Goal: Task Accomplishment & Management: Complete application form

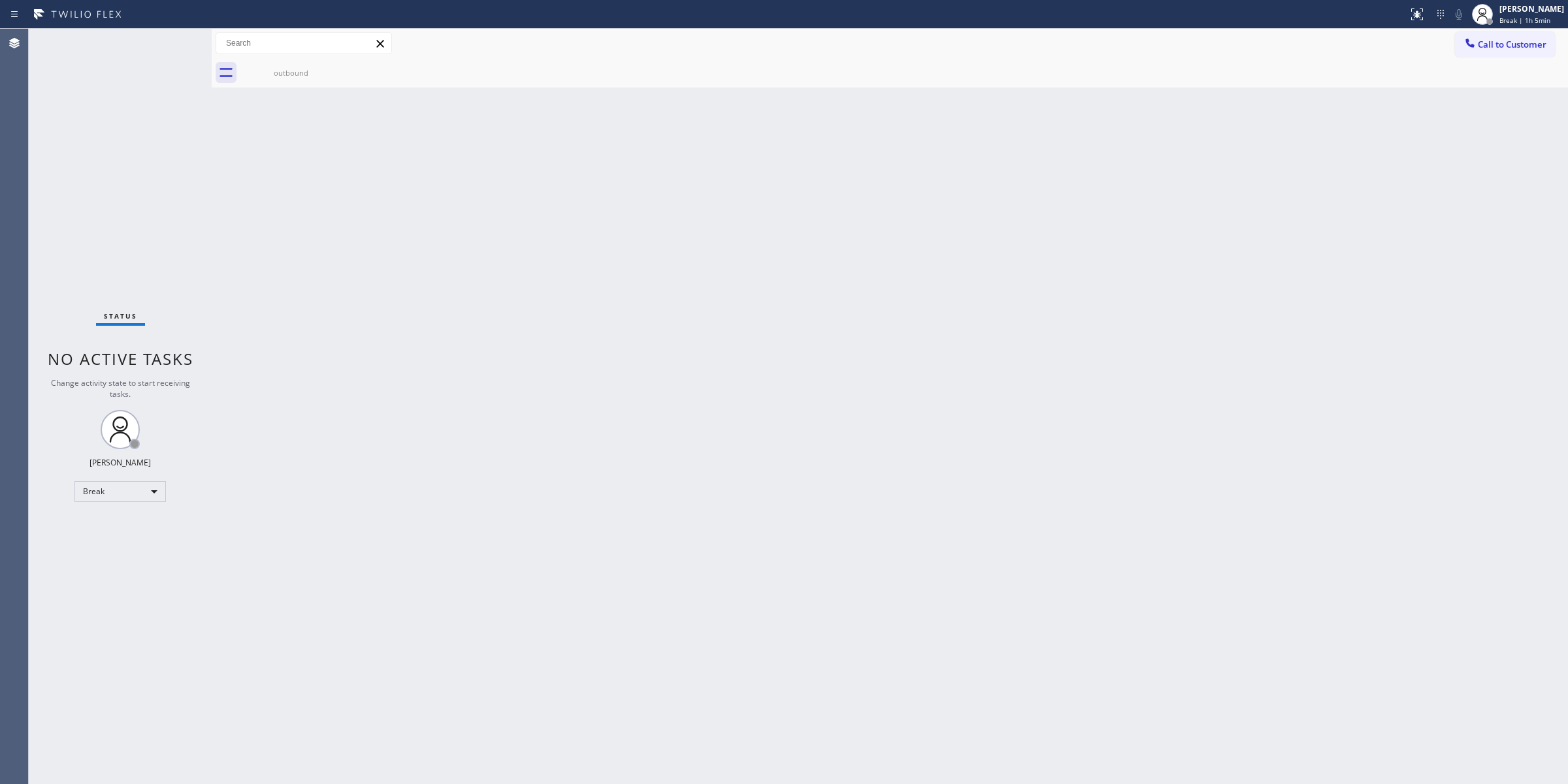
drag, startPoint x: 1536, startPoint y: 45, endPoint x: 1476, endPoint y: 52, distance: 60.4
click at [1532, 47] on span "Call to Customer" at bounding box center [1512, 44] width 68 height 12
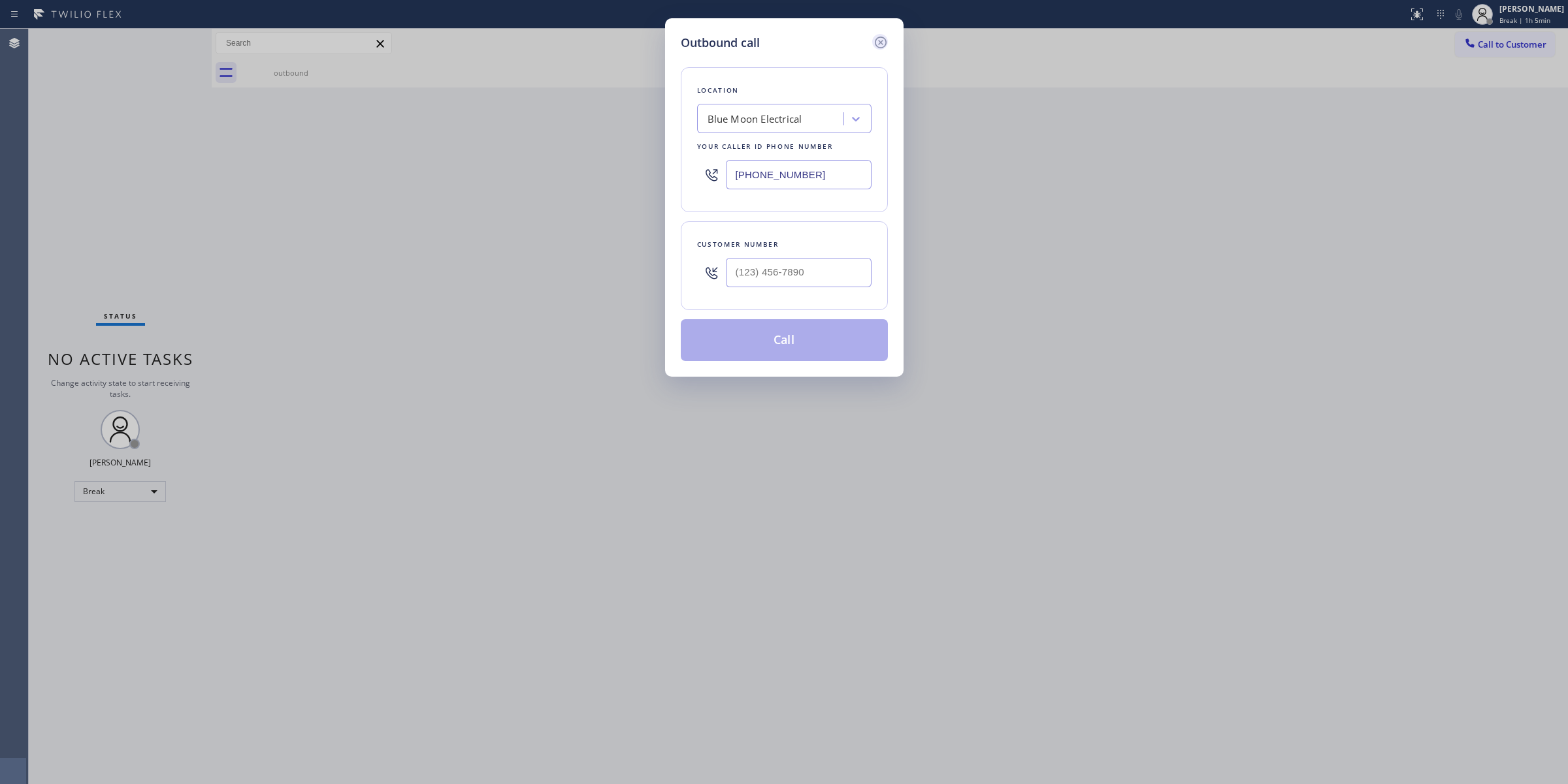
click at [880, 44] on icon at bounding box center [880, 43] width 16 height 16
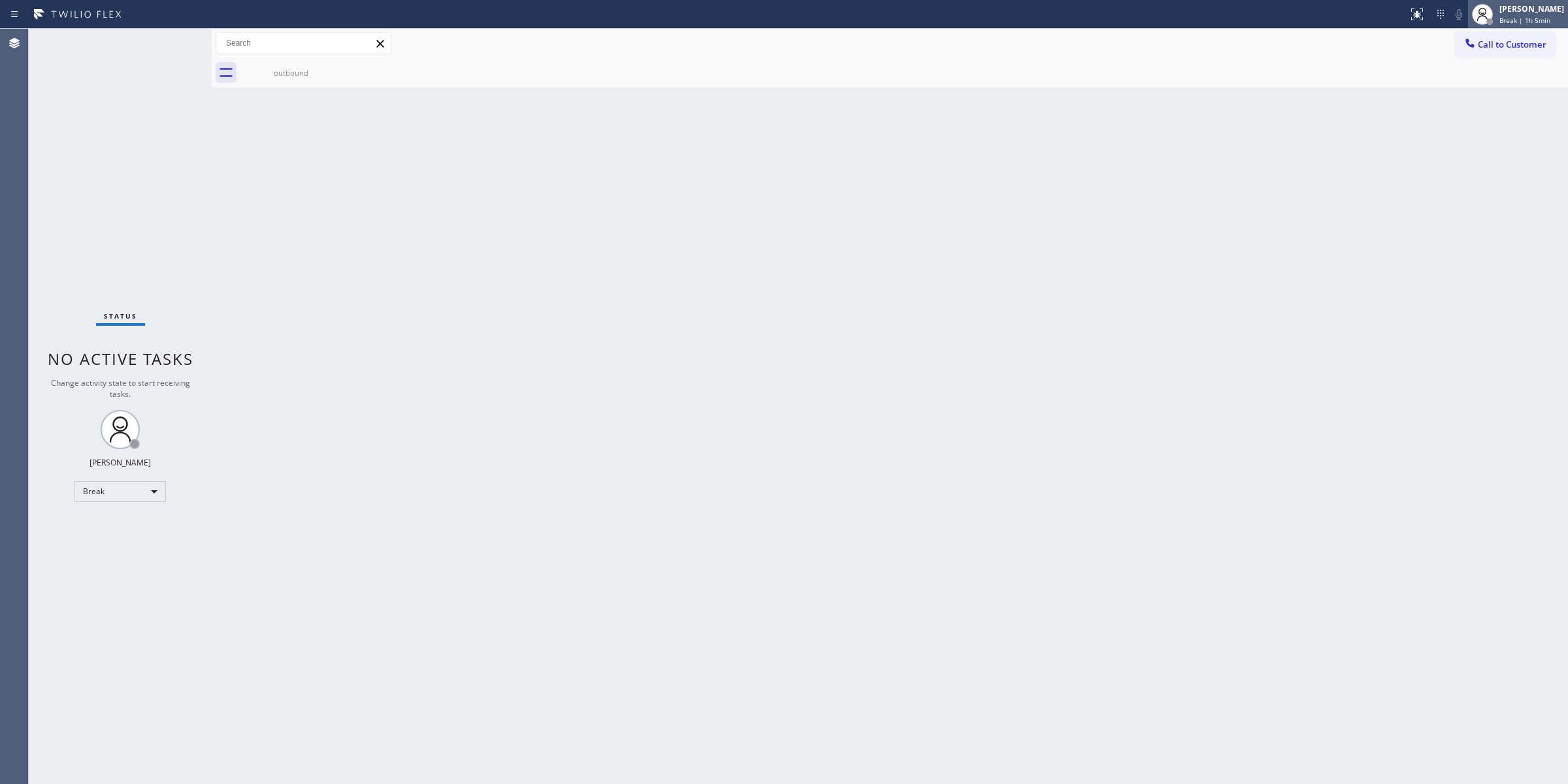
type input "[PHONE_NUMBER]"
drag, startPoint x: 1549, startPoint y: 21, endPoint x: 1540, endPoint y: 21, distance: 9.0
click at [1548, 21] on span "Break | 1h 5min" at bounding box center [1524, 20] width 51 height 9
drag, startPoint x: 1462, startPoint y: 75, endPoint x: 1461, endPoint y: 84, distance: 9.1
click at [1461, 84] on ul "Set your status Offline Available Unavailable Break Log out" at bounding box center [1502, 84] width 131 height 113
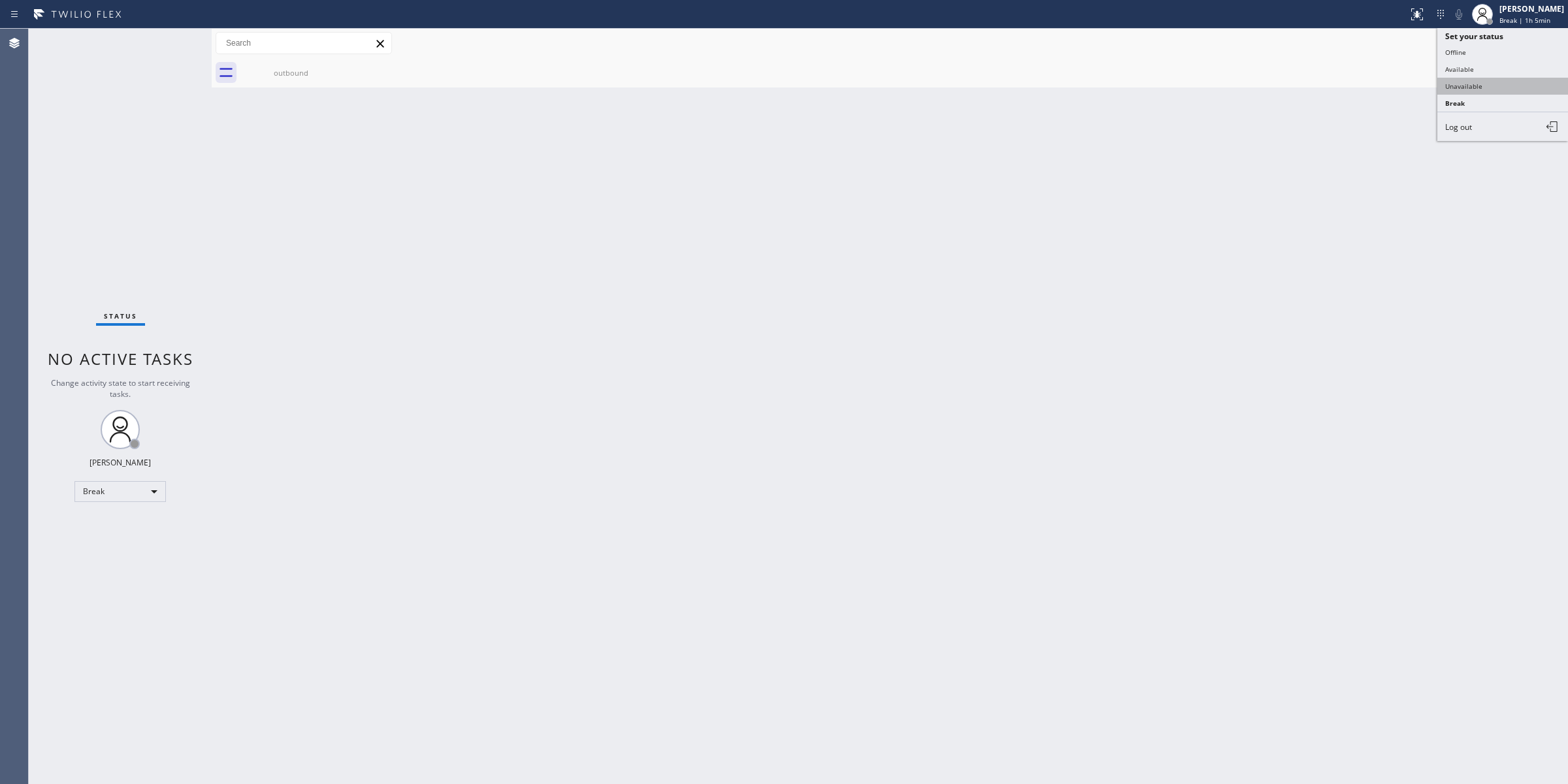
click at [1461, 84] on button "Unavailable" at bounding box center [1502, 85] width 131 height 17
click at [1488, 33] on button "Call to Customer" at bounding box center [1505, 44] width 100 height 25
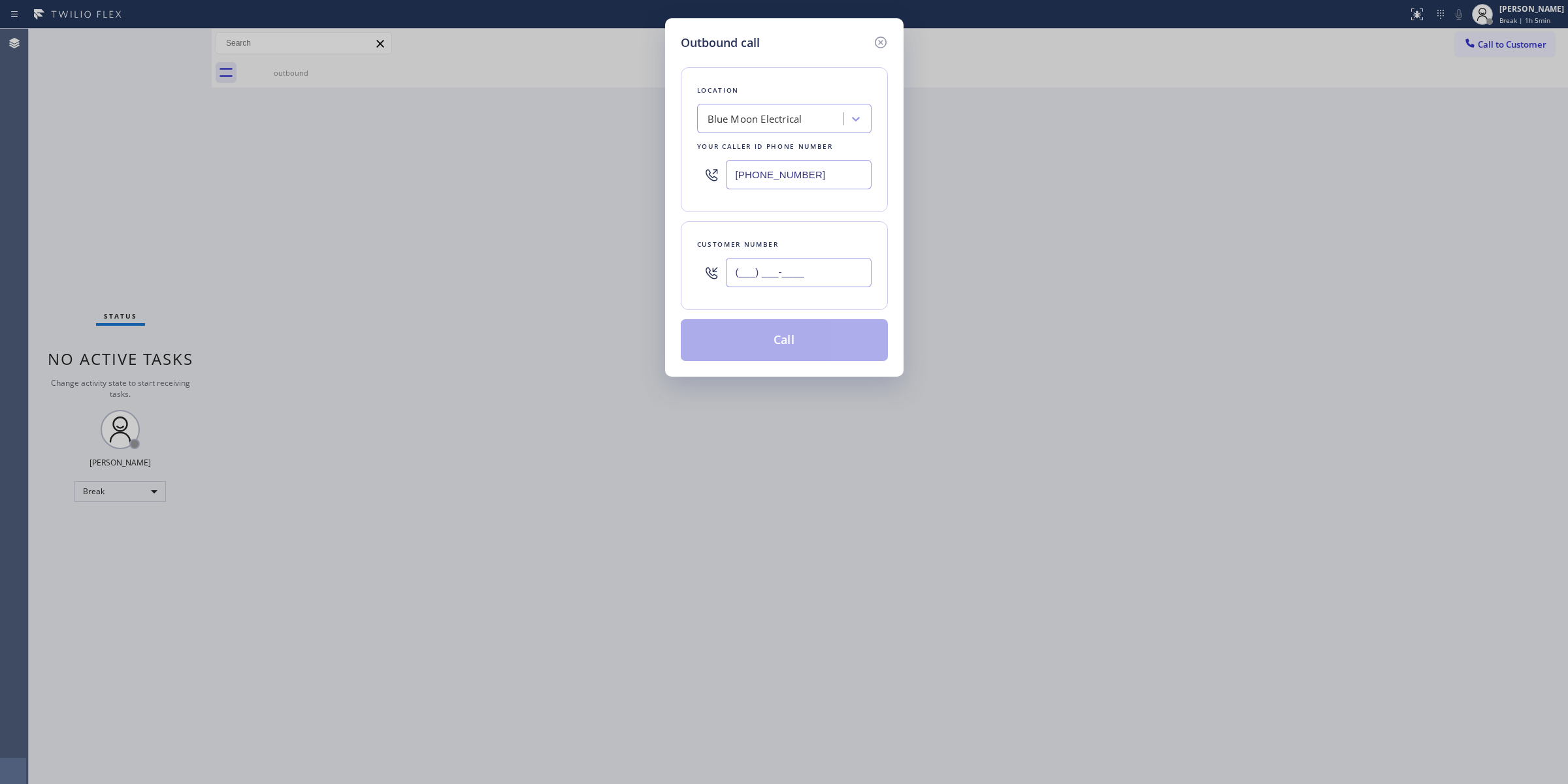
paste input "561) 632-0244"
click at [776, 284] on input "(___) ___-____" at bounding box center [799, 272] width 146 height 29
type input "[PHONE_NUMBER]"
drag, startPoint x: 805, startPoint y: 173, endPoint x: 623, endPoint y: 164, distance: 182.2
click at [648, 169] on div "Outbound call Location Blue Moon Electrical Your caller id phone number [PHONE_…" at bounding box center [784, 392] width 1568 height 784
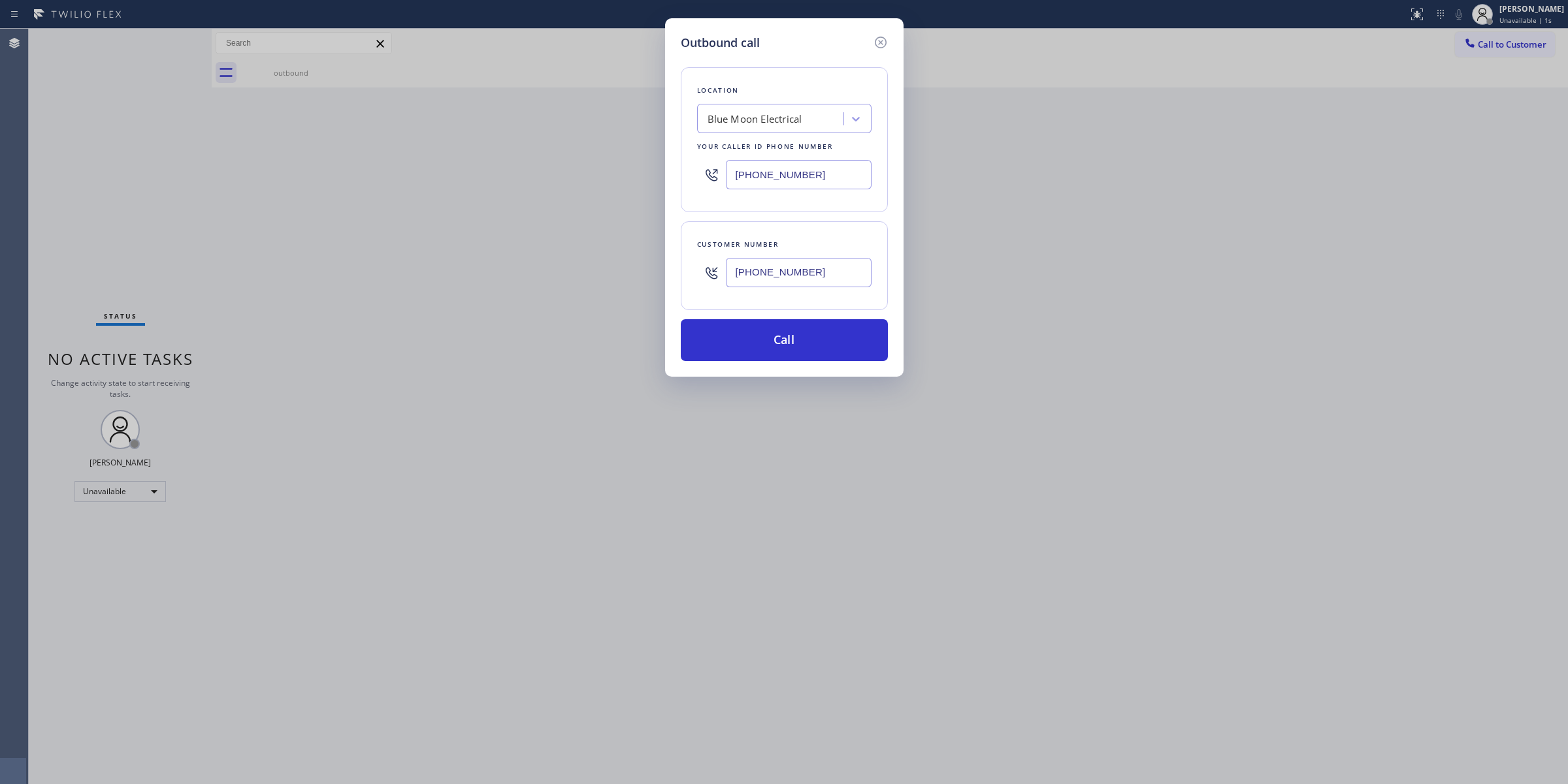
paste input "213) 973-6341"
type input "[PHONE_NUMBER]"
click at [799, 333] on button "Call" at bounding box center [784, 340] width 207 height 42
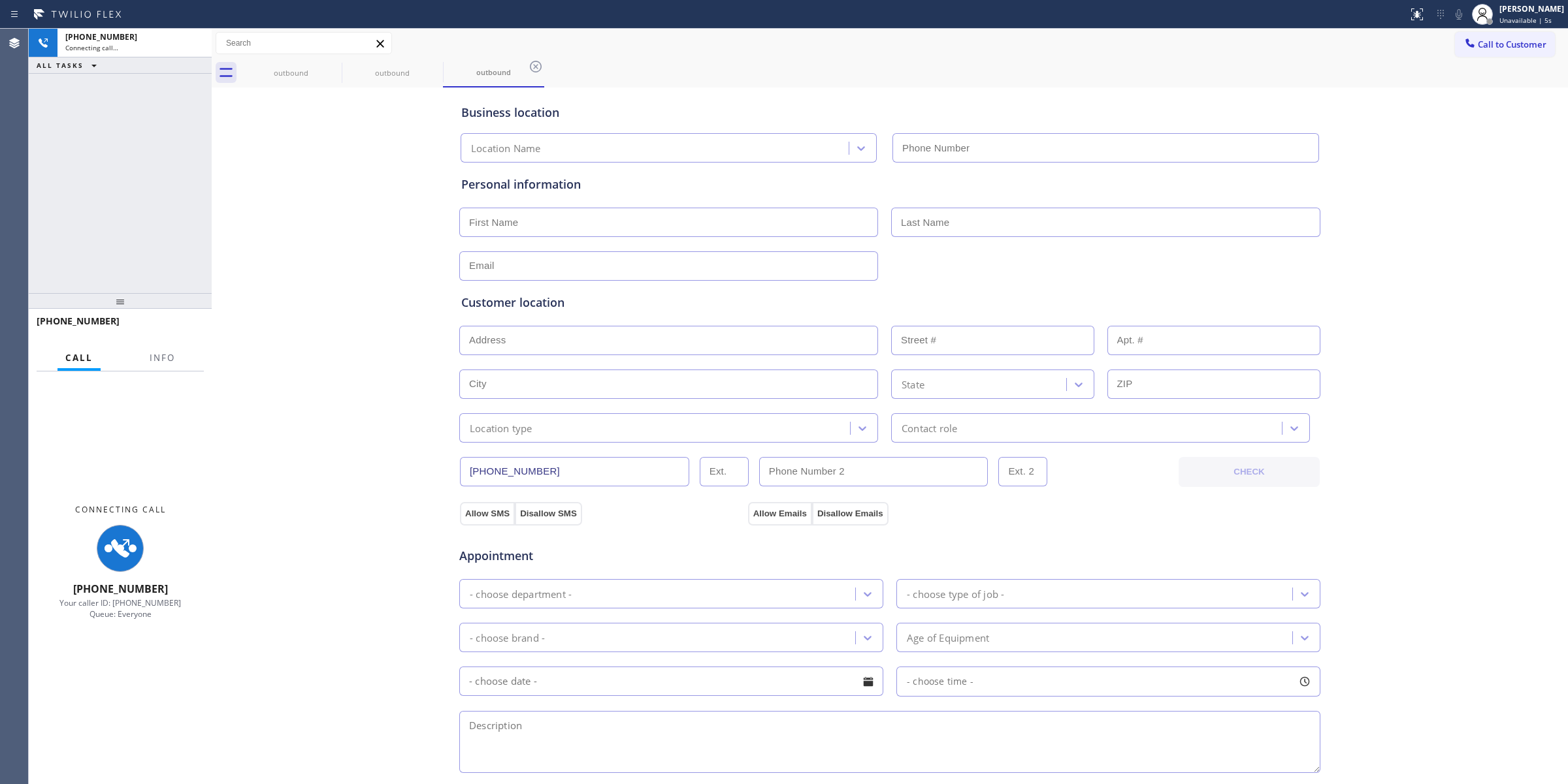
type input "[PHONE_NUMBER]"
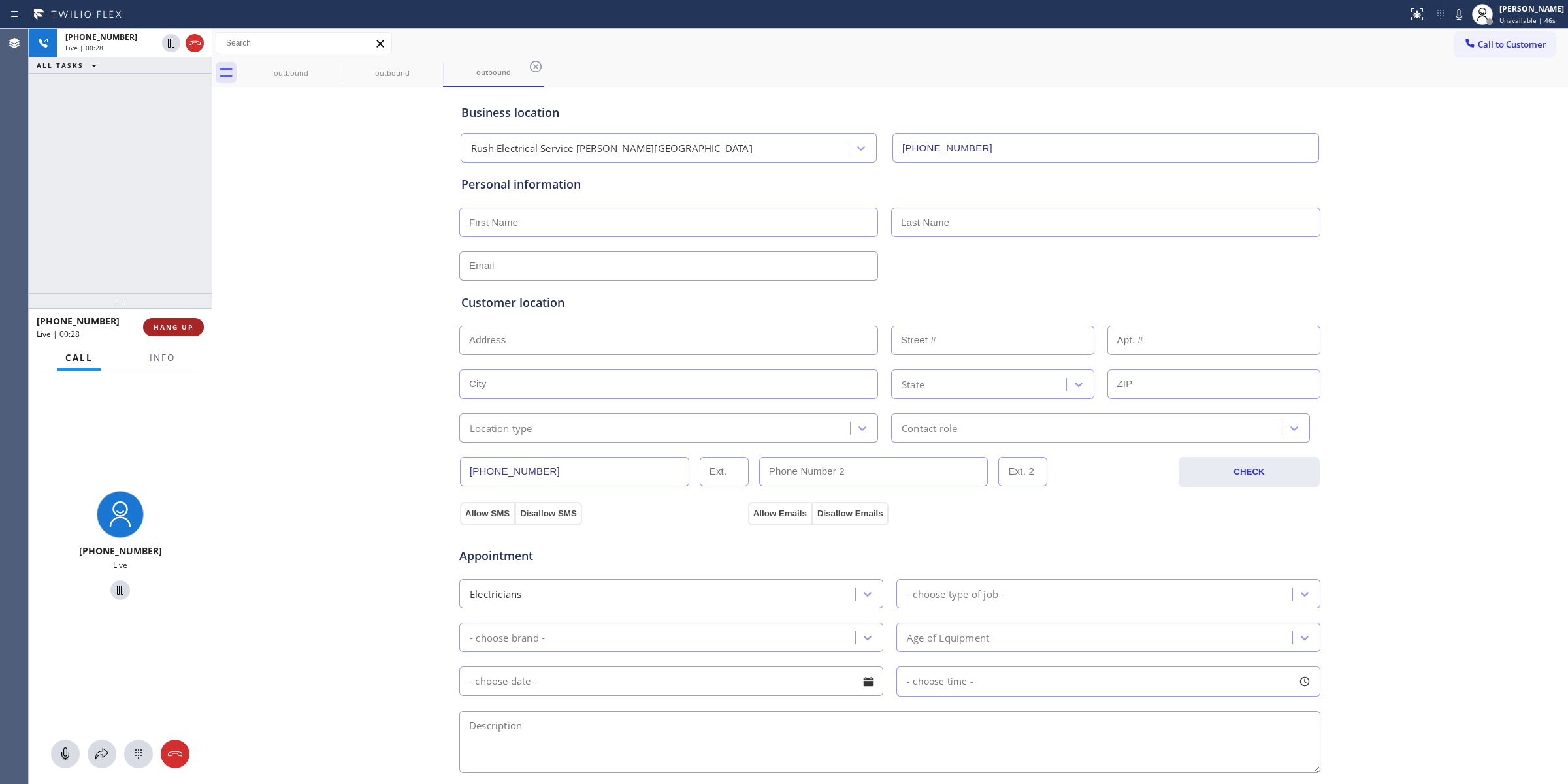
click at [176, 331] on span "HANG UP" at bounding box center [173, 327] width 40 height 9
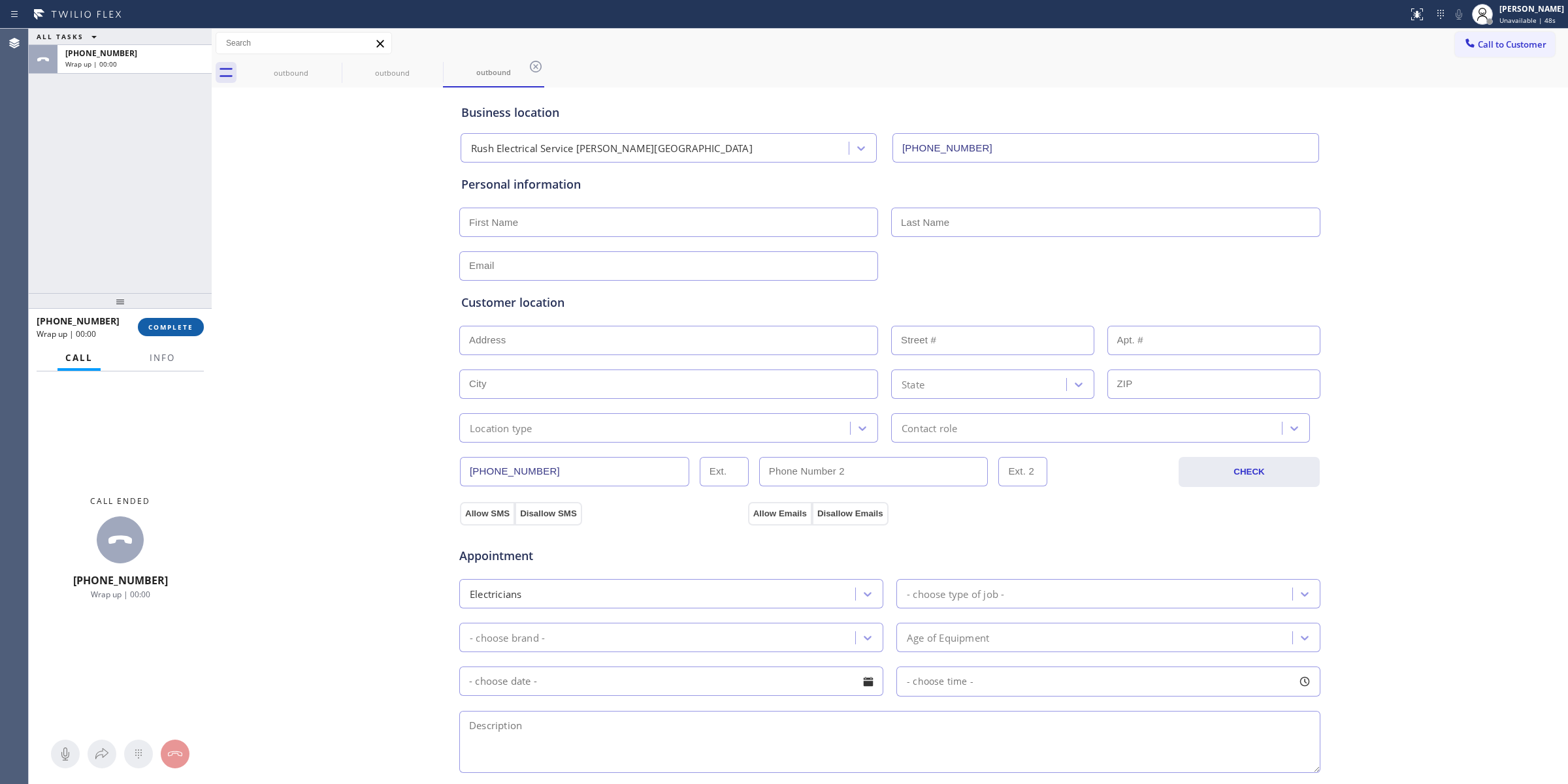
click at [183, 333] on button "COMPLETE" at bounding box center [171, 327] width 66 height 19
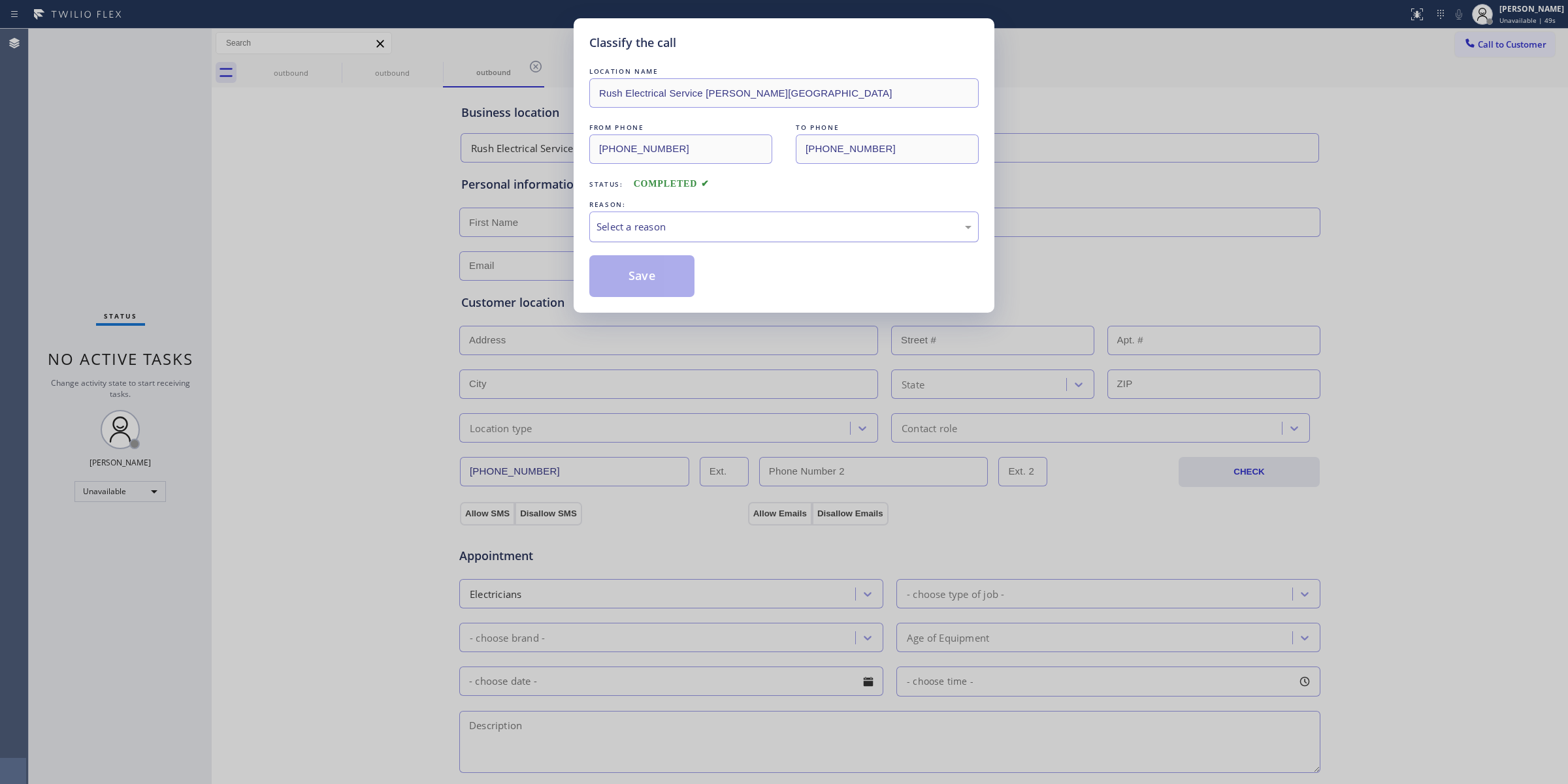
click at [830, 227] on div "Select a reason" at bounding box center [784, 227] width 375 height 15
click at [655, 257] on button "Save" at bounding box center [642, 276] width 105 height 42
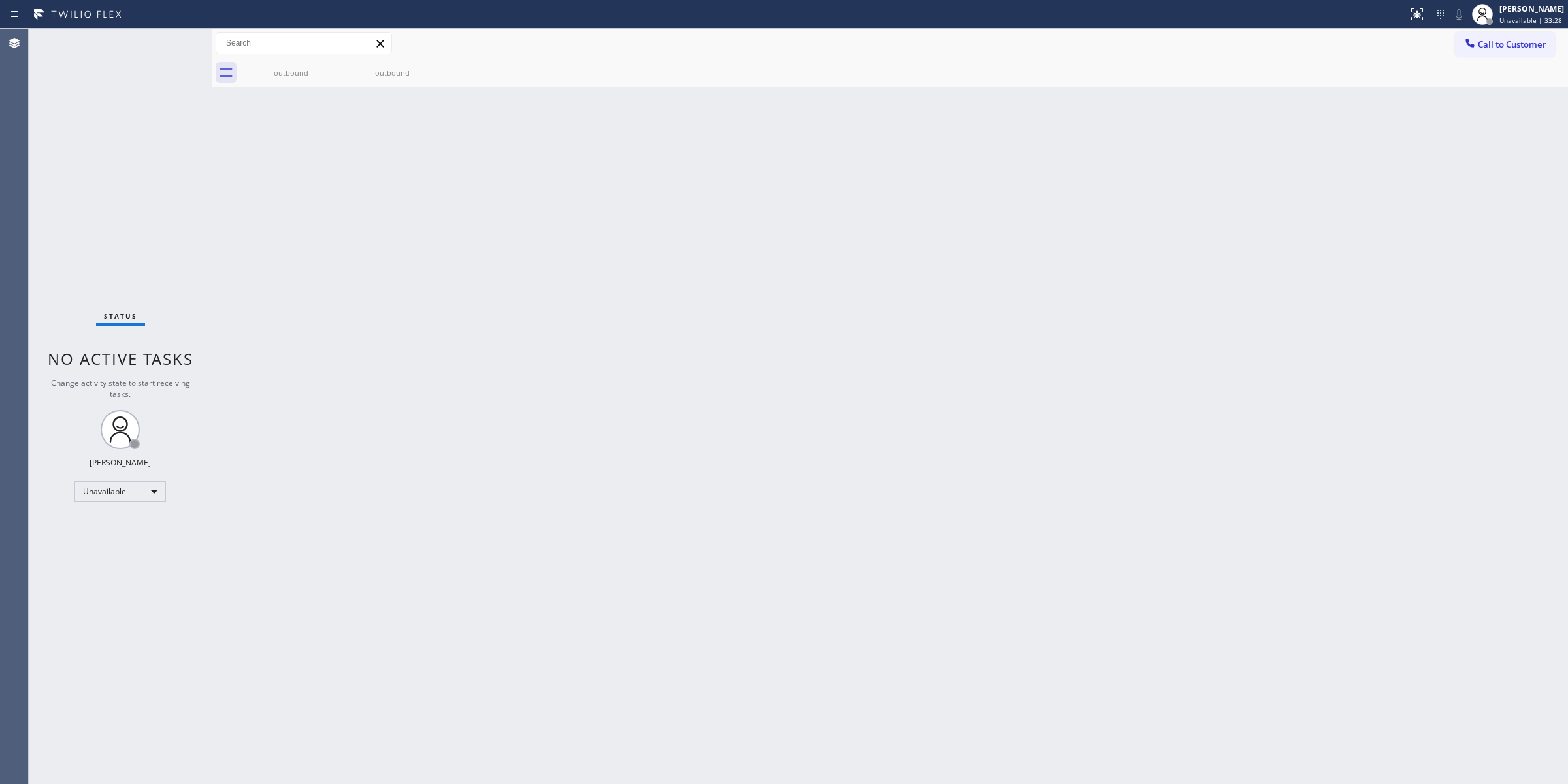
click at [1533, 47] on span "Call to Customer" at bounding box center [1512, 44] width 68 height 12
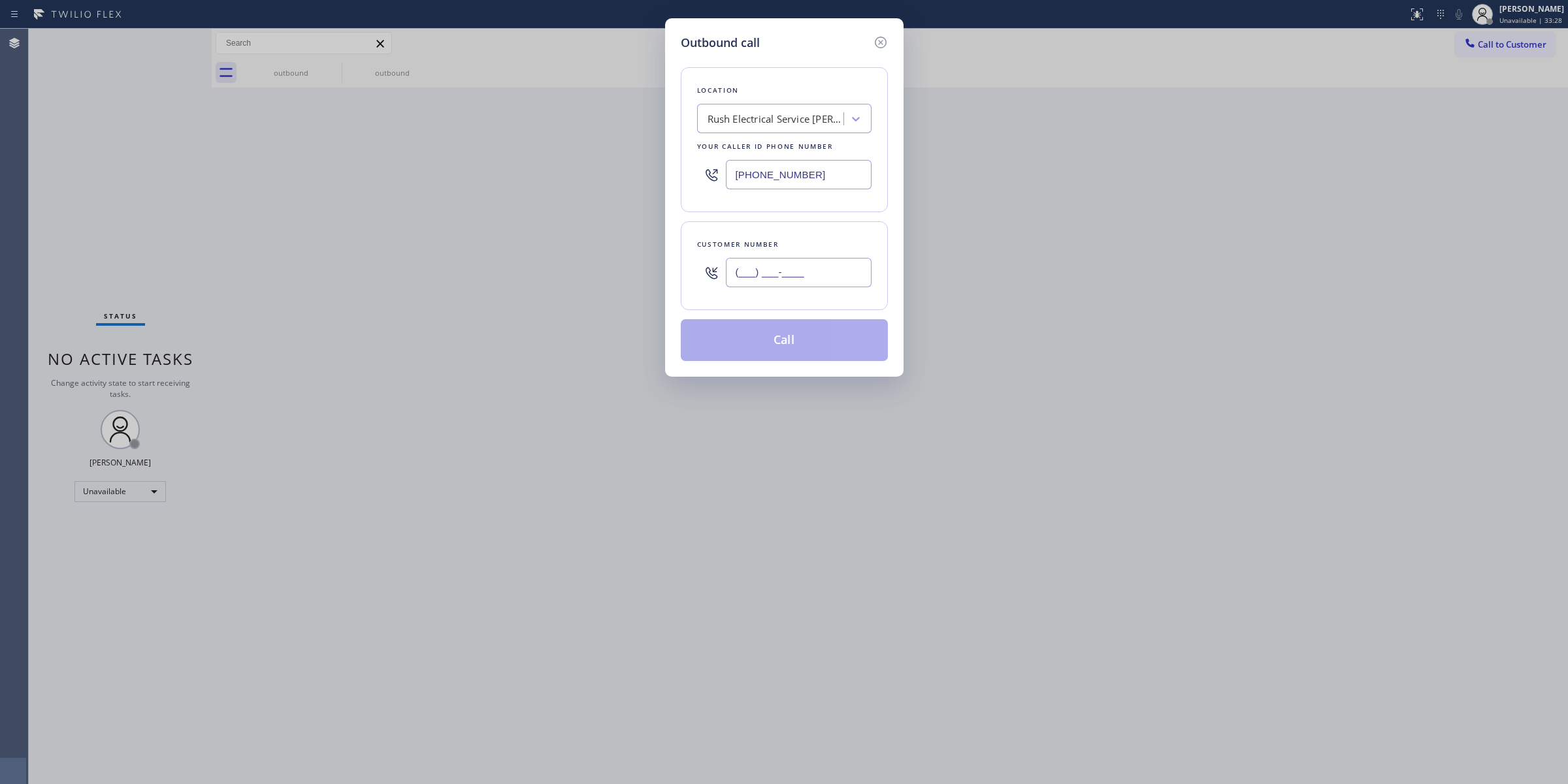
paste input "415) 627-7277"
click at [777, 284] on input "[PHONE_NUMBER]" at bounding box center [799, 272] width 146 height 29
type input "[PHONE_NUMBER]"
drag, startPoint x: 821, startPoint y: 173, endPoint x: 621, endPoint y: 172, distance: 200.0
click at [651, 172] on div "Outbound call Location Rush Electrical Service [PERSON_NAME][GEOGRAPHIC_DATA] Y…" at bounding box center [784, 392] width 1568 height 784
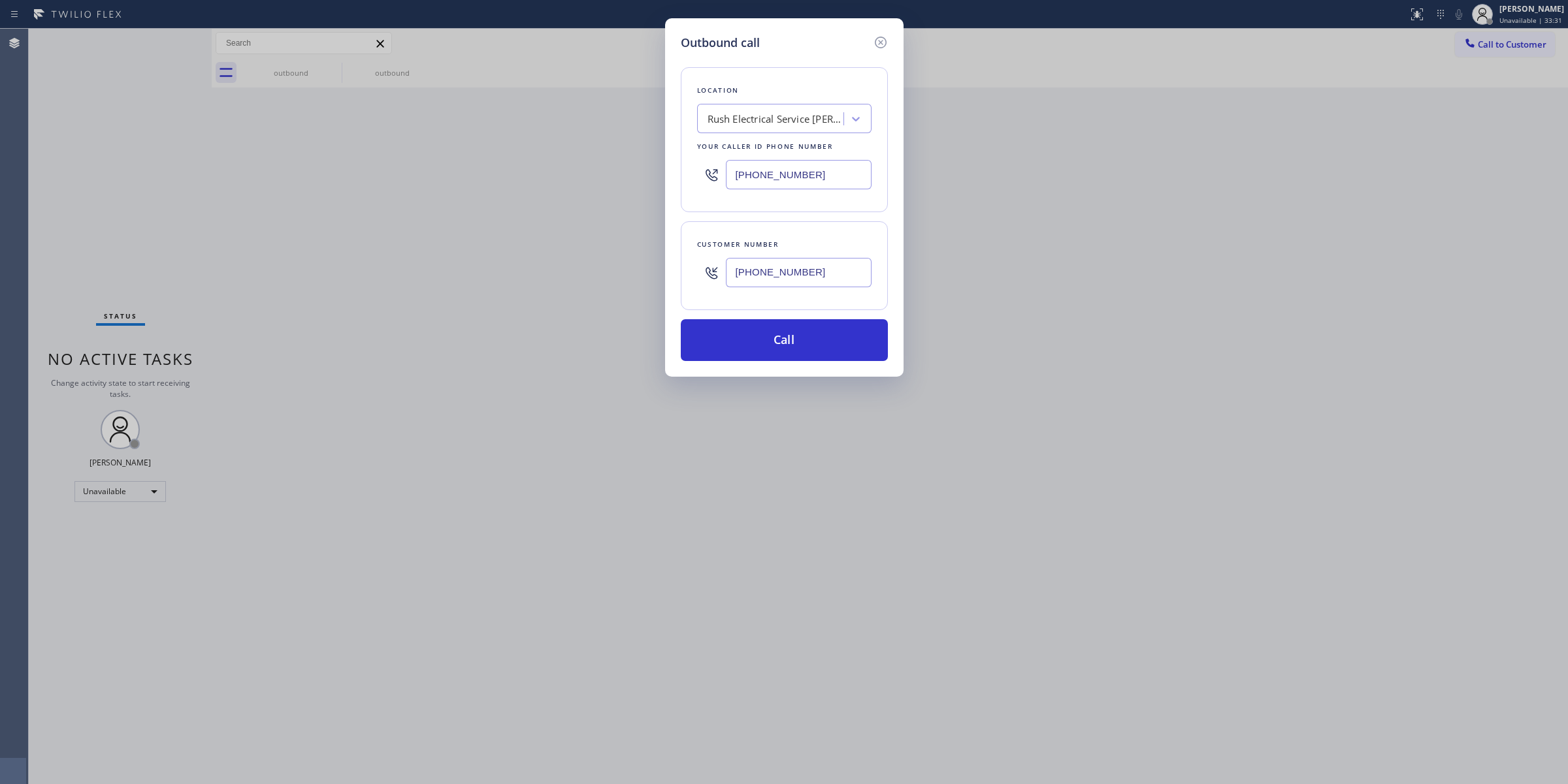
paste input "855) 662-5332"
type input "[PHONE_NUMBER]"
click at [792, 357] on button "Call" at bounding box center [784, 340] width 207 height 42
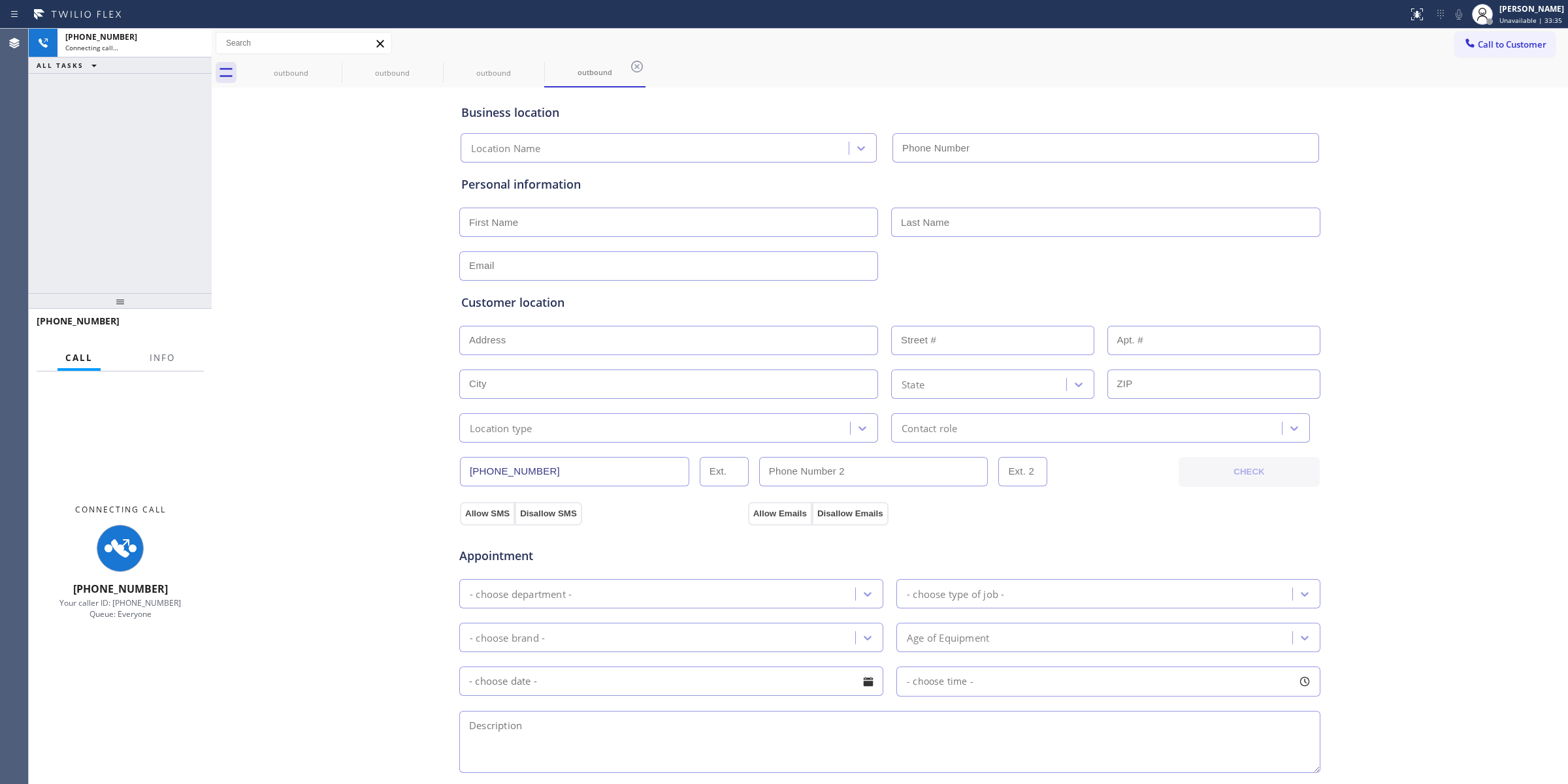
type input "[PHONE_NUMBER]"
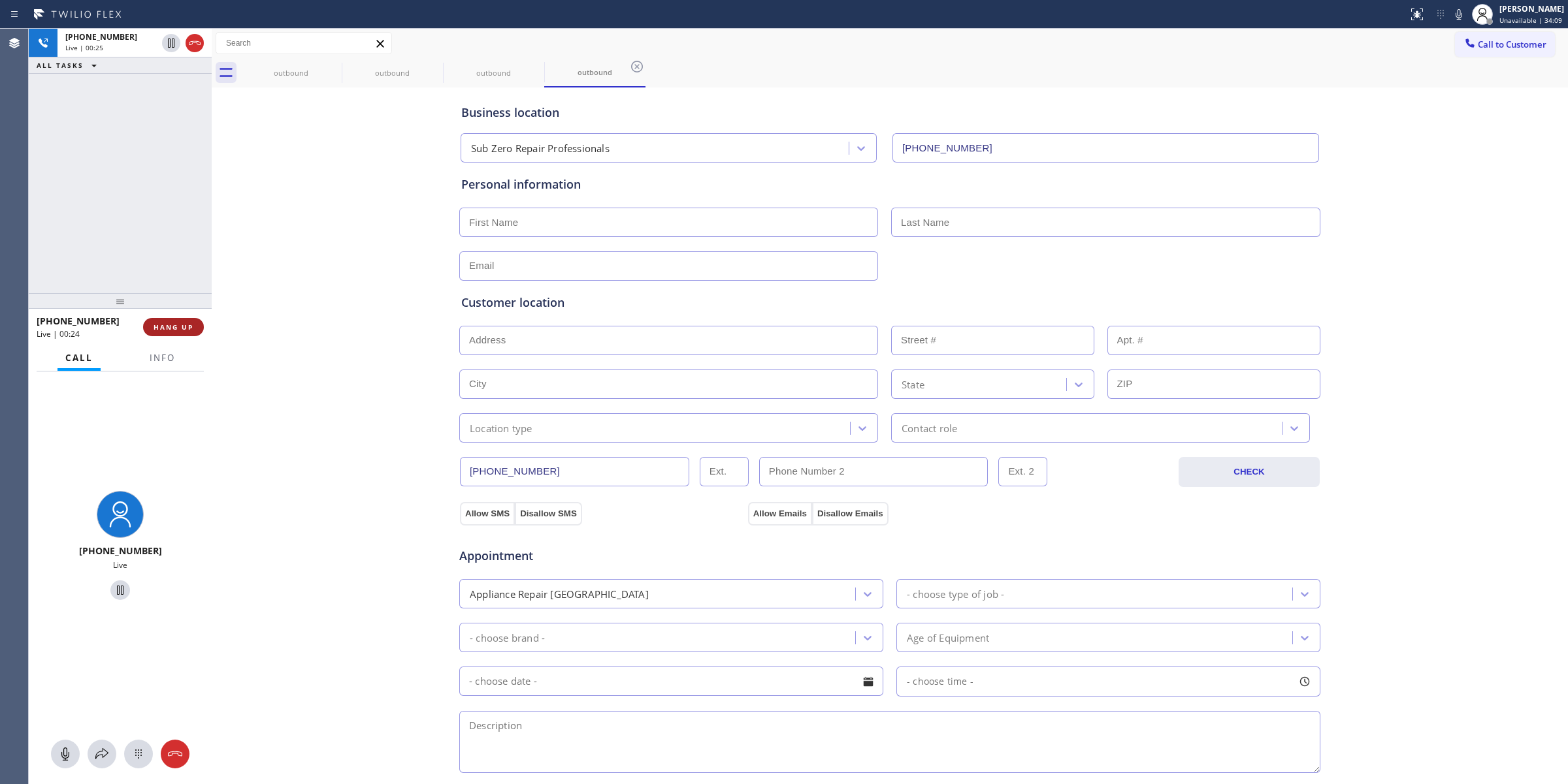
drag, startPoint x: 176, startPoint y: 325, endPoint x: 187, endPoint y: 326, distance: 11.0
click at [176, 325] on span "HANG UP" at bounding box center [173, 327] width 40 height 9
click at [295, 348] on div "Business location Sub Zero Repair Professionals [PHONE_NUMBER] Personal informa…" at bounding box center [890, 536] width 1350 height 892
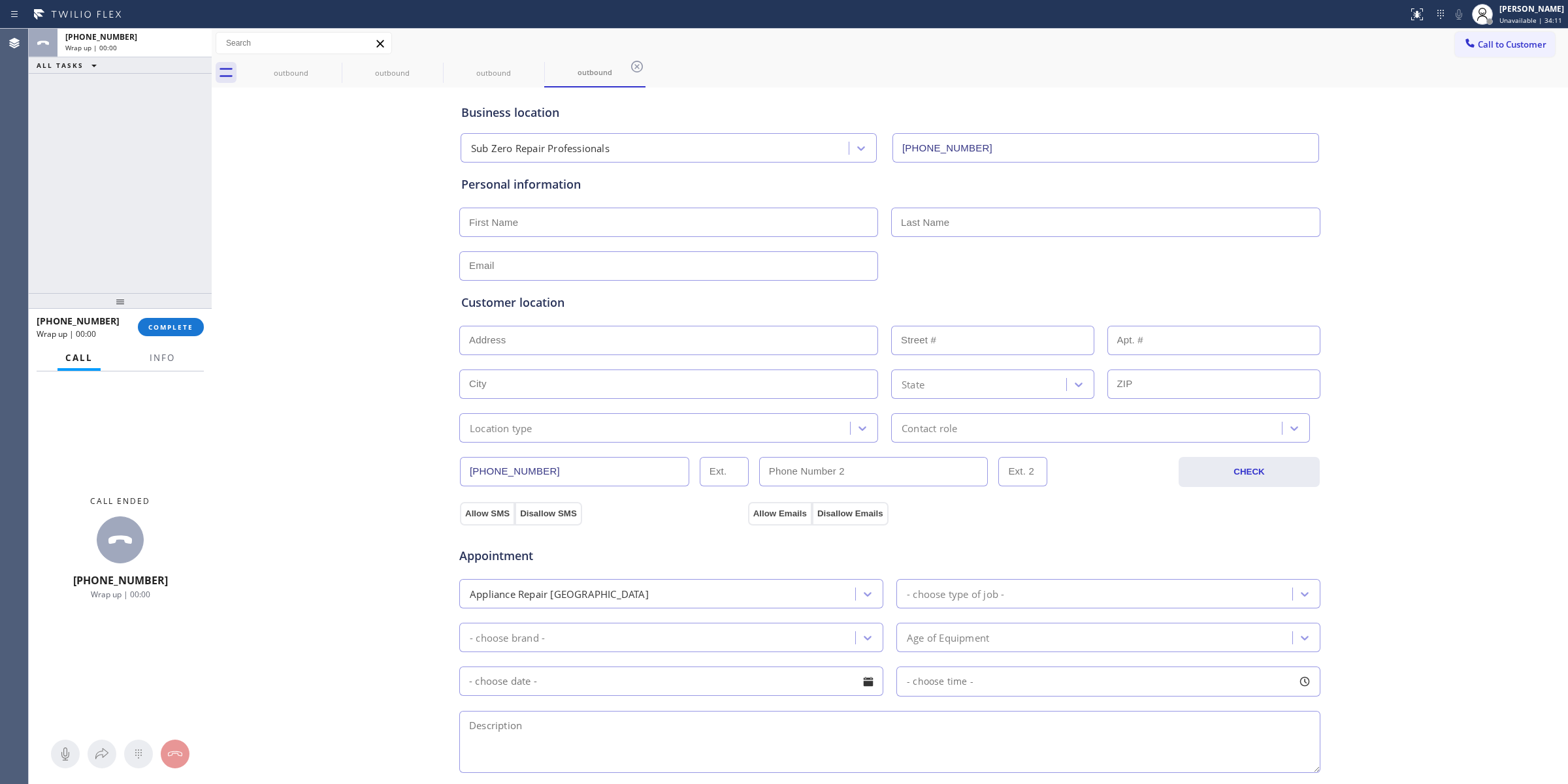
click at [170, 337] on div "[PHONE_NUMBER] Wrap up | 00:00 COMPLETE" at bounding box center [120, 327] width 167 height 34
click at [186, 324] on span "COMPLETE" at bounding box center [171, 327] width 45 height 9
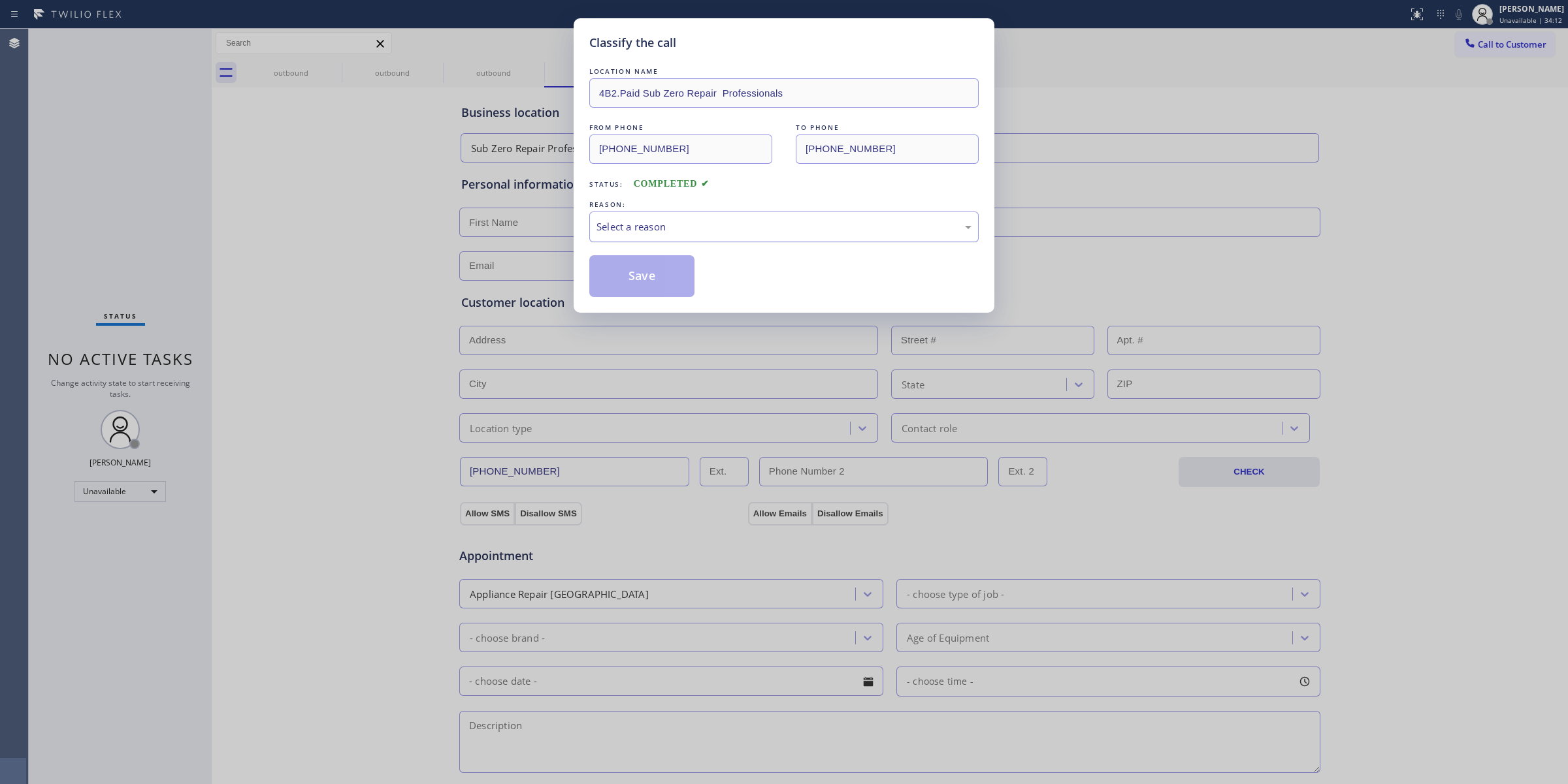
drag, startPoint x: 752, startPoint y: 226, endPoint x: 748, endPoint y: 238, distance: 12.6
click at [752, 228] on div "Select a reason" at bounding box center [784, 227] width 375 height 15
drag, startPoint x: 657, startPoint y: 328, endPoint x: 638, endPoint y: 281, distance: 50.7
click at [638, 281] on button "Save" at bounding box center [642, 276] width 105 height 42
click at [1352, 191] on div "Classify the call LOCATION NAME 4B2.Paid Sub Zero Repair Professionals FROM PHO…" at bounding box center [784, 392] width 1568 height 784
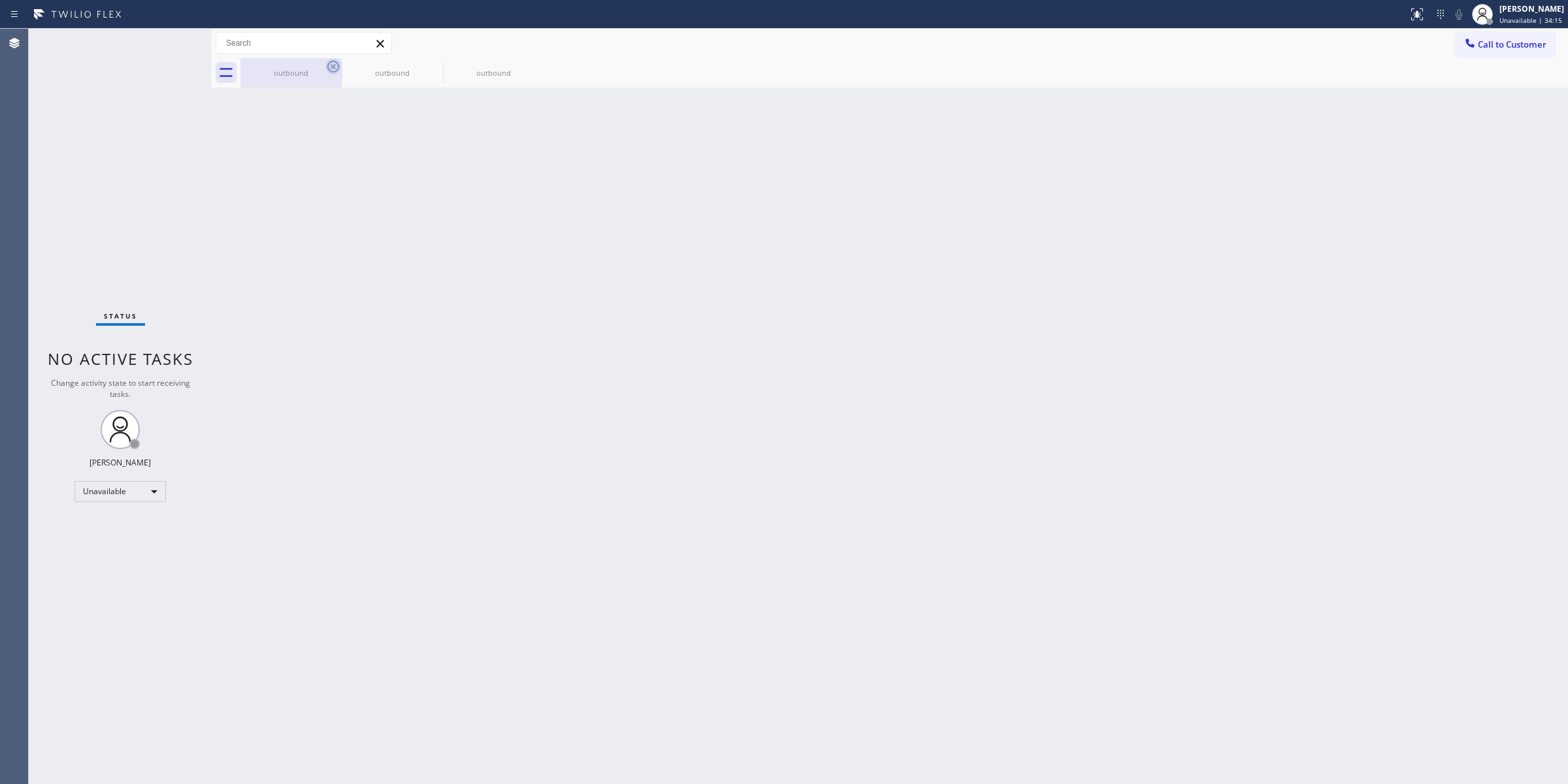
click at [326, 70] on icon at bounding box center [334, 67] width 16 height 16
click at [427, 72] on icon at bounding box center [435, 67] width 16 height 16
click at [0, 0] on icon at bounding box center [0, 0] width 0 height 0
click at [328, 72] on div "outbound outbound outbound" at bounding box center [904, 72] width 1328 height 29
drag, startPoint x: 1508, startPoint y: 31, endPoint x: 1504, endPoint y: 43, distance: 12.6
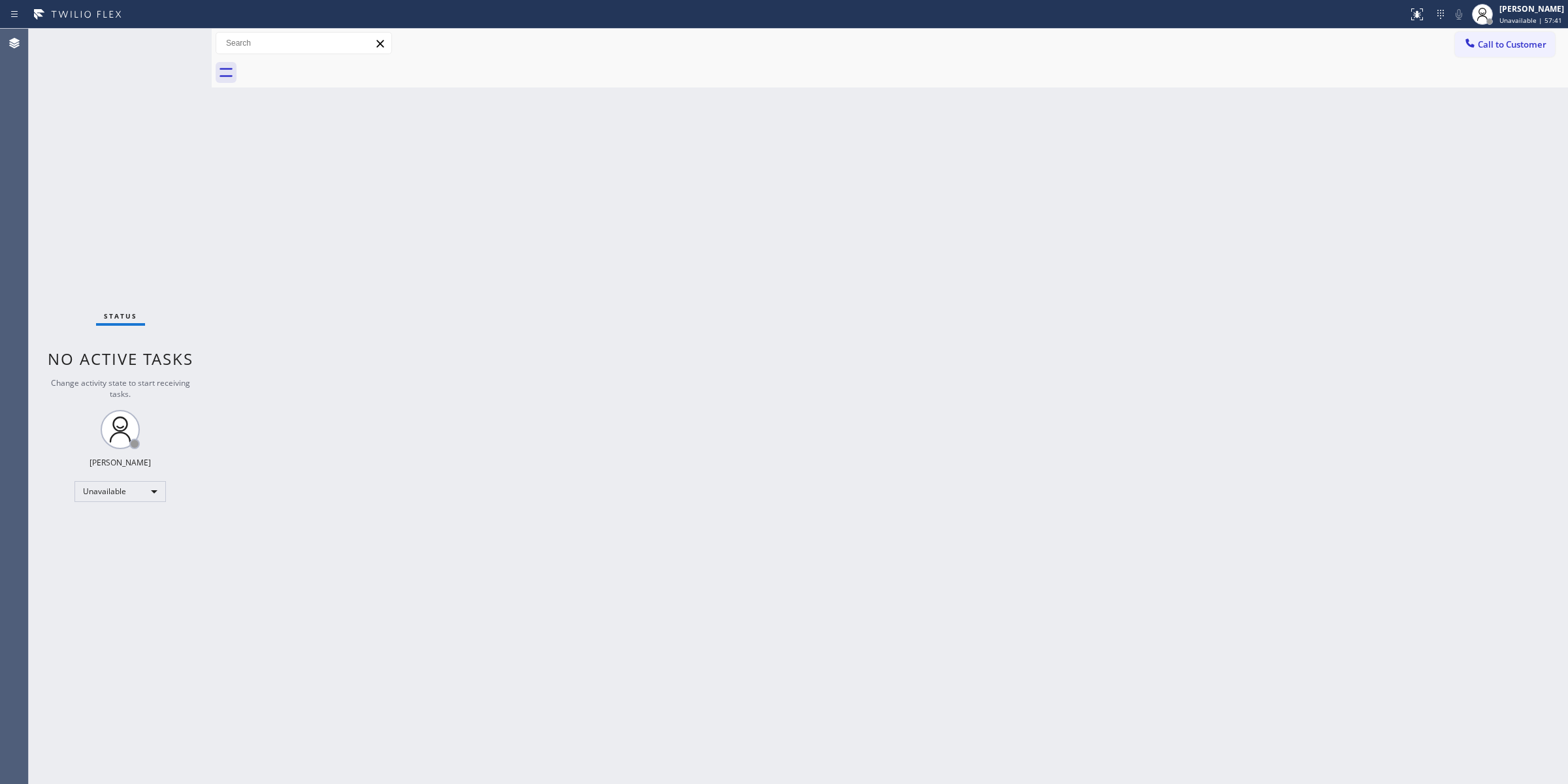
click at [1508, 33] on button "Call to Customer" at bounding box center [1505, 44] width 100 height 25
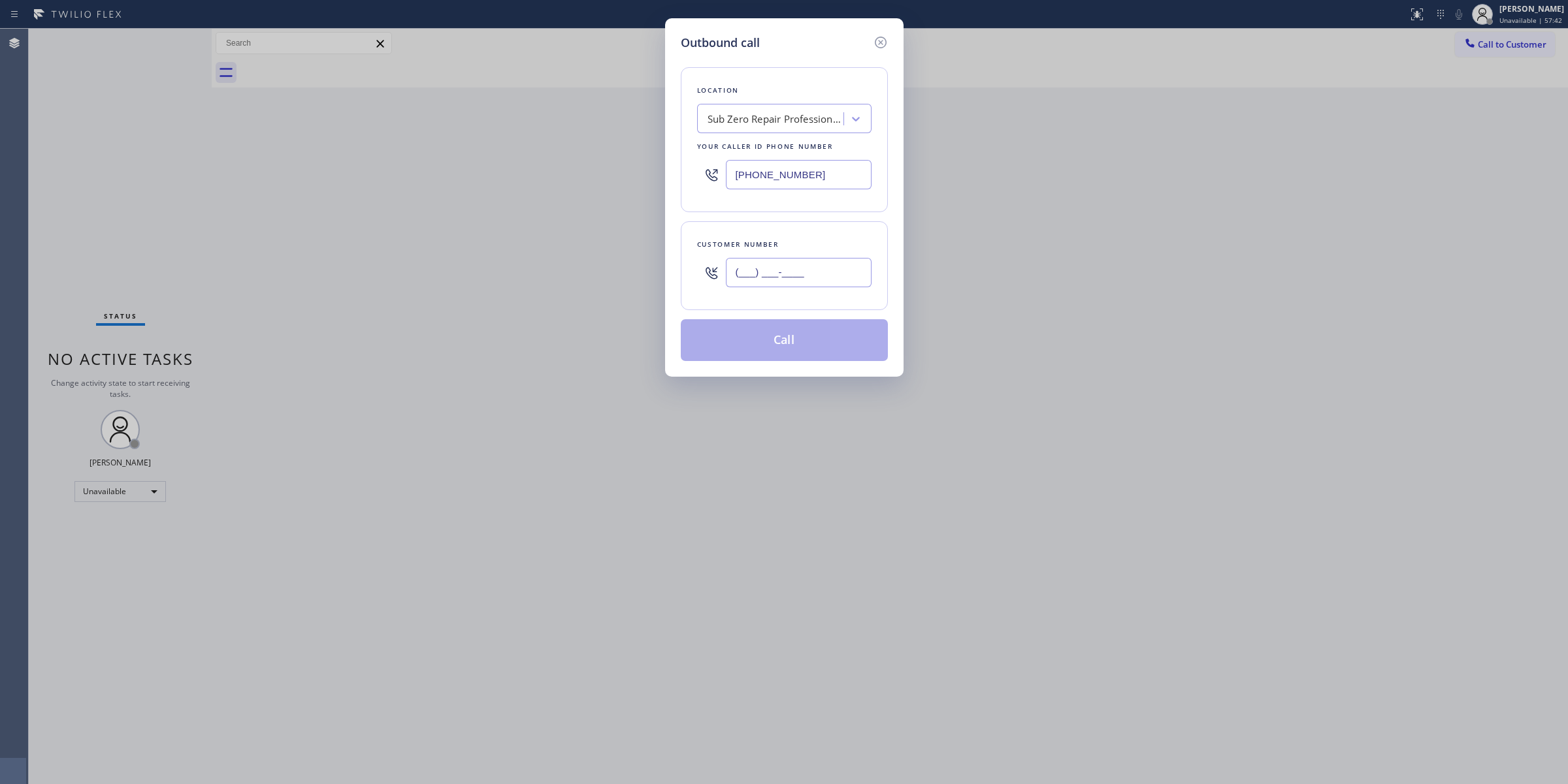
drag, startPoint x: 792, startPoint y: 264, endPoint x: 789, endPoint y: 271, distance: 7.6
click at [792, 267] on input "(___) ___-____" at bounding box center [799, 272] width 146 height 29
paste input "30"
paste input "303"
click at [789, 271] on input "(___) ___-_303" at bounding box center [799, 272] width 146 height 29
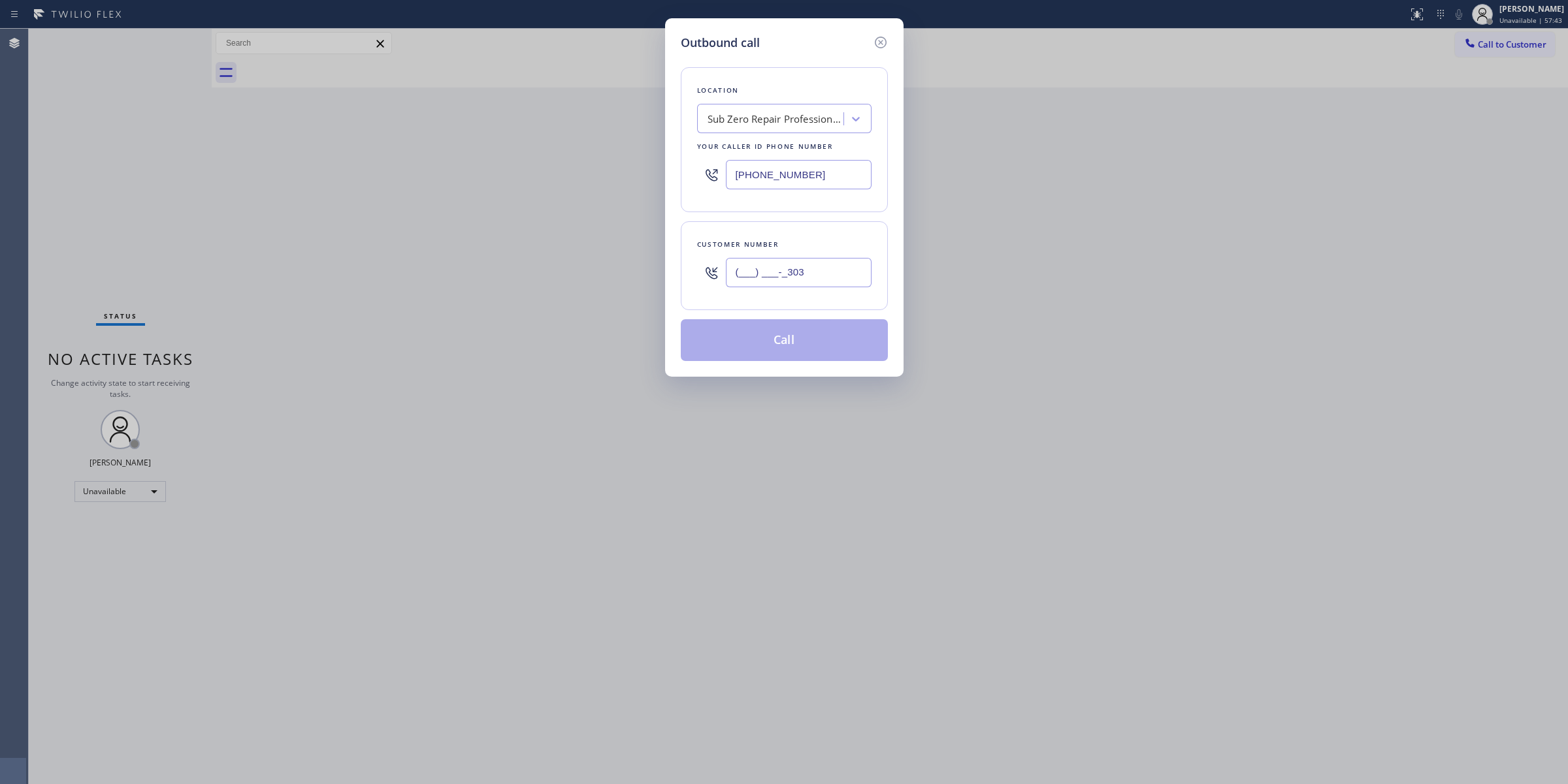
drag, startPoint x: 609, startPoint y: 282, endPoint x: 540, endPoint y: 282, distance: 69.0
click at [539, 282] on div "Outbound call Location Sub Zero Repair Professionals Your caller id phone numbe…" at bounding box center [784, 392] width 1568 height 784
paste input "303) 525-9711"
type input "[PHONE_NUMBER]"
drag, startPoint x: 814, startPoint y: 173, endPoint x: 695, endPoint y: 180, distance: 119.2
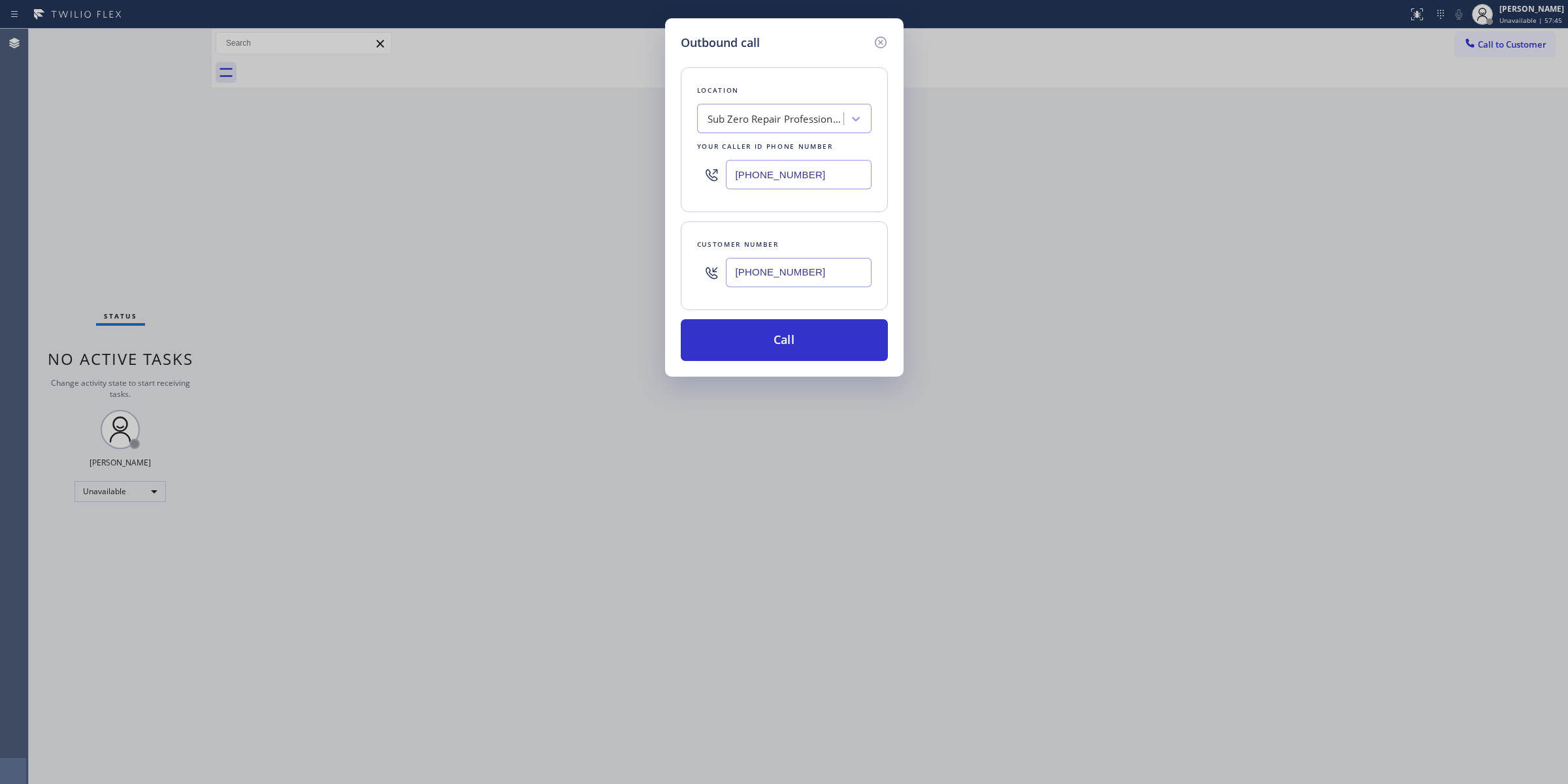
click at [658, 174] on div "Outbound call Location Sub Zero Repair Professionals Your caller id phone numbe…" at bounding box center [784, 392] width 1568 height 784
paste input "720) 815-7625"
type input "[PHONE_NUMBER]"
drag, startPoint x: 802, startPoint y: 337, endPoint x: 825, endPoint y: 200, distance: 138.9
click at [825, 201] on div "Location Sub Zero Repair Professionals Your caller id phone number [PHONE_NUMBE…" at bounding box center [784, 206] width 207 height 309
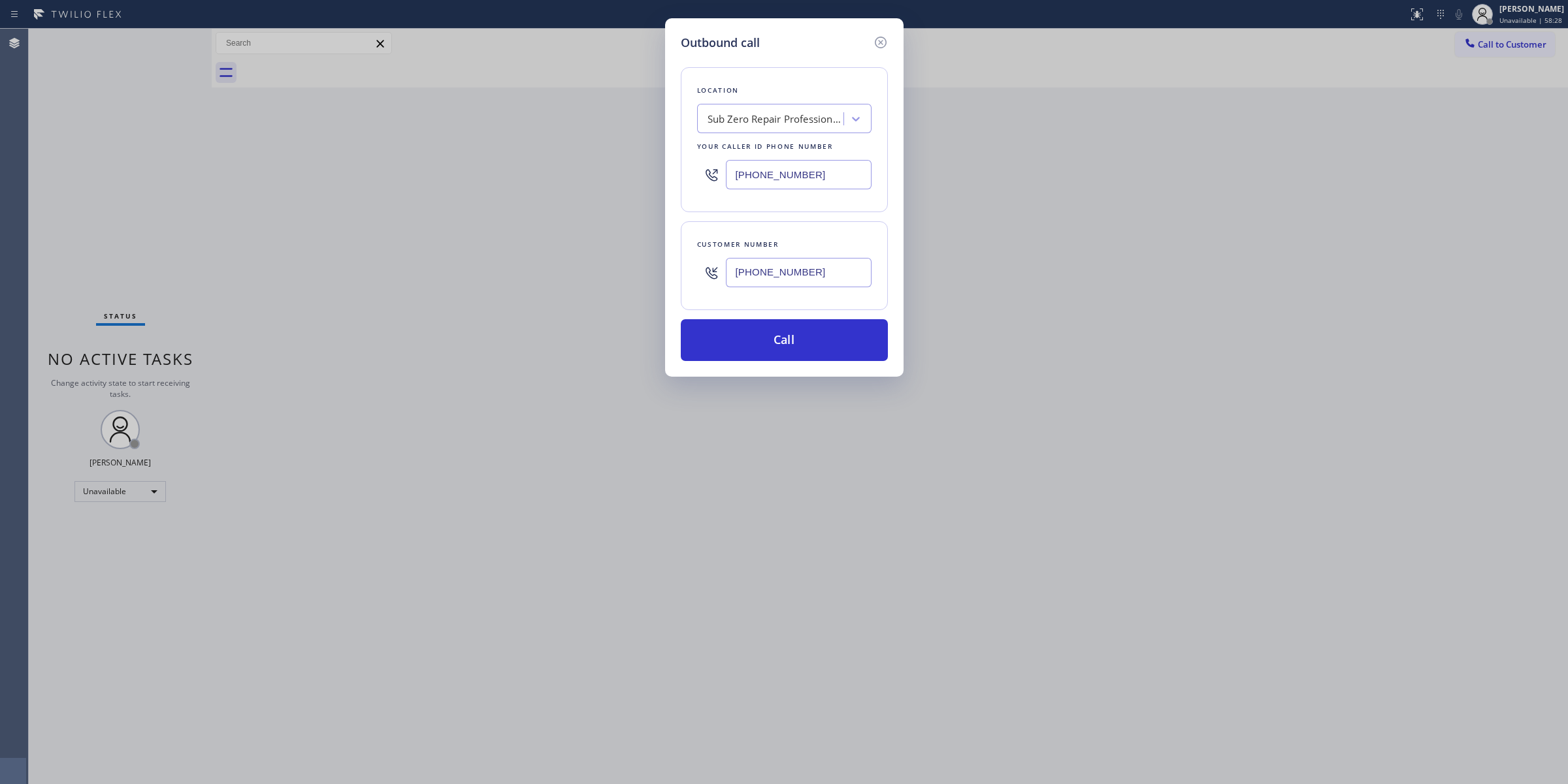
click at [768, 124] on div "Sub Zero Repair Professionals" at bounding box center [776, 119] width 137 height 15
paste input "Sub-Zero Repair Pros"
click at [732, 119] on input "Sub-Zero Repair Pros" at bounding box center [755, 119] width 97 height 11
click at [728, 119] on input "Sub-Zero Repair Pros" at bounding box center [755, 119] width 97 height 11
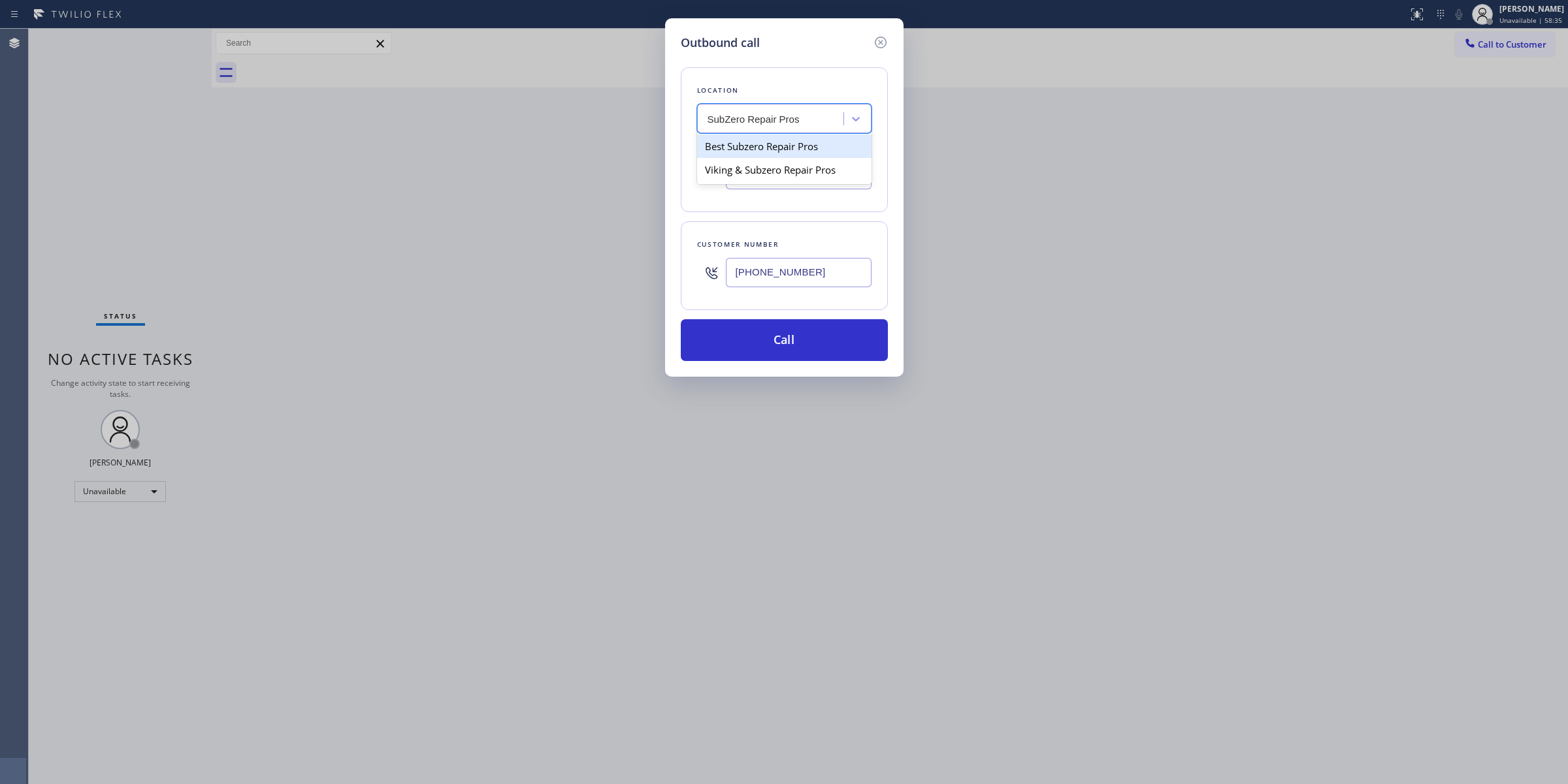
type input "SubZero Repair Pro"
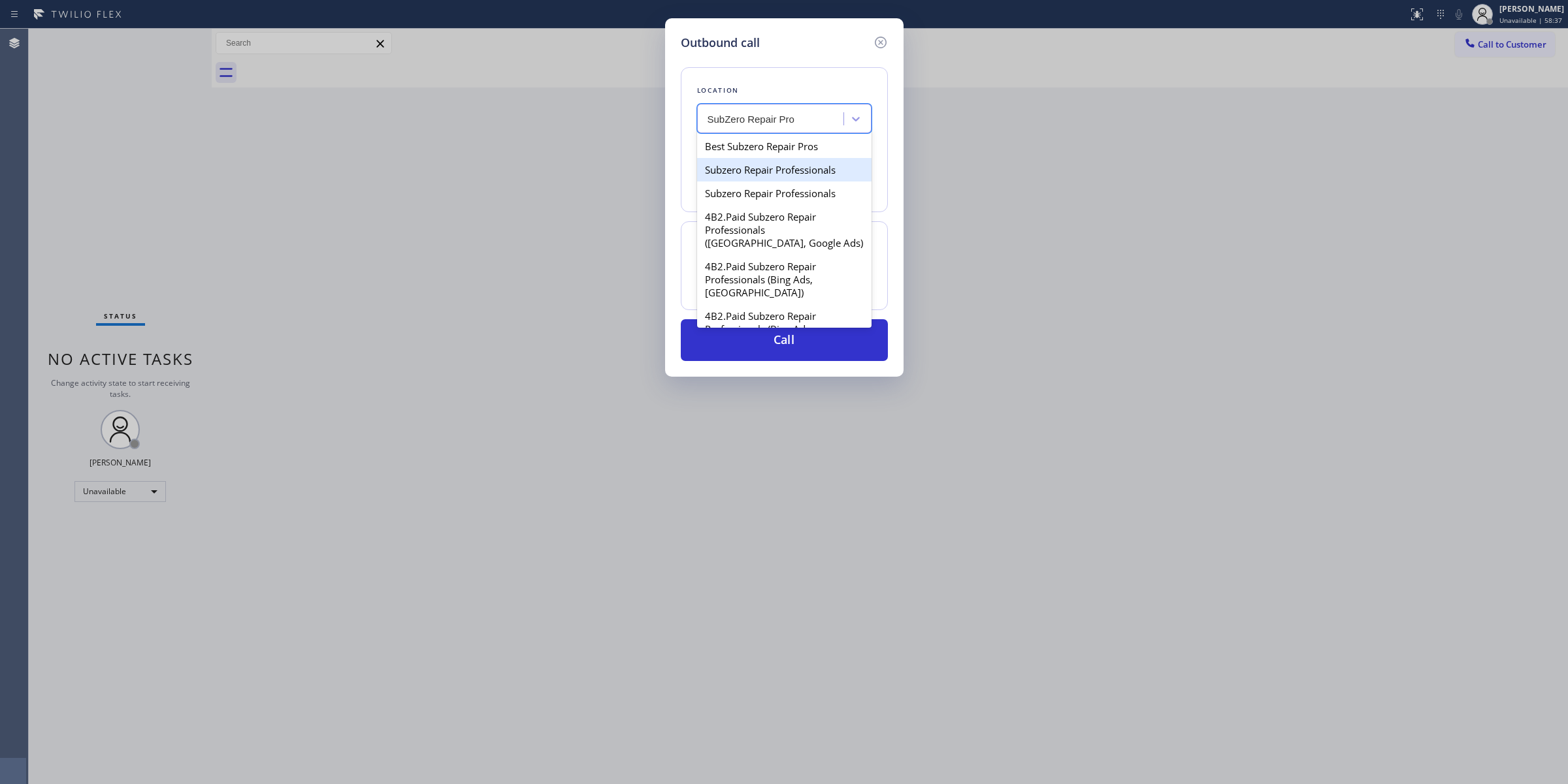
click at [778, 179] on div "Subzero Repair Professionals" at bounding box center [784, 170] width 174 height 23
click at [822, 112] on div "Subzero Repair Professionals" at bounding box center [774, 119] width 134 height 15
drag, startPoint x: 801, startPoint y: 181, endPoint x: 800, endPoint y: 193, distance: 12.0
click at [801, 183] on div "Best Subzero Repair Pros Subzero Repair Professionals Subzero Repair Profession…" at bounding box center [784, 229] width 174 height 196
click at [799, 196] on div "Subzero Repair Professionals" at bounding box center [784, 193] width 174 height 23
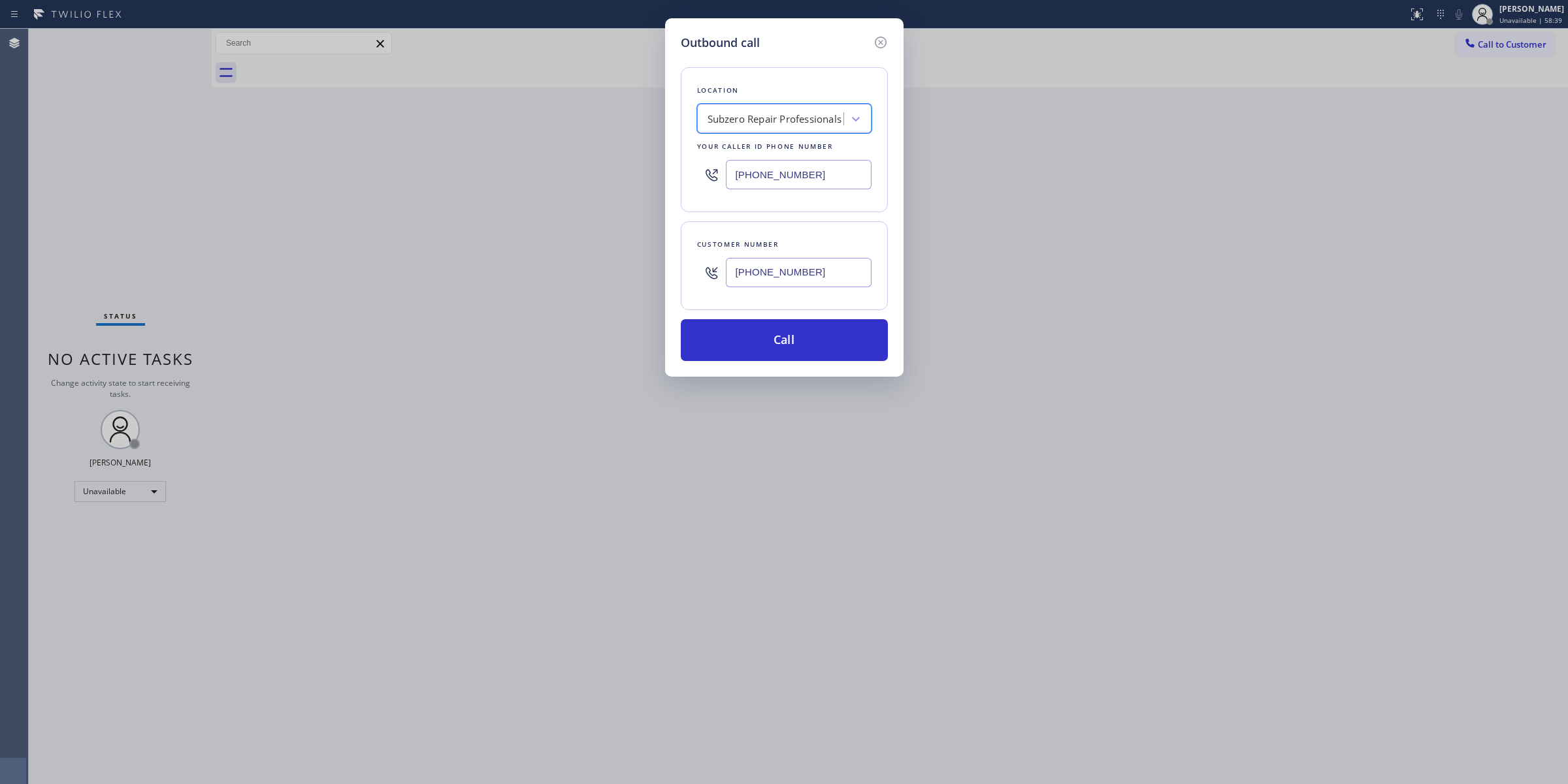
click at [814, 123] on div "Subzero Repair Professionals" at bounding box center [774, 119] width 134 height 15
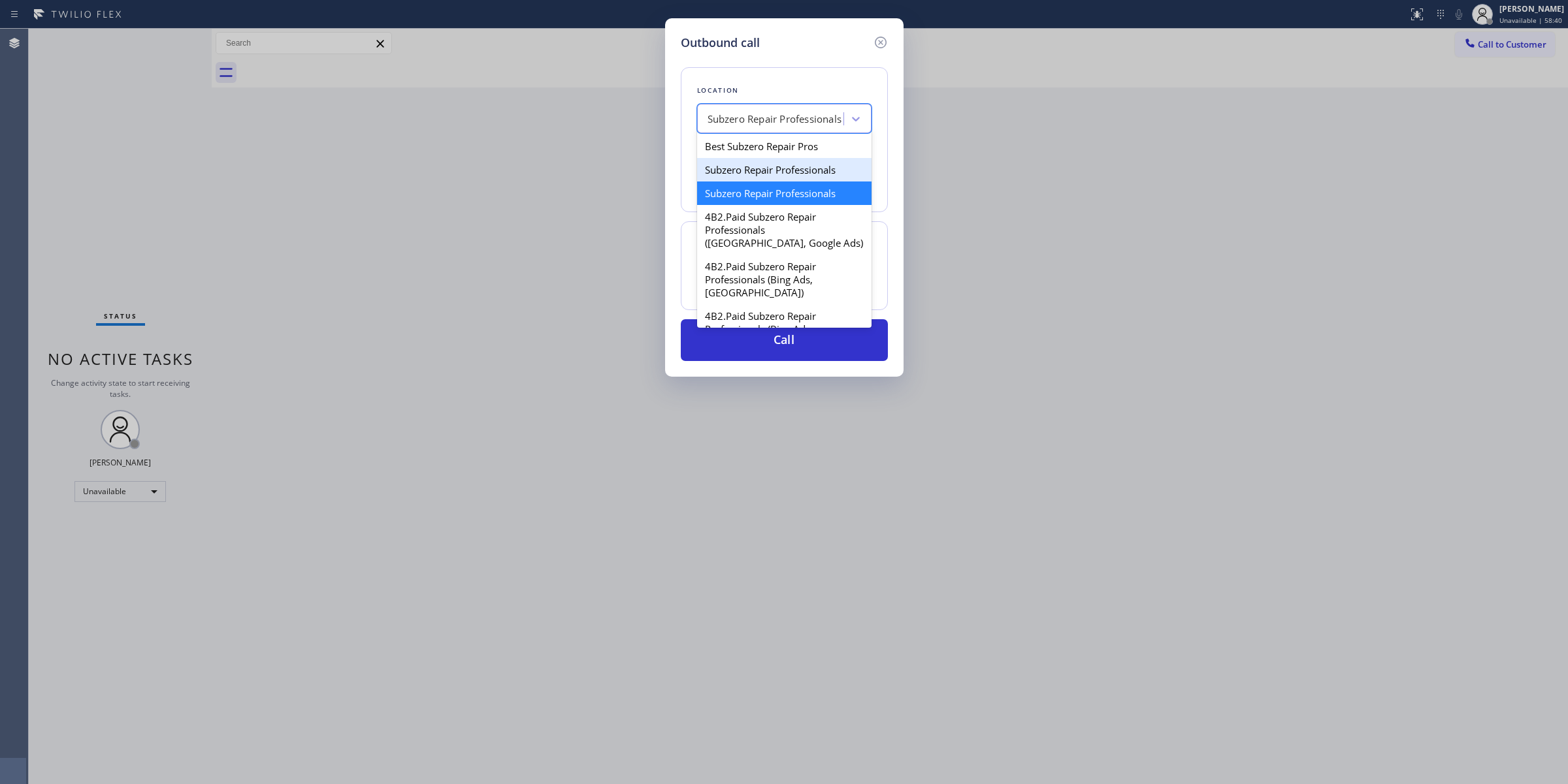
click at [801, 177] on div "Subzero Repair Professionals" at bounding box center [784, 170] width 174 height 23
type input "[PHONE_NUMBER]"
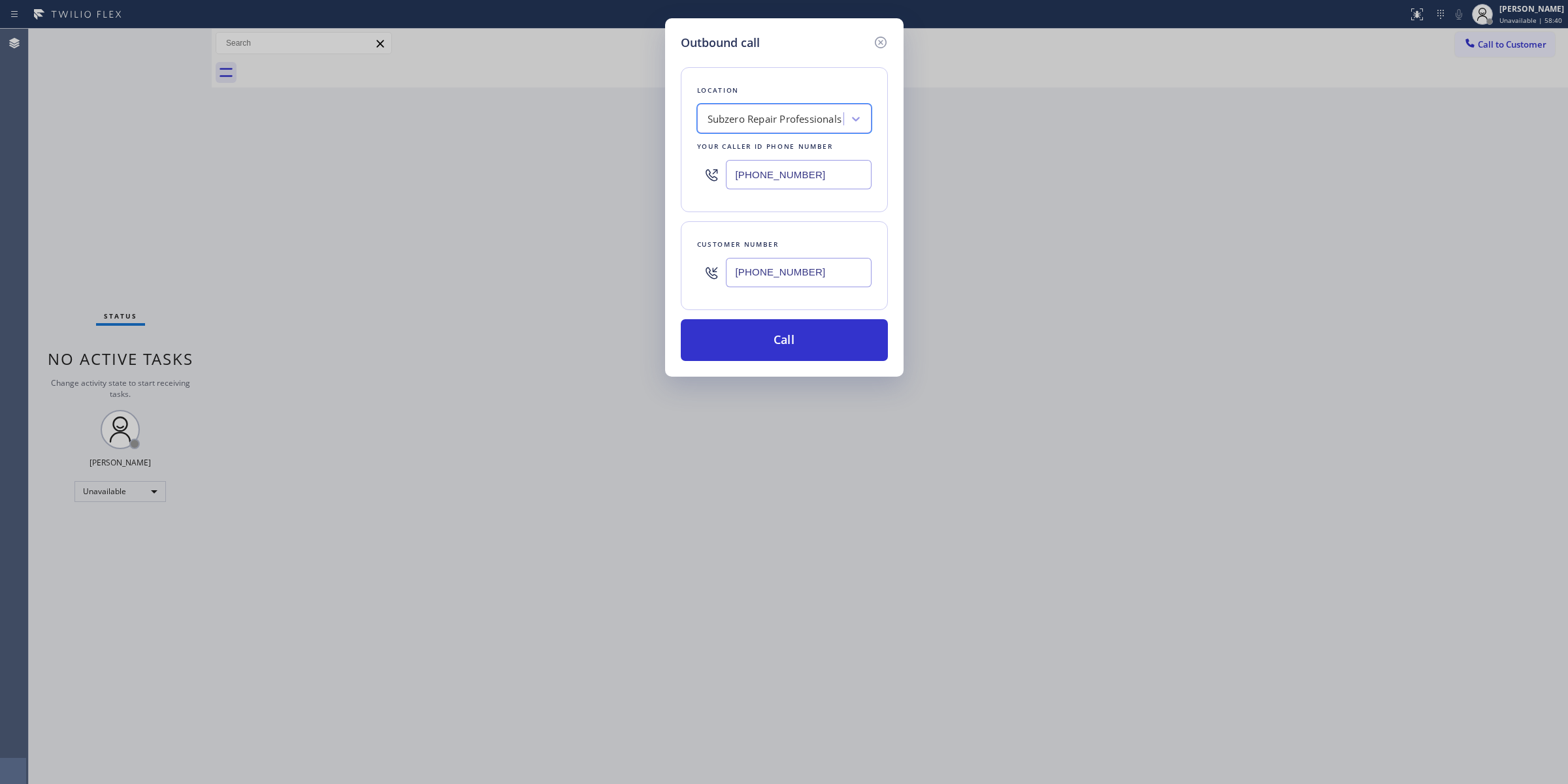
click at [830, 171] on input "[PHONE_NUMBER]" at bounding box center [799, 174] width 146 height 29
click at [830, 350] on button "Call" at bounding box center [784, 340] width 207 height 42
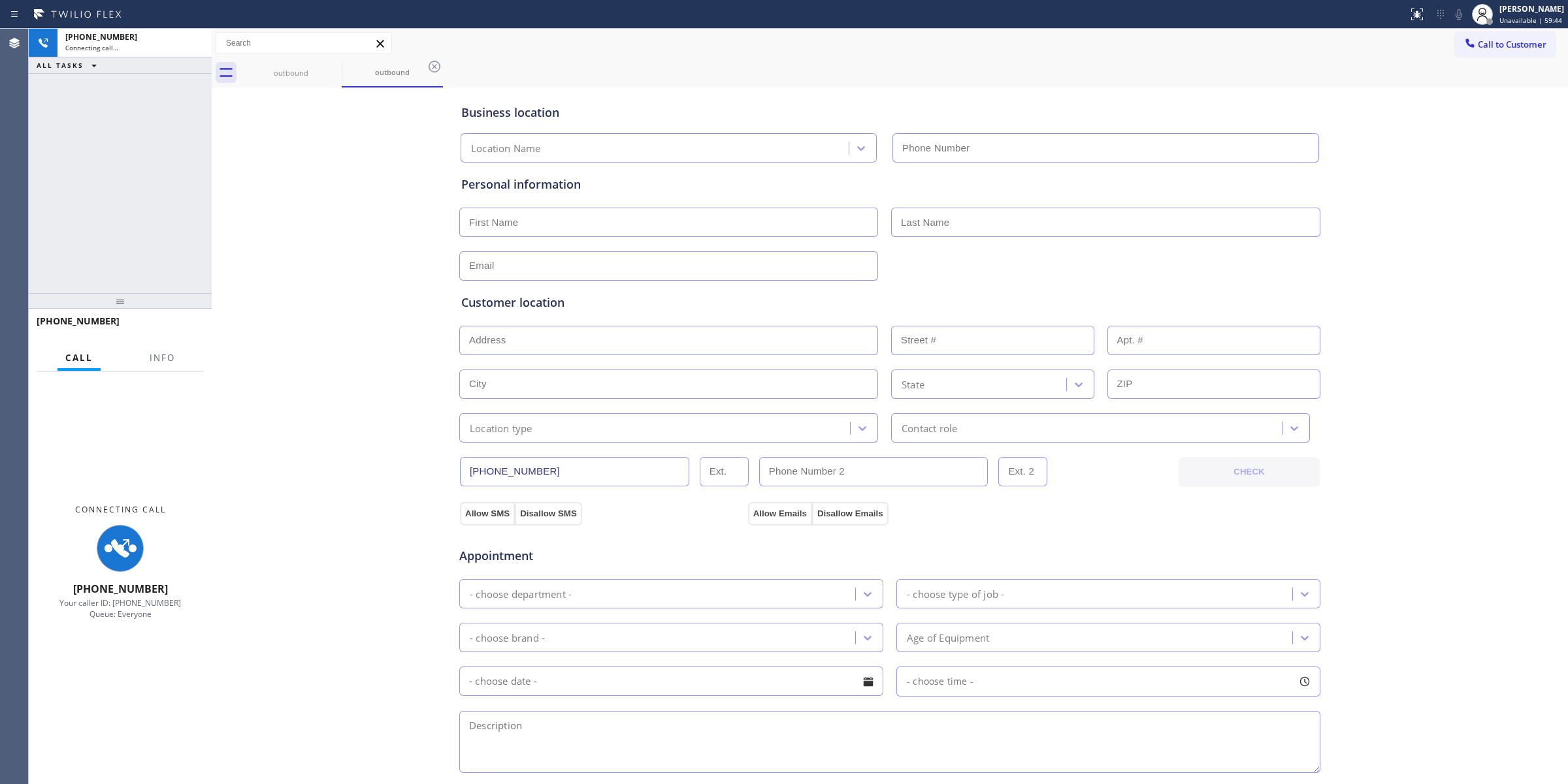
type input "[PHONE_NUMBER]"
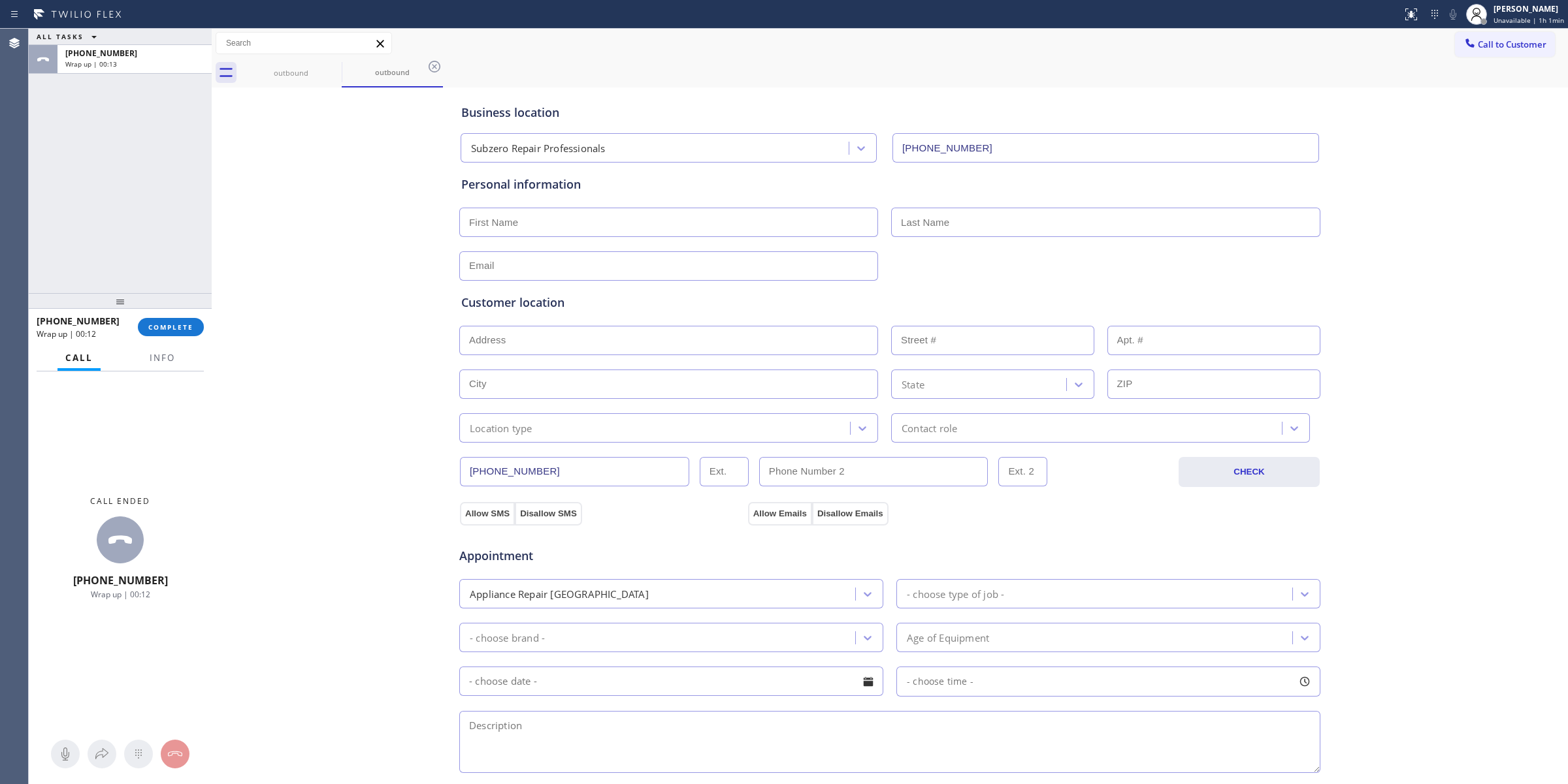
click at [502, 220] on input "text" at bounding box center [668, 222] width 419 height 29
paste input "[PERSON_NAME]"
type input "[PERSON_NAME]"
click at [929, 218] on input "text" at bounding box center [1106, 222] width 430 height 29
paste input "[PERSON_NAME]"
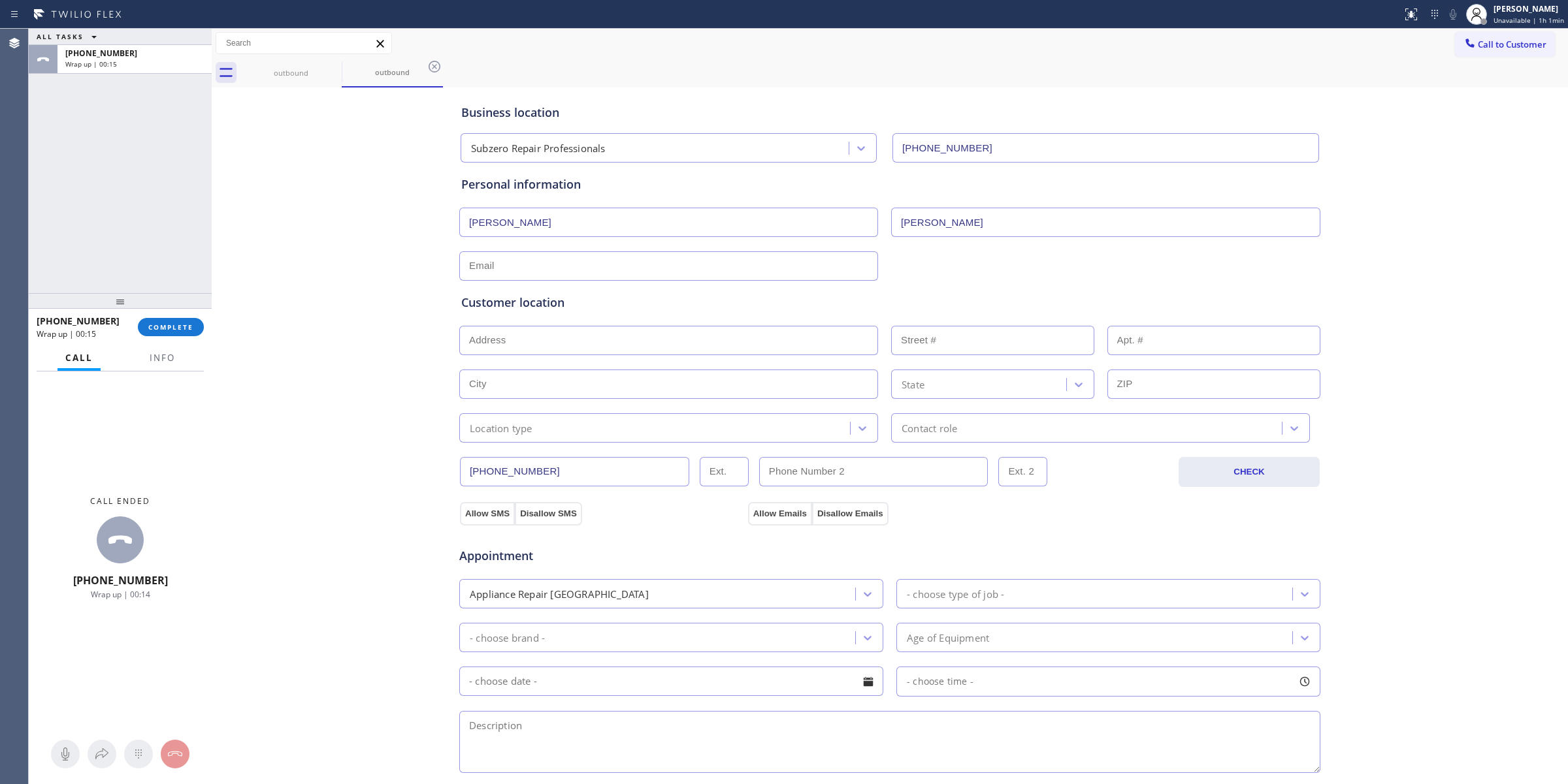
type input "[PERSON_NAME]"
click at [936, 278] on div "Customer location >> ADD NEW ADDRESS << + NEW ADDRESS State Location type Conta…" at bounding box center [890, 359] width 863 height 167
paste input "[EMAIL_ADDRESS][DOMAIN_NAME]"
drag, startPoint x: 516, startPoint y: 268, endPoint x: 596, endPoint y: 279, distance: 80.8
click at [516, 268] on input "text" at bounding box center [668, 266] width 419 height 29
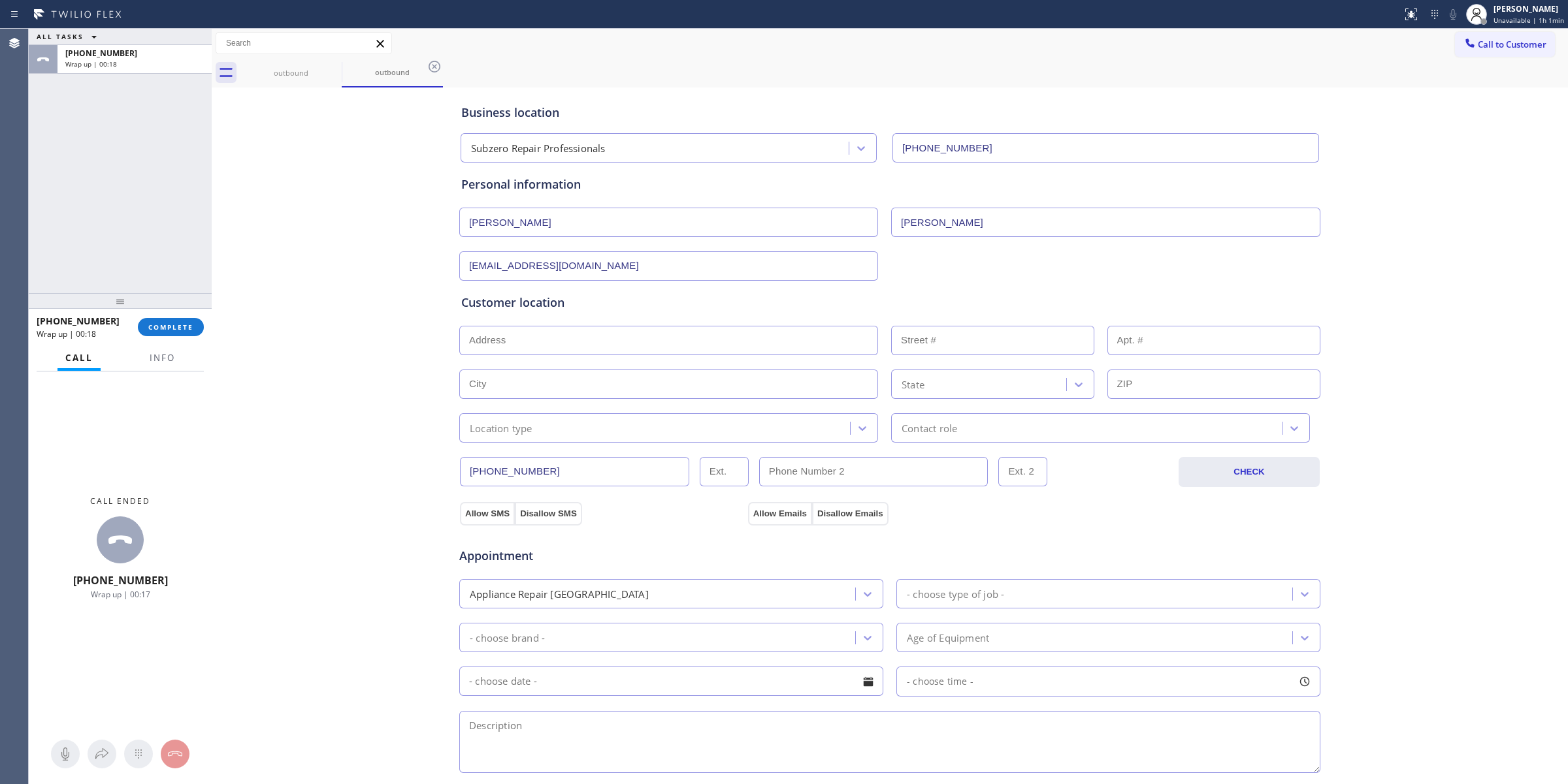
type input "[EMAIL_ADDRESS][DOMAIN_NAME]"
drag, startPoint x: 511, startPoint y: 346, endPoint x: 469, endPoint y: 282, distance: 76.6
click at [511, 346] on input "text" at bounding box center [668, 340] width 419 height 29
paste input "80113"
click at [390, 338] on div "Business location Subzero Repair Professionals [PHONE_NUMBER] Personal informat…" at bounding box center [890, 536] width 1350 height 892
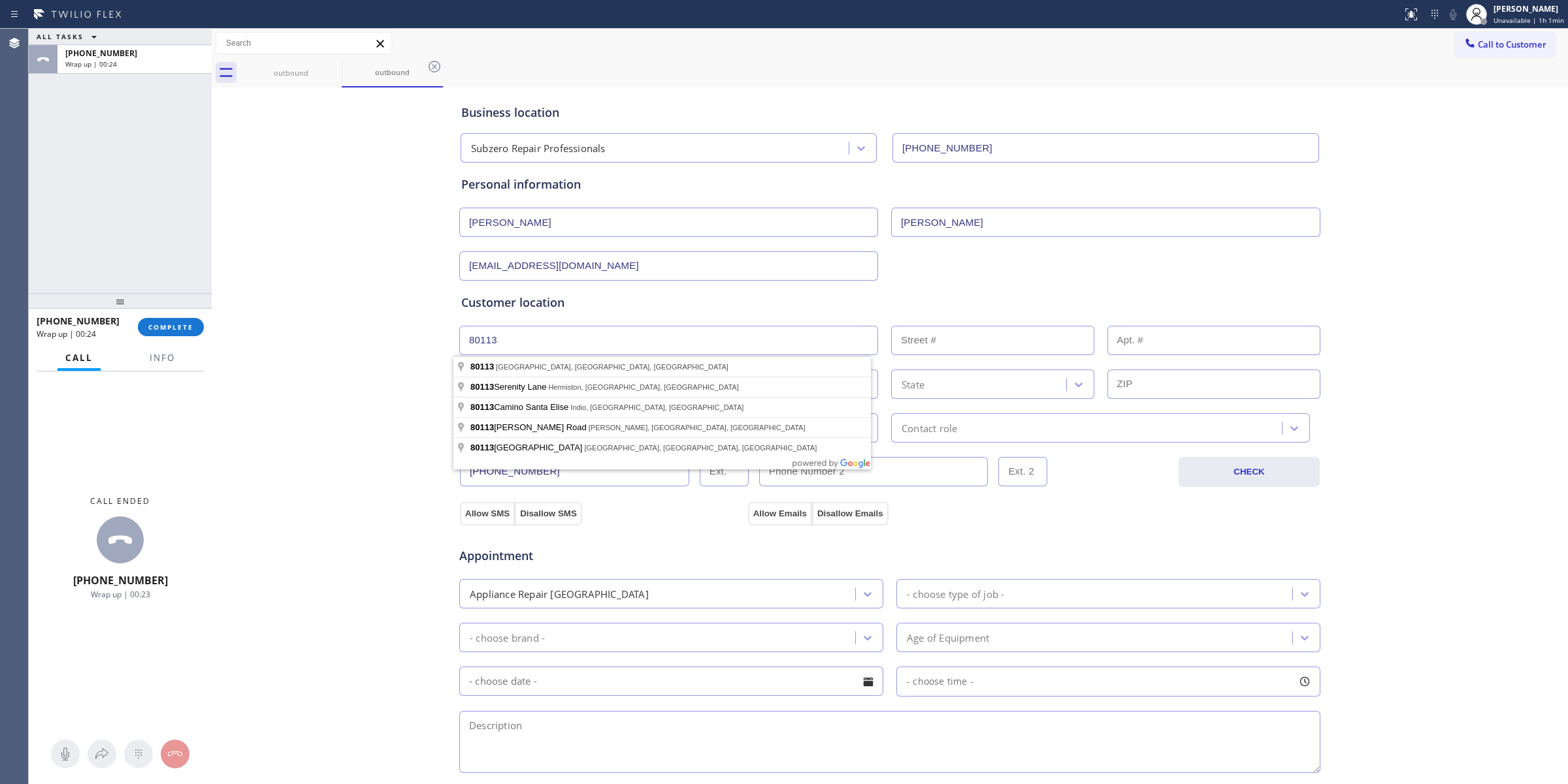
click at [504, 348] on input "80113" at bounding box center [668, 340] width 419 height 29
type input "[GEOGRAPHIC_DATA], [GEOGRAPHIC_DATA]"
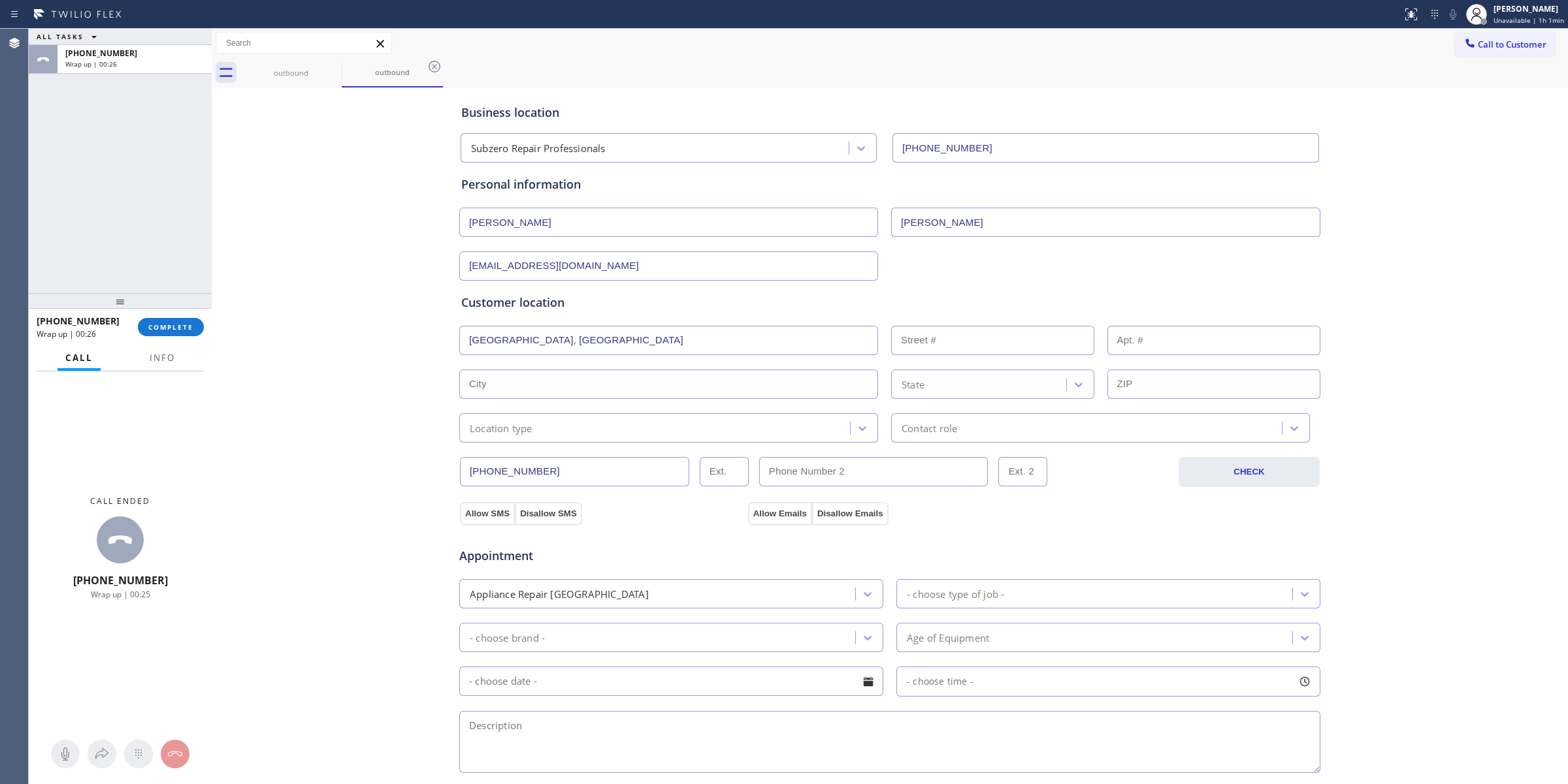
type input "[GEOGRAPHIC_DATA]"
type input "80113"
drag, startPoint x: 345, startPoint y: 445, endPoint x: 380, endPoint y: 441, distance: 35.2
click at [345, 444] on div "Business location Subzero Repair Professionals [PHONE_NUMBER] Personal informat…" at bounding box center [890, 536] width 1350 height 892
click at [550, 426] on div "Location type" at bounding box center [656, 428] width 387 height 23
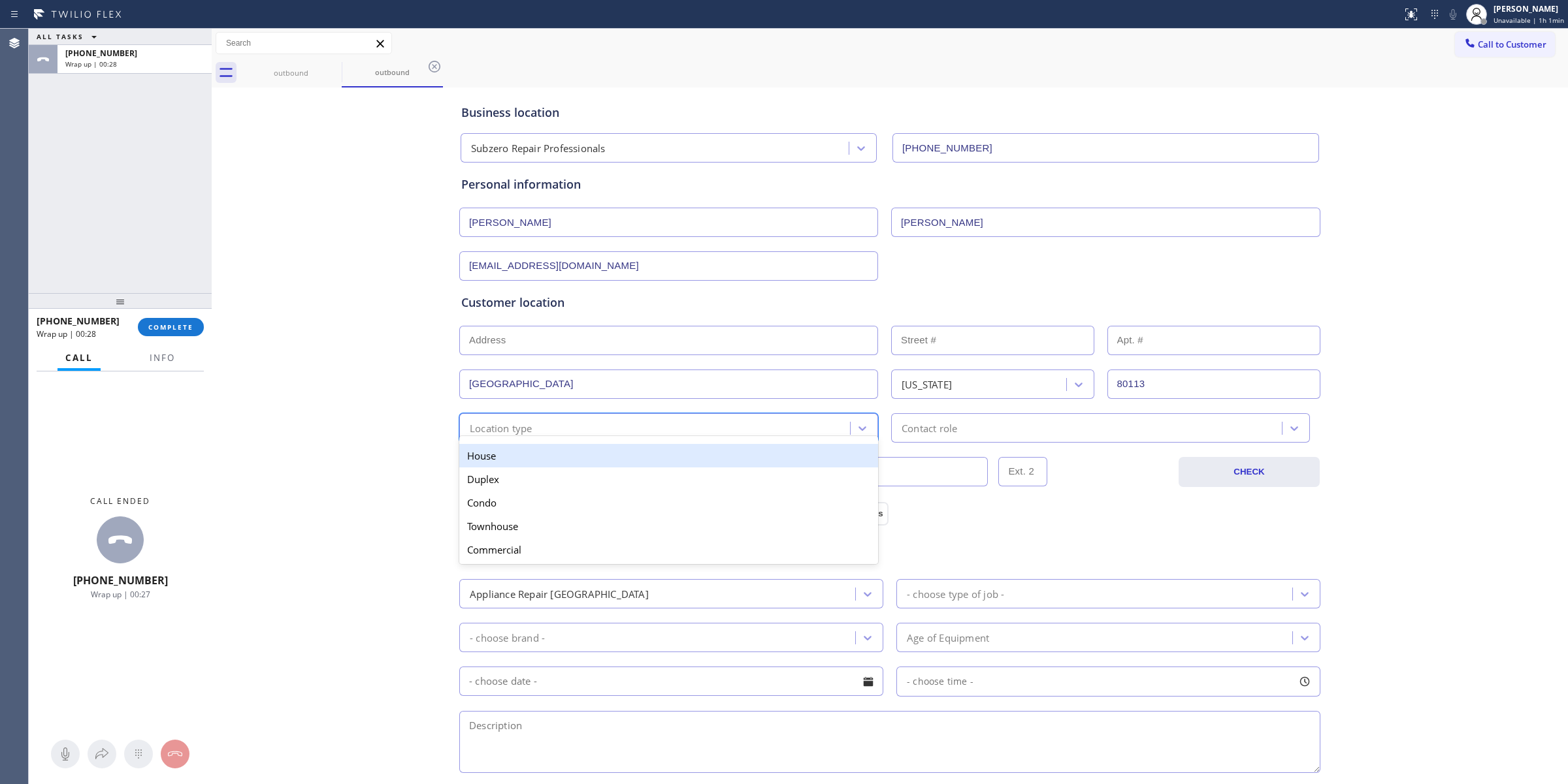
drag, startPoint x: 533, startPoint y: 462, endPoint x: 830, endPoint y: 456, distance: 297.1
click at [550, 461] on div "House" at bounding box center [668, 455] width 419 height 23
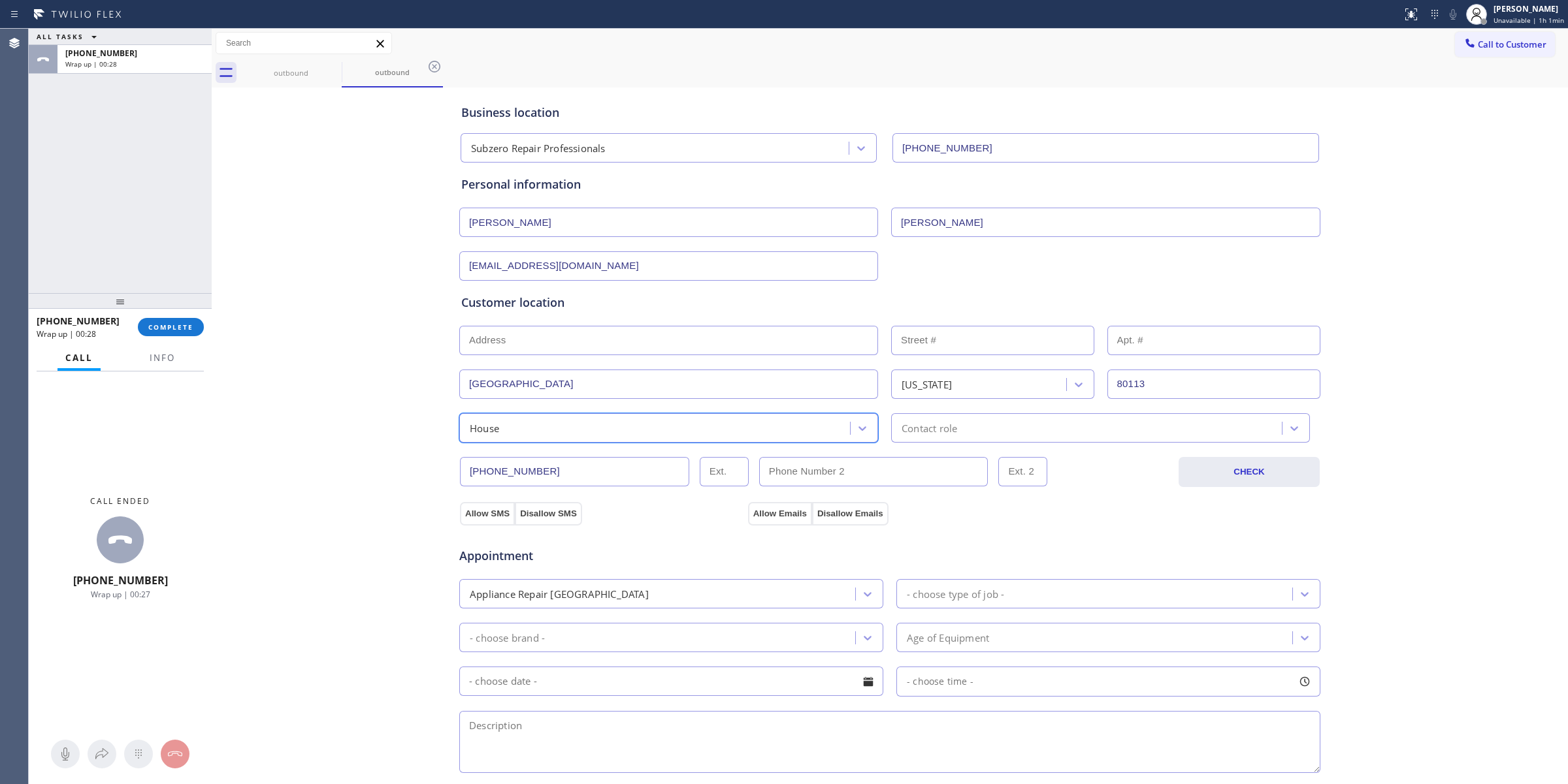
click at [956, 441] on div "Contact role" at bounding box center [1100, 428] width 419 height 29
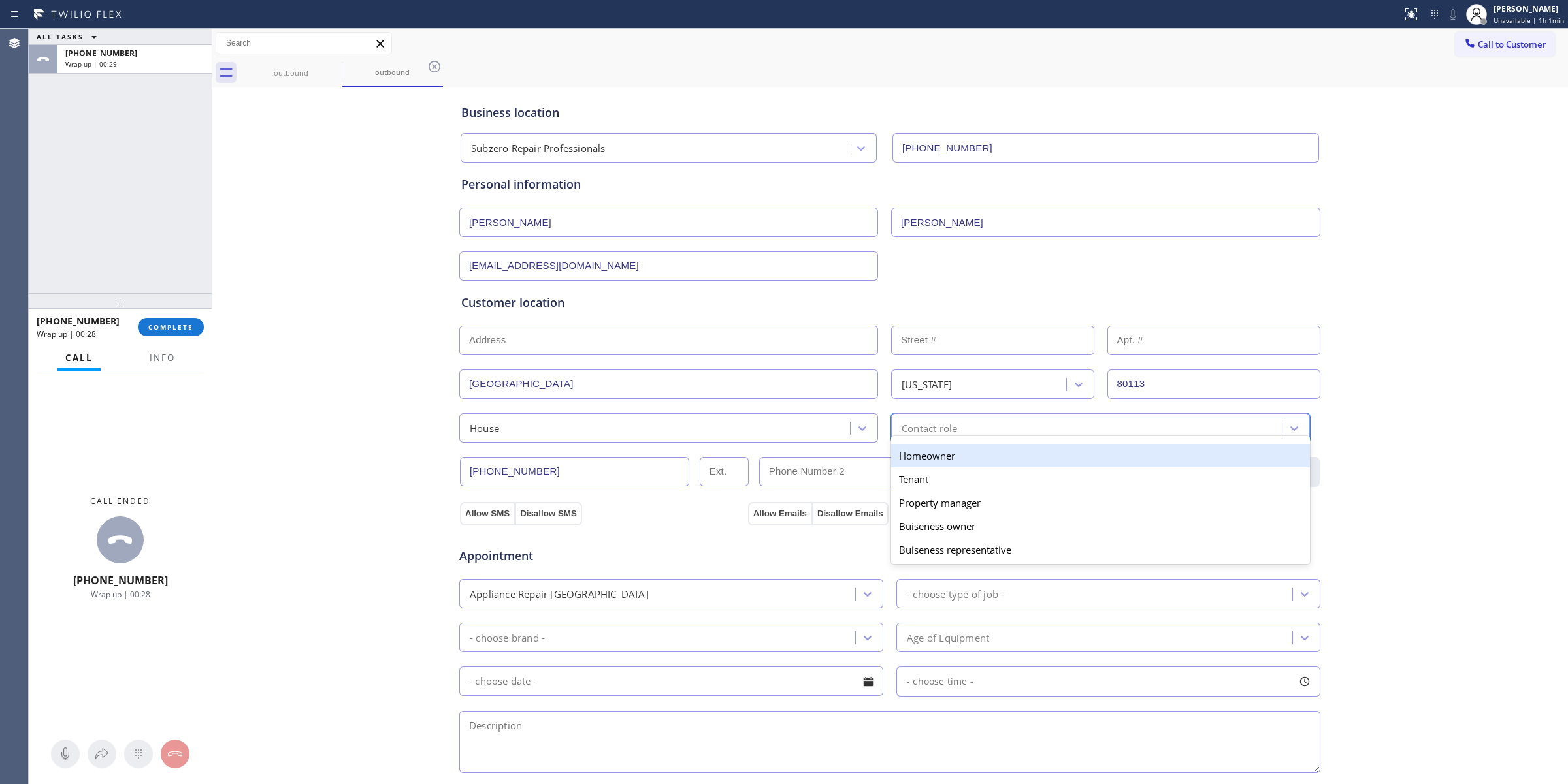
drag, startPoint x: 925, startPoint y: 462, endPoint x: 818, endPoint y: 493, distance: 111.4
click at [921, 464] on div "Homeowner" at bounding box center [1100, 455] width 419 height 23
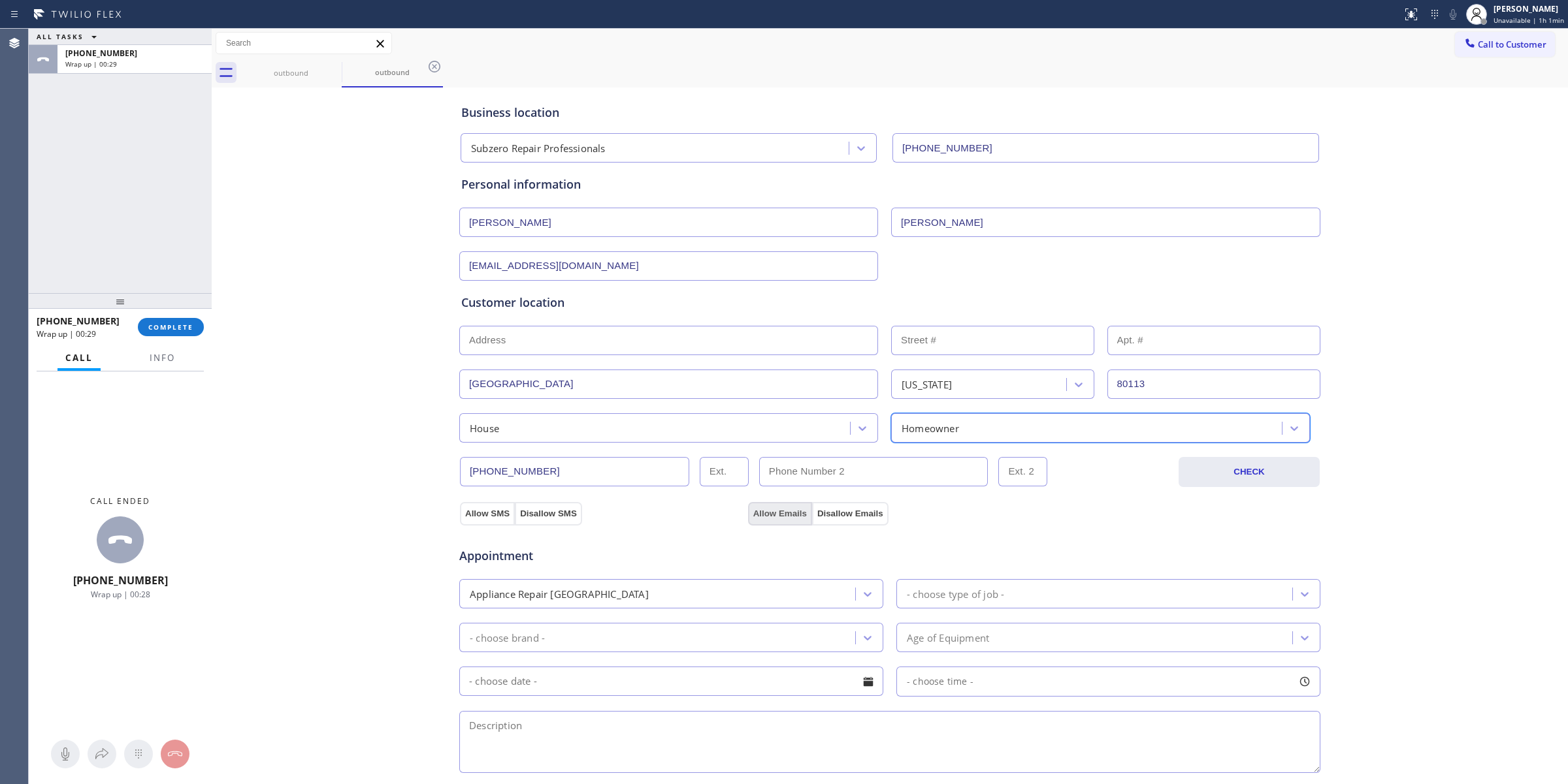
click at [784, 515] on button "Allow Emails" at bounding box center [780, 514] width 64 height 23
click at [498, 519] on button "Allow SMS" at bounding box center [487, 514] width 55 height 23
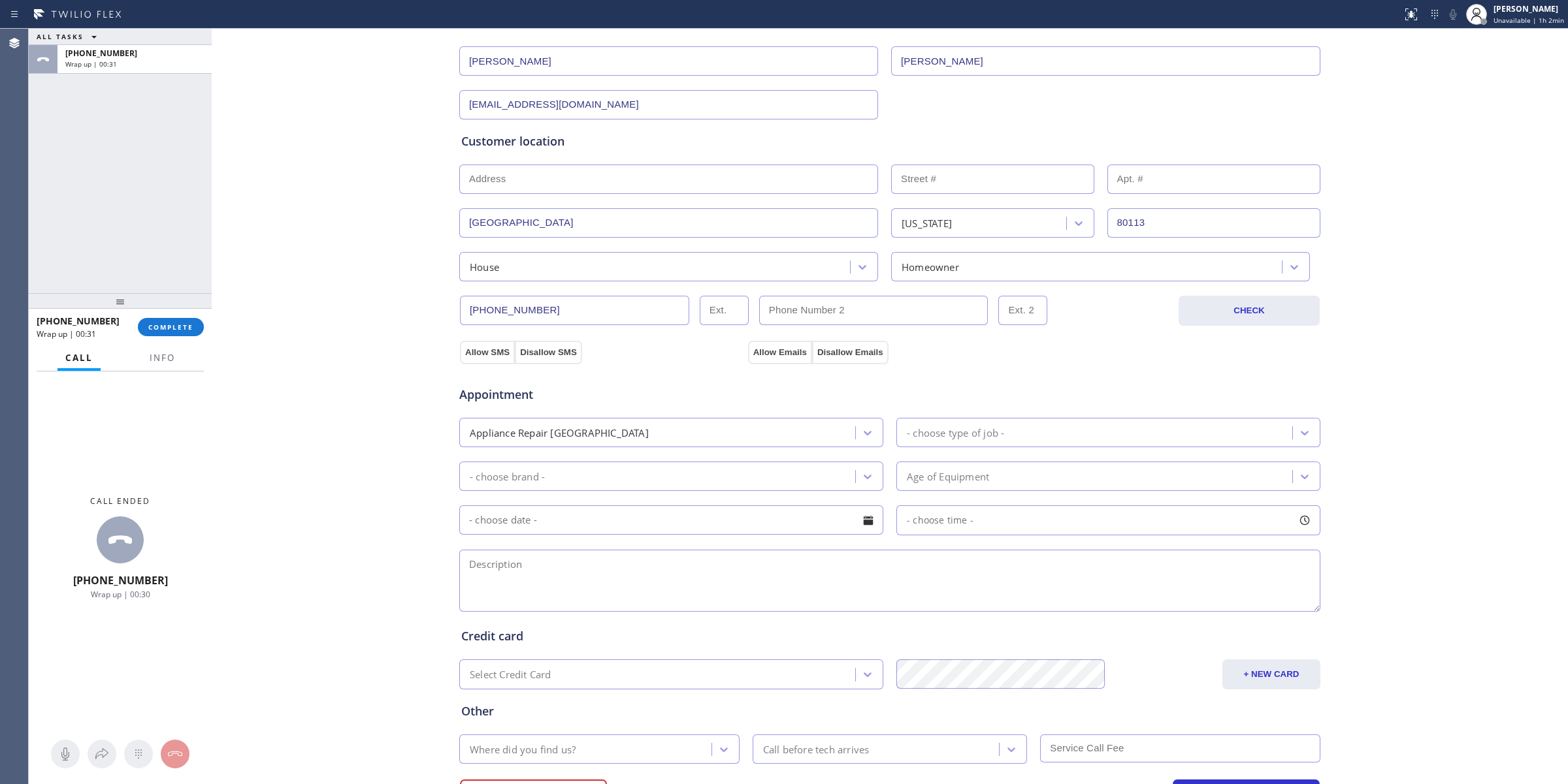
scroll to position [164, 0]
click at [583, 488] on div "- choose brand -" at bounding box center [671, 474] width 424 height 29
type input "s"
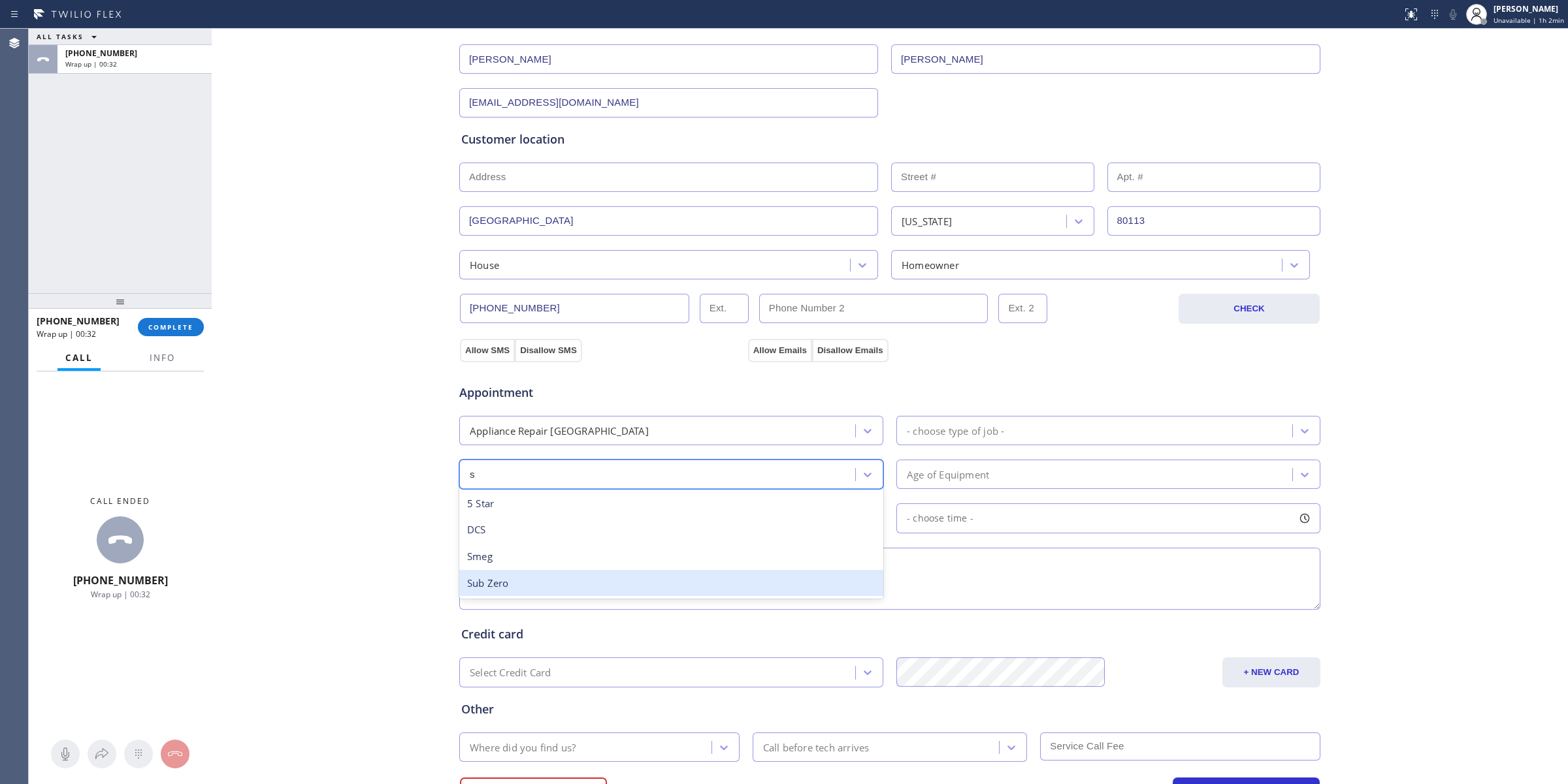
click at [500, 592] on div "Sub Zero" at bounding box center [671, 583] width 424 height 27
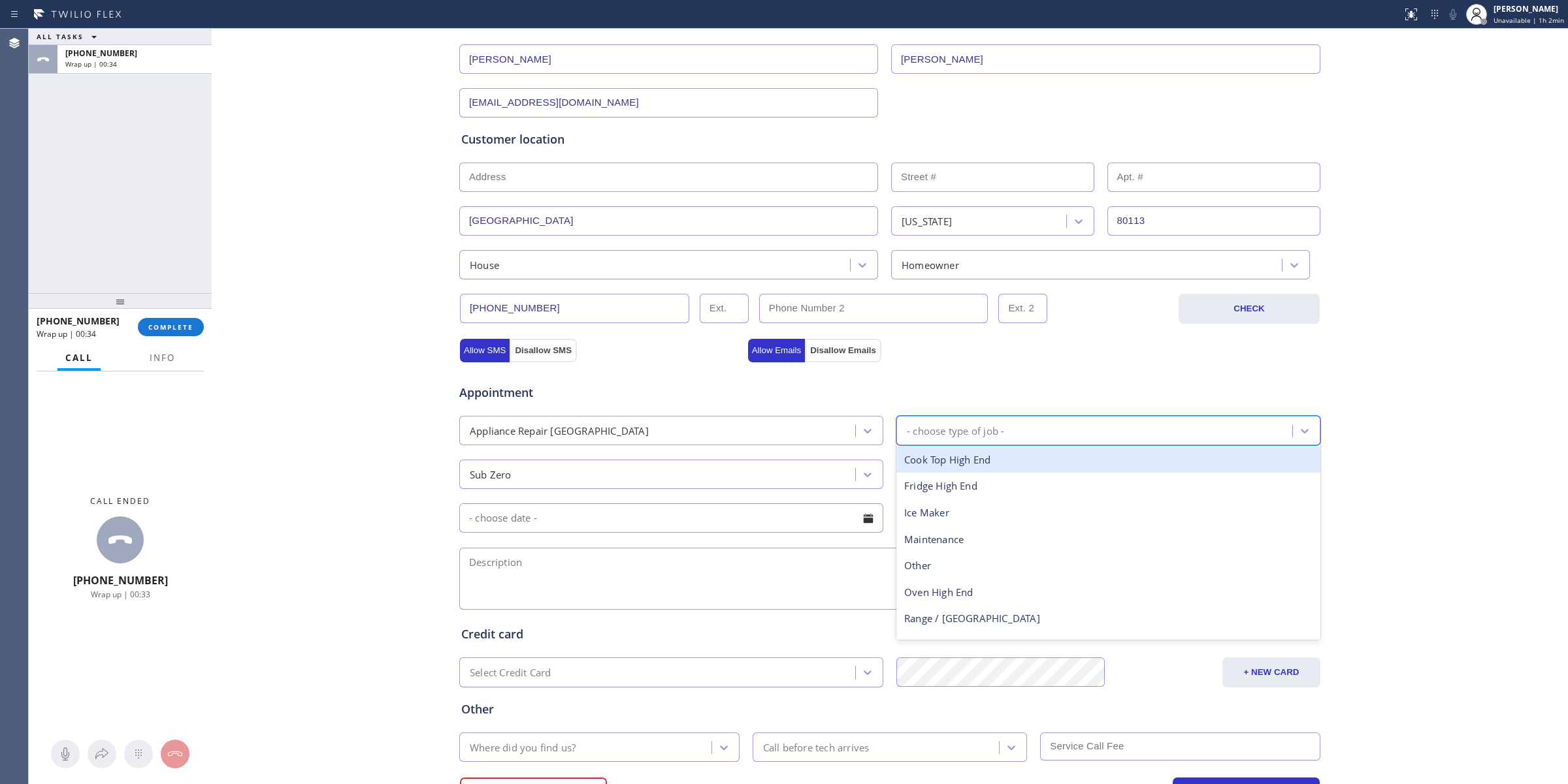
click at [977, 433] on div "- choose type of job -" at bounding box center [955, 430] width 97 height 15
type input "r"
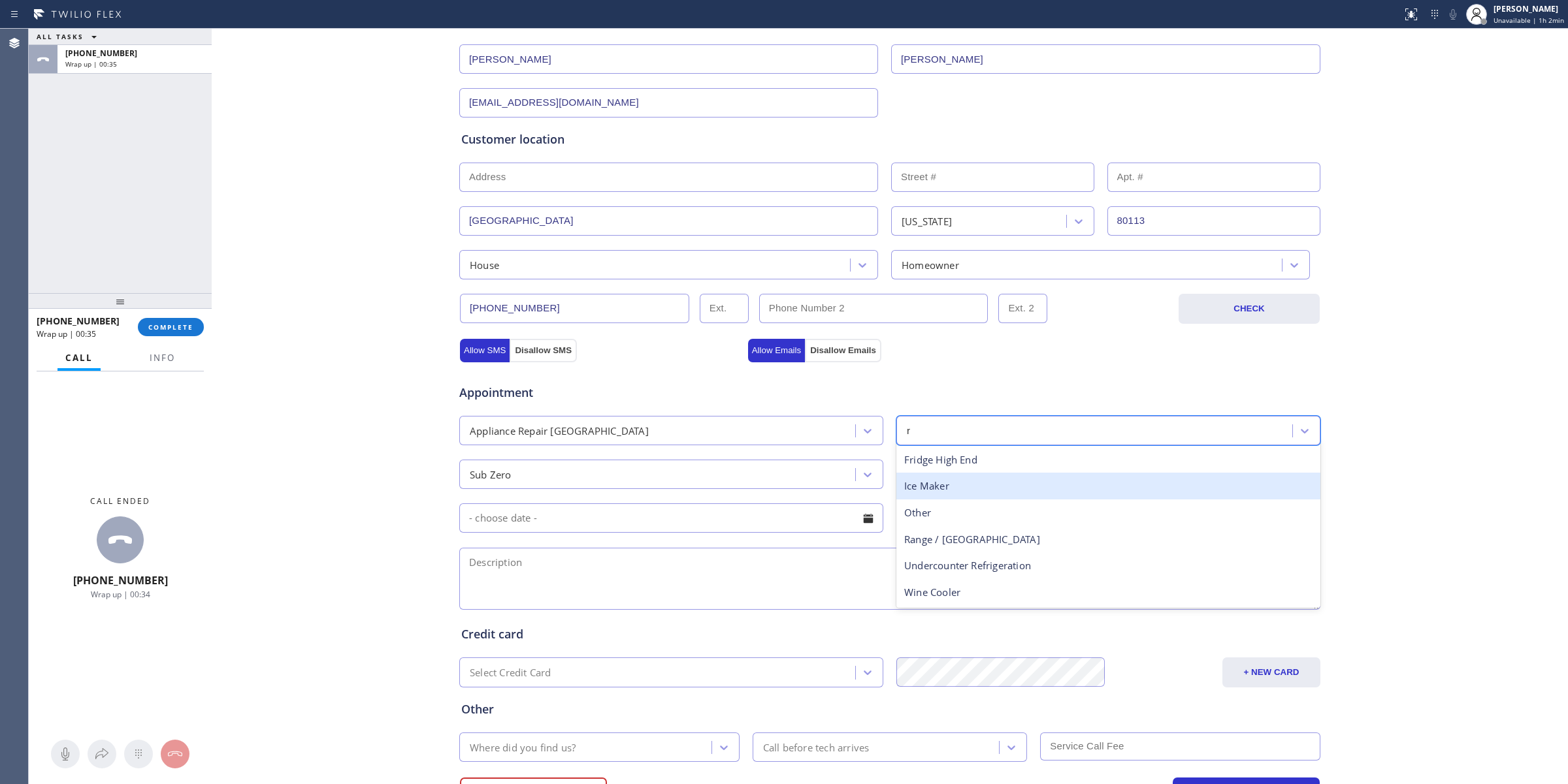
click at [931, 461] on div "Fridge High End" at bounding box center [1108, 460] width 424 height 27
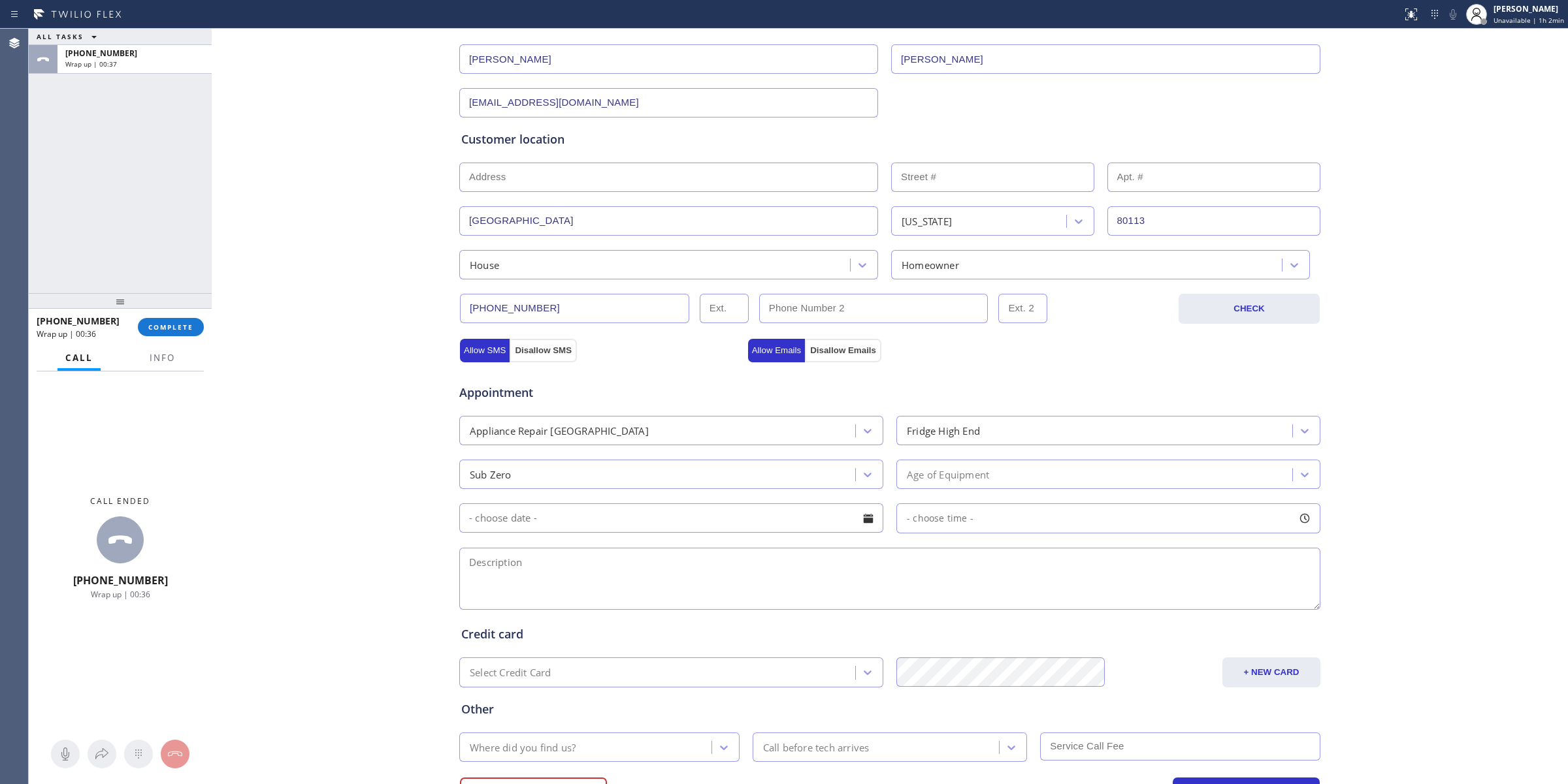
click at [935, 476] on div "Age of Equipment" at bounding box center [948, 474] width 83 height 15
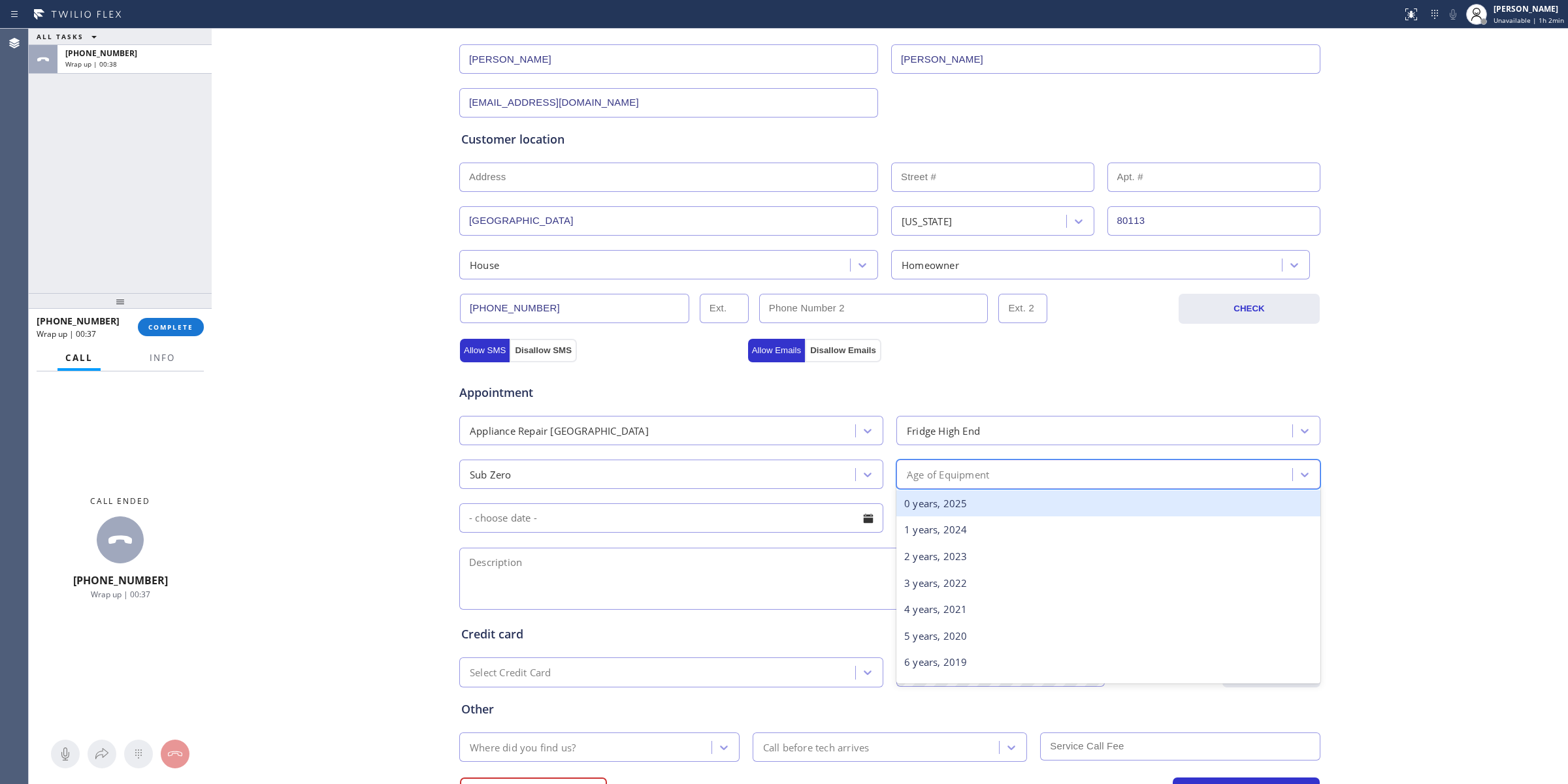
type input "15"
drag, startPoint x: 935, startPoint y: 500, endPoint x: 927, endPoint y: 533, distance: 34.0
click at [927, 533] on div "10 years, 2015 15 years, 2010" at bounding box center [1108, 516] width 424 height 58
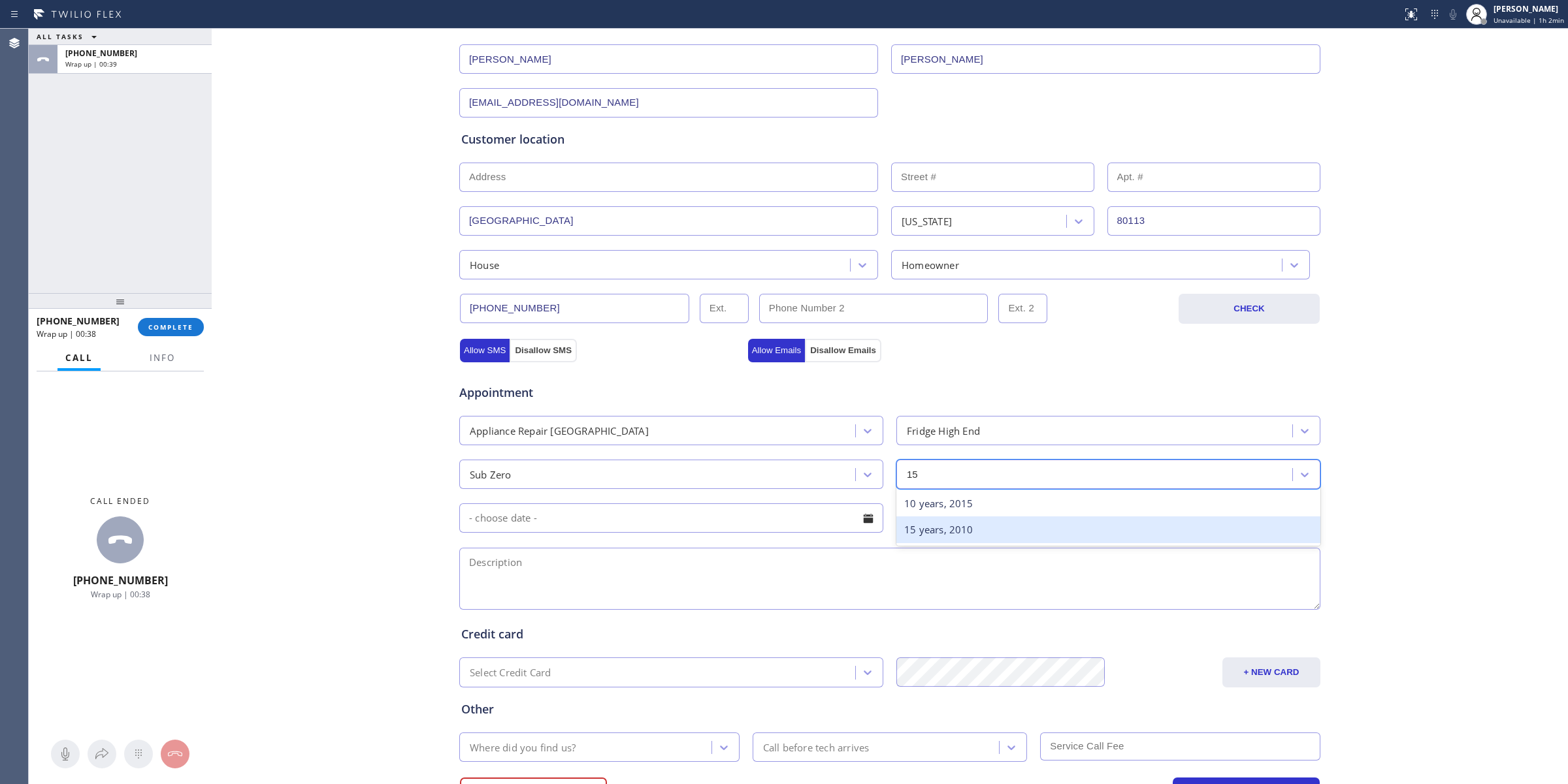
click at [927, 532] on div "15 years, 2010" at bounding box center [1108, 530] width 424 height 27
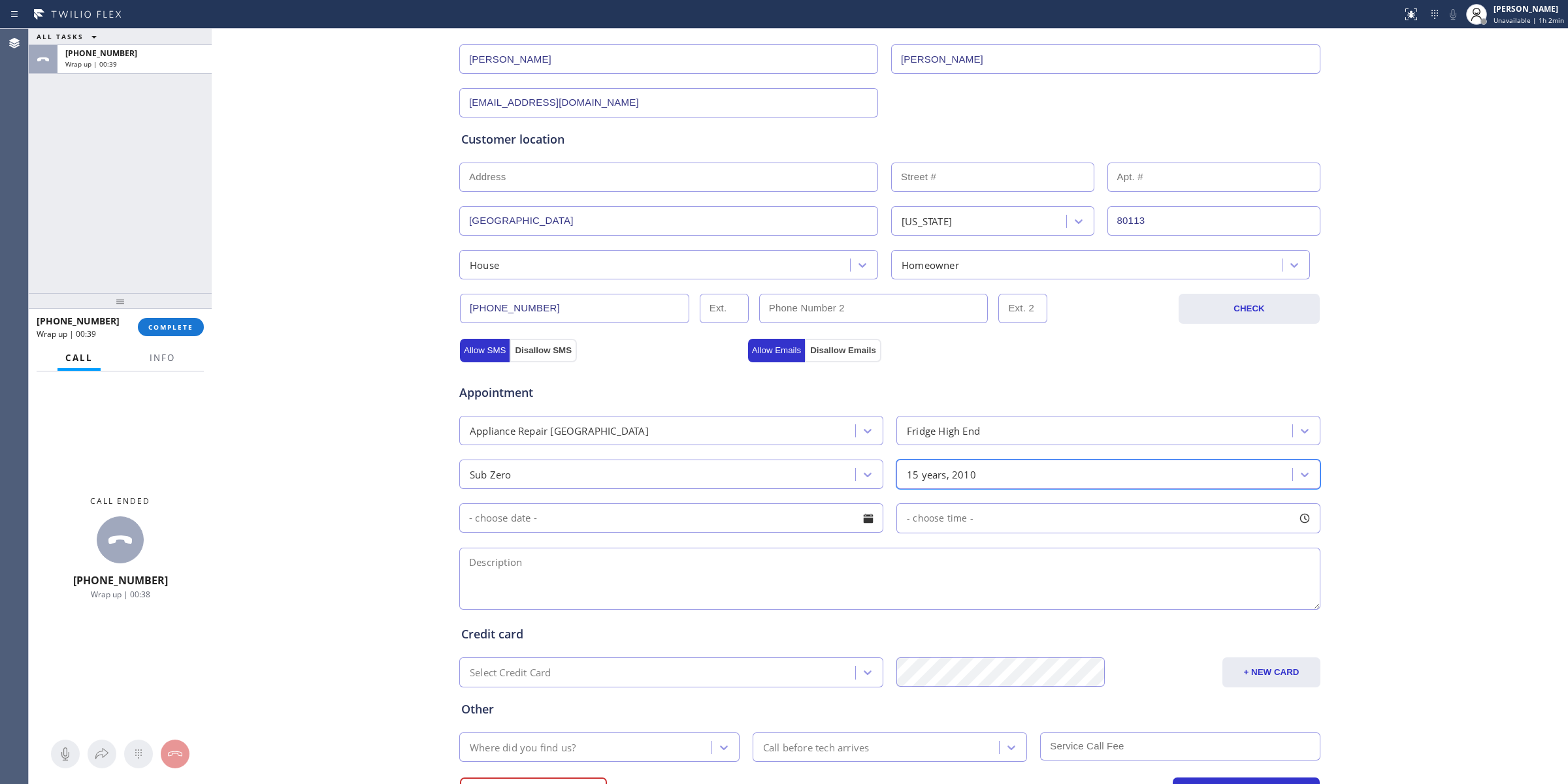
click at [830, 517] on input "text" at bounding box center [671, 517] width 424 height 29
click at [390, 558] on div "Business location Subzero Repair Professionals [PHONE_NUMBER] Personal informat…" at bounding box center [890, 372] width 1350 height 892
click at [608, 585] on textarea at bounding box center [889, 579] width 861 height 62
paste textarea "Subzero | Refrigerator/Freezer | 15 yrs | just wanted it cleaned | House- ho | …"
click at [466, 580] on textarea "Subzero | Refrigerator/Freezer | 15 yrs | just wanted it cleaned | House- ho | …" at bounding box center [889, 579] width 861 height 62
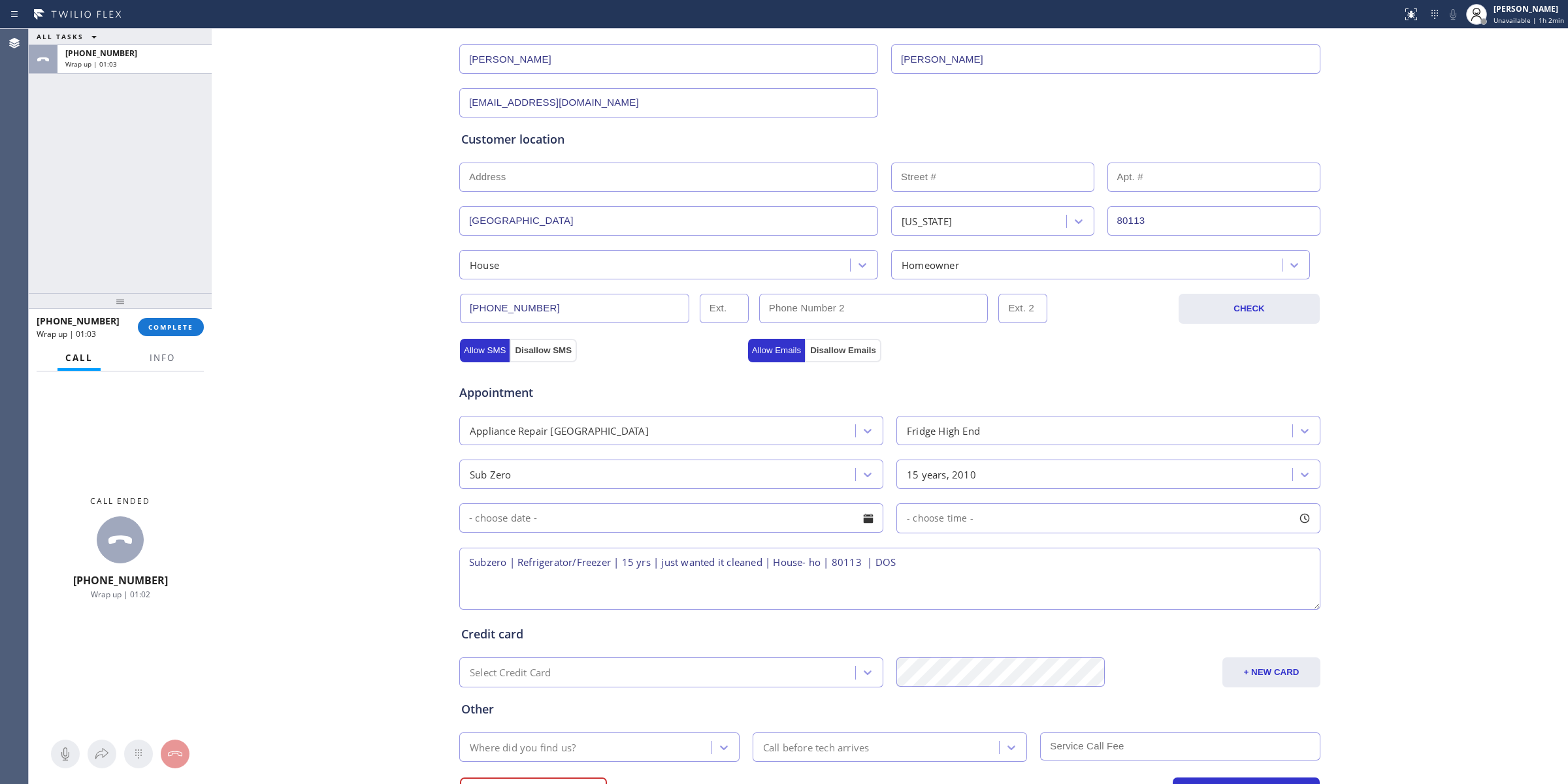
click at [462, 580] on textarea "Subzero | Refrigerator/Freezer | 15 yrs | just wanted it cleaned | House- ho | …" at bounding box center [889, 579] width 861 height 62
click at [942, 563] on textarea "Subzero | Refrigerator/Freezer | 15 yrs | just wanted it cleaned | House- ho | …" at bounding box center [889, 579] width 861 height 62
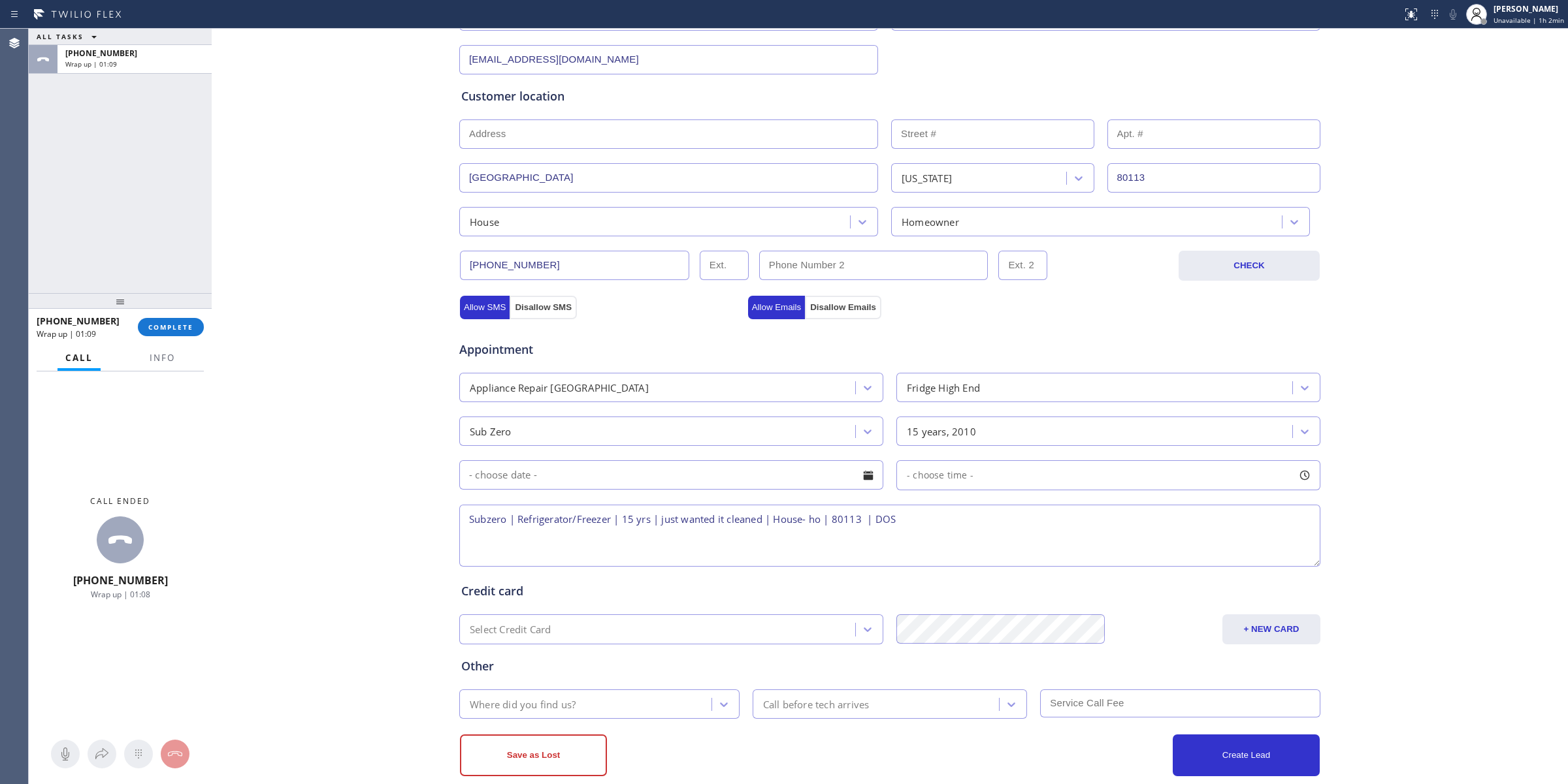
scroll to position [230, 0]
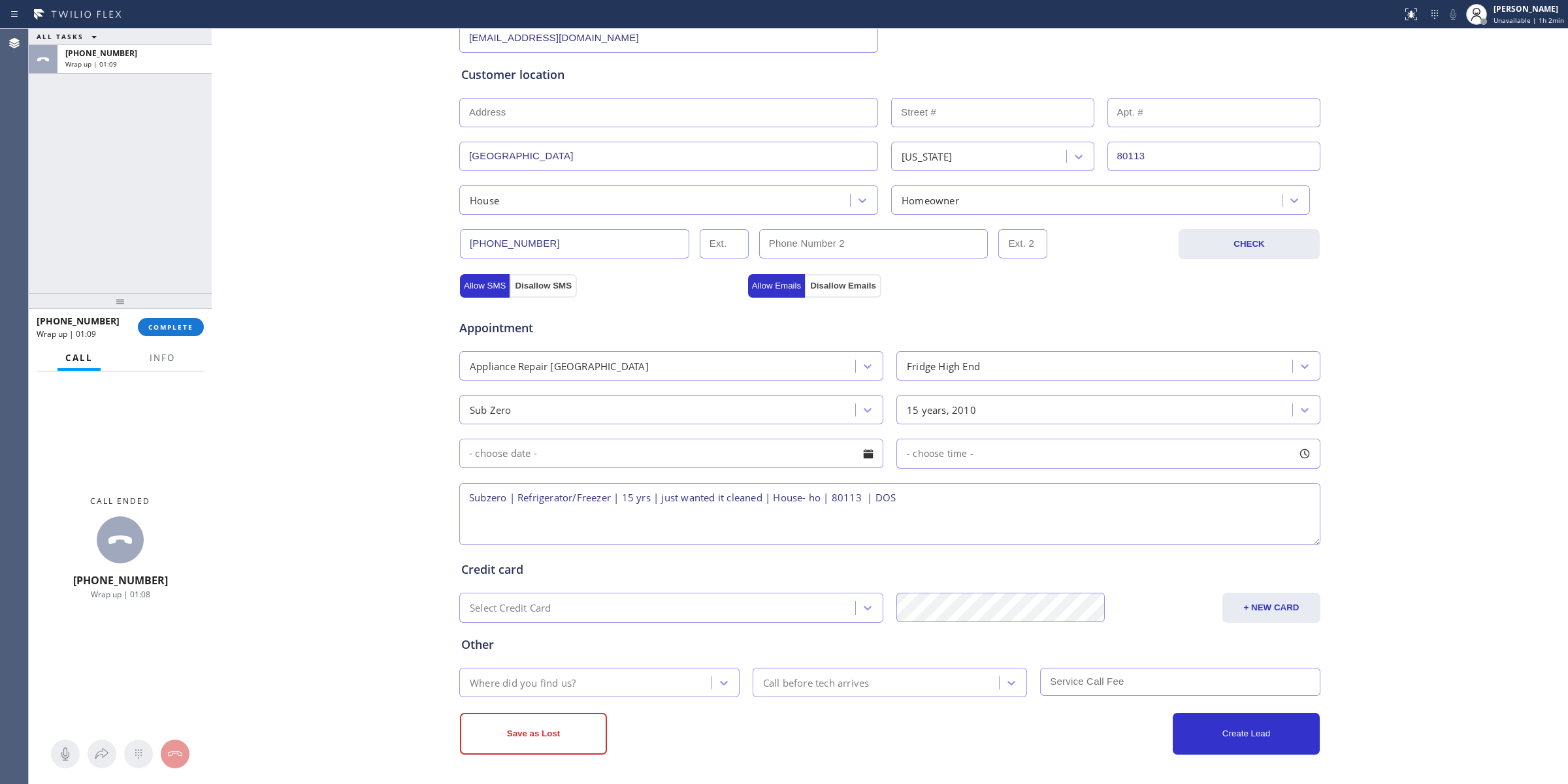
type textarea "Subzero | Refrigerator/Freezer | 15 yrs | just wanted it cleaned | House- ho | …"
click at [602, 690] on div "Where did you find us?" at bounding box center [587, 683] width 248 height 23
type input "w"
click at [511, 676] on div "Where did you find us?" at bounding box center [587, 683] width 248 height 23
click at [511, 676] on div "Where did you find us?" at bounding box center [522, 683] width 106 height 15
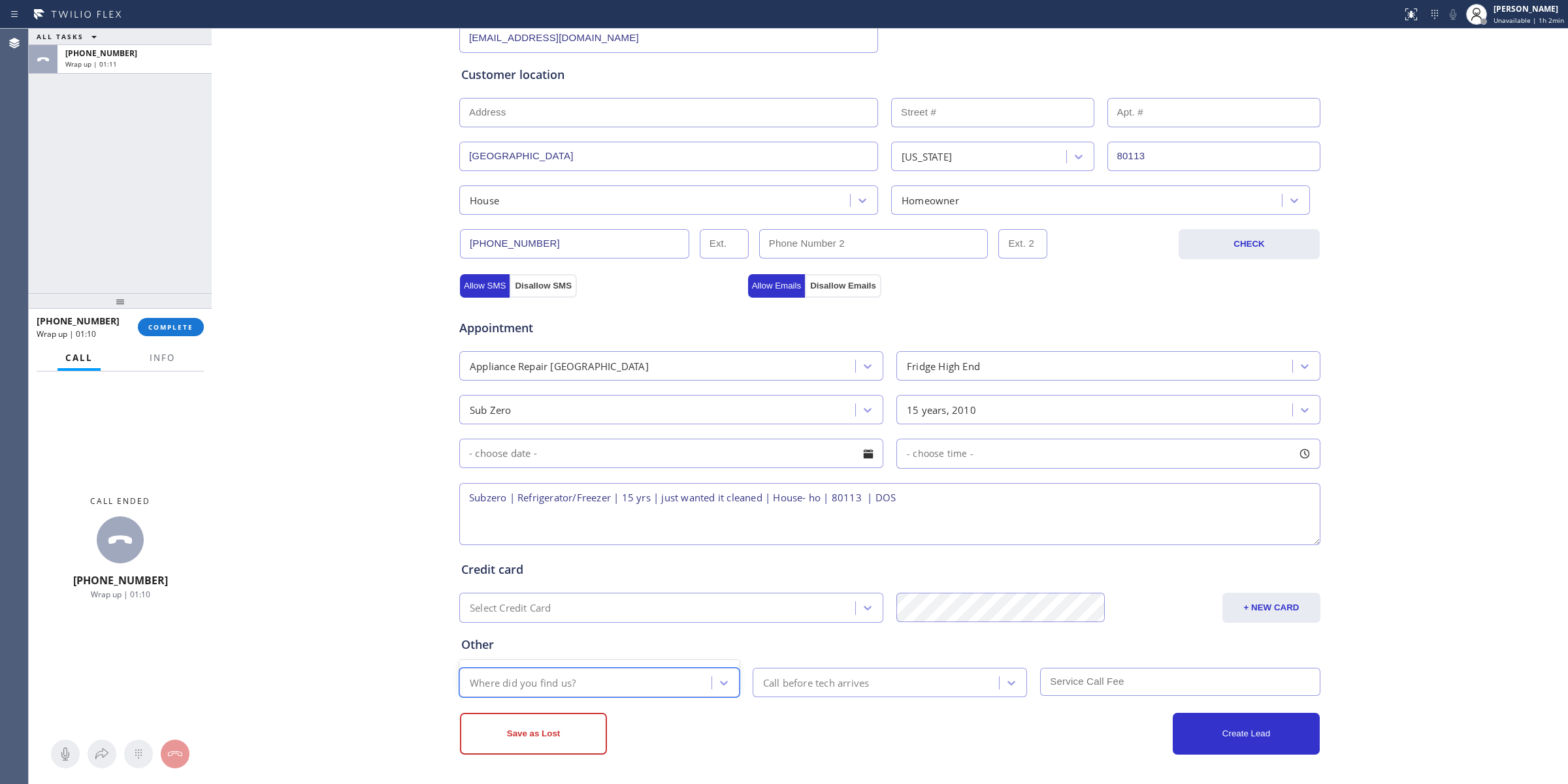
type input "w"
drag, startPoint x: 566, startPoint y: 690, endPoint x: 616, endPoint y: 687, distance: 50.1
click at [567, 690] on div "Where did you find us?" at bounding box center [587, 683] width 248 height 23
click at [718, 683] on icon at bounding box center [724, 683] width 13 height 13
type input "w"
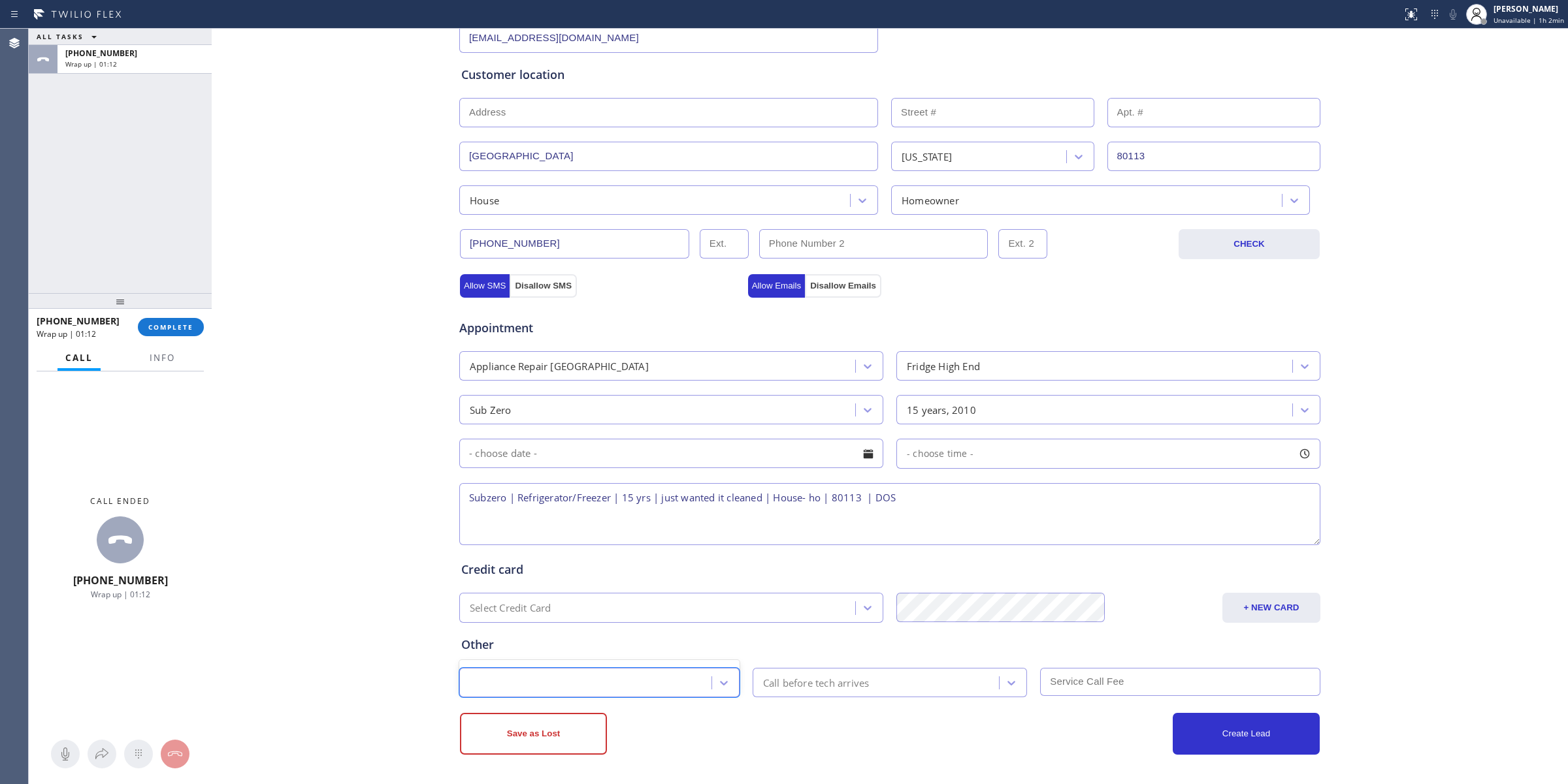
click at [605, 673] on div "w" at bounding box center [587, 683] width 248 height 23
click at [832, 628] on div "Other Where did you find us? Call before tech arrives" at bounding box center [890, 660] width 863 height 75
click at [828, 680] on div "Call before tech arrives" at bounding box center [816, 683] width 107 height 15
click at [817, 564] on div "30 min" at bounding box center [889, 560] width 275 height 23
click at [1065, 673] on input "text" at bounding box center [1179, 682] width 280 height 28
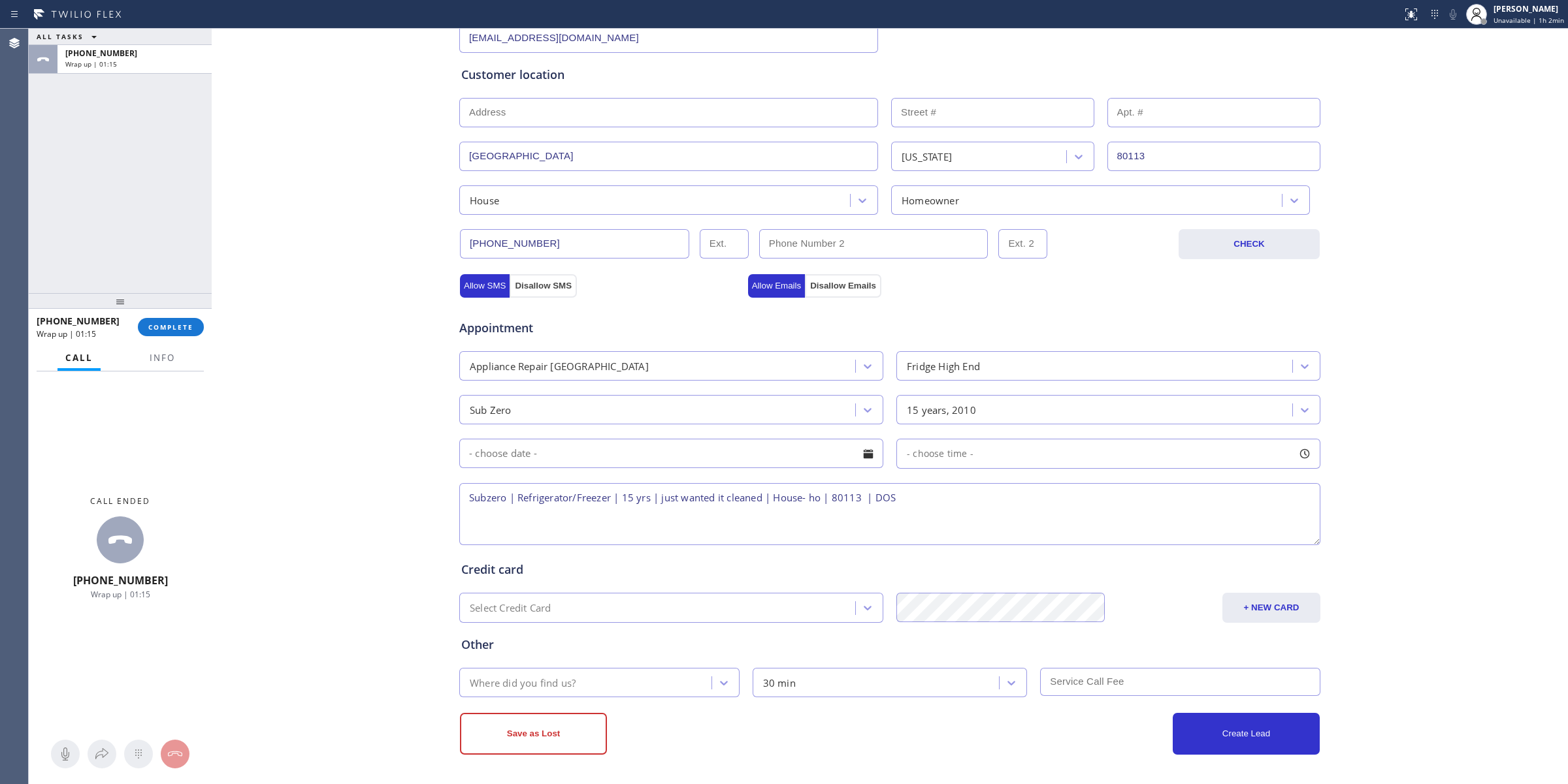
click at [558, 677] on div "Where did you find us?" at bounding box center [522, 683] width 106 height 15
type input "www"
click at [558, 677] on div "www" at bounding box center [587, 683] width 248 height 23
click at [350, 500] on div "Business location Subzero Repair Professionals [PHONE_NUMBER] Personal informat…" at bounding box center [890, 308] width 1350 height 892
click at [578, 687] on div "Where did you find us?" at bounding box center [587, 683] width 248 height 23
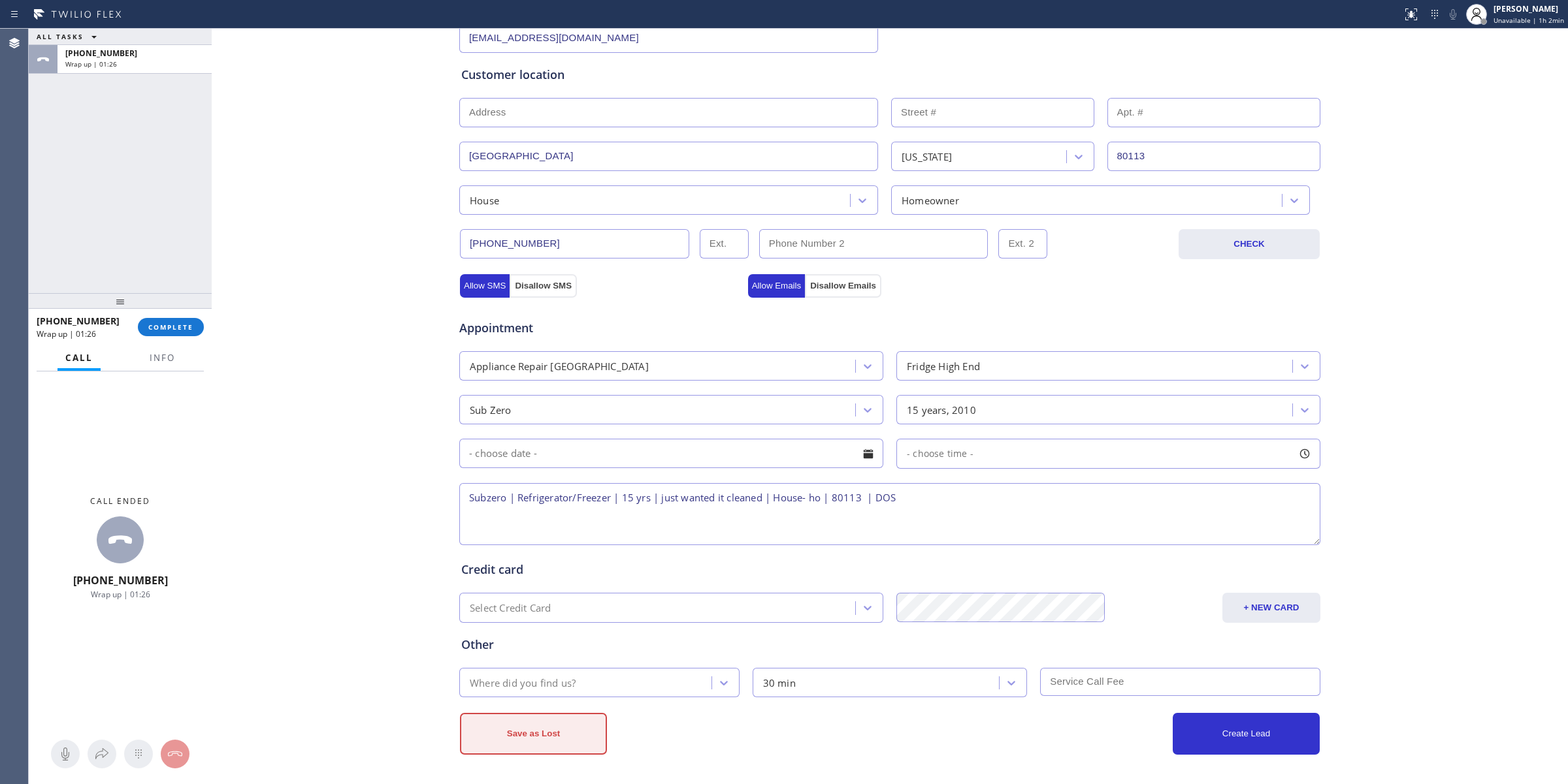
click at [567, 716] on button "Save as Lost" at bounding box center [533, 733] width 147 height 42
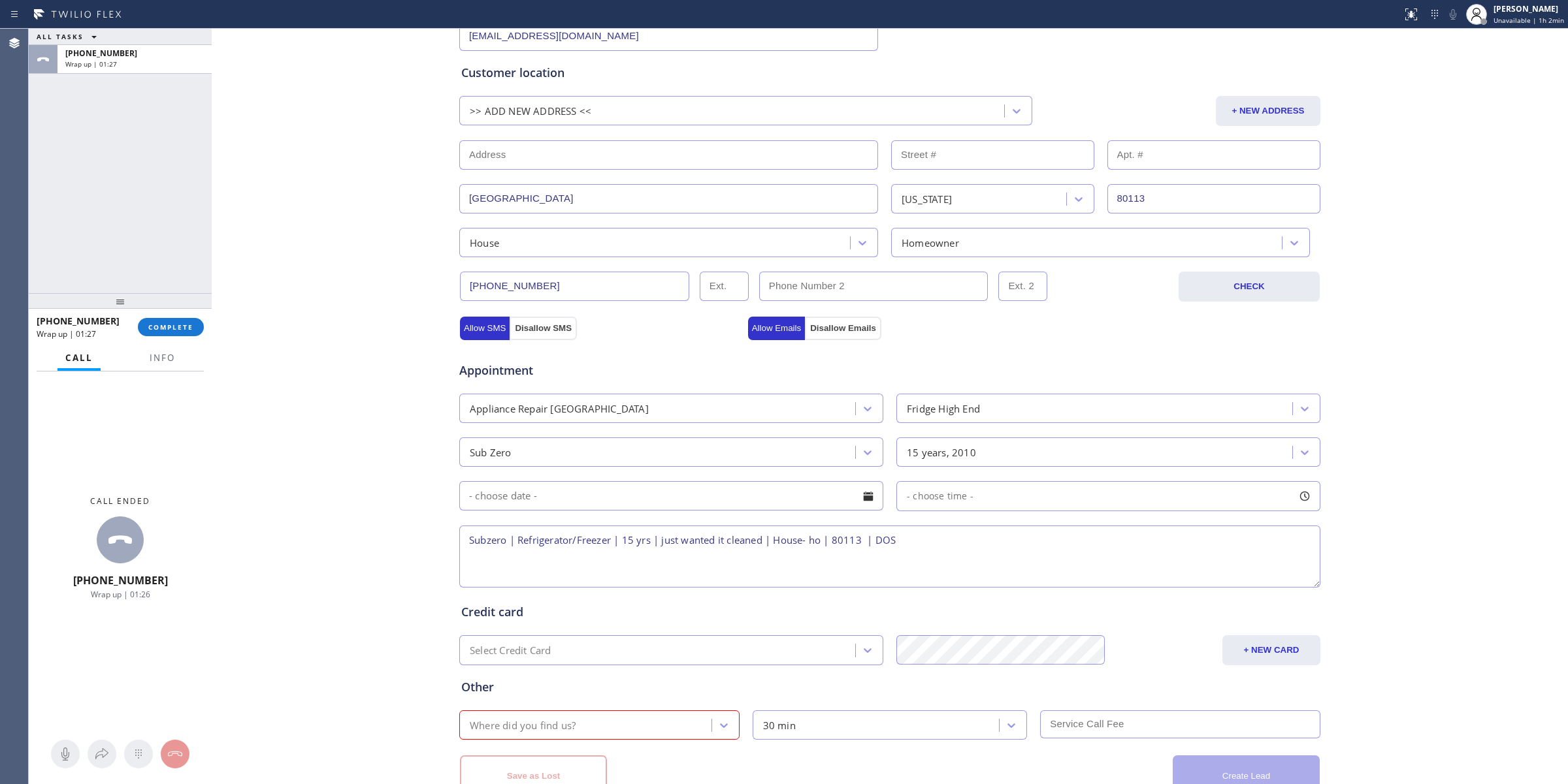
click at [655, 719] on div "Where did you find us?" at bounding box center [587, 725] width 248 height 23
type input "w"
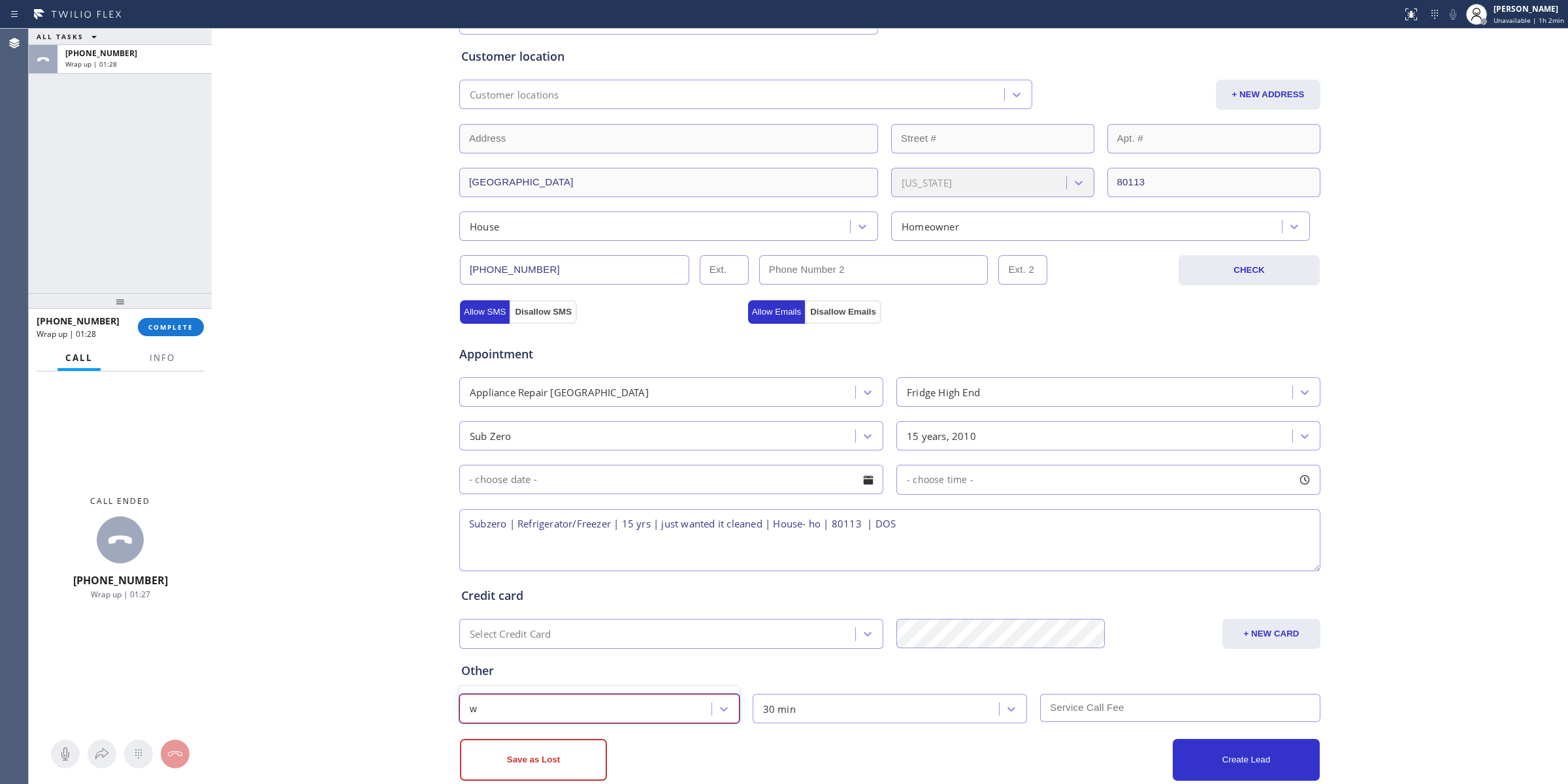
scroll to position [275, 0]
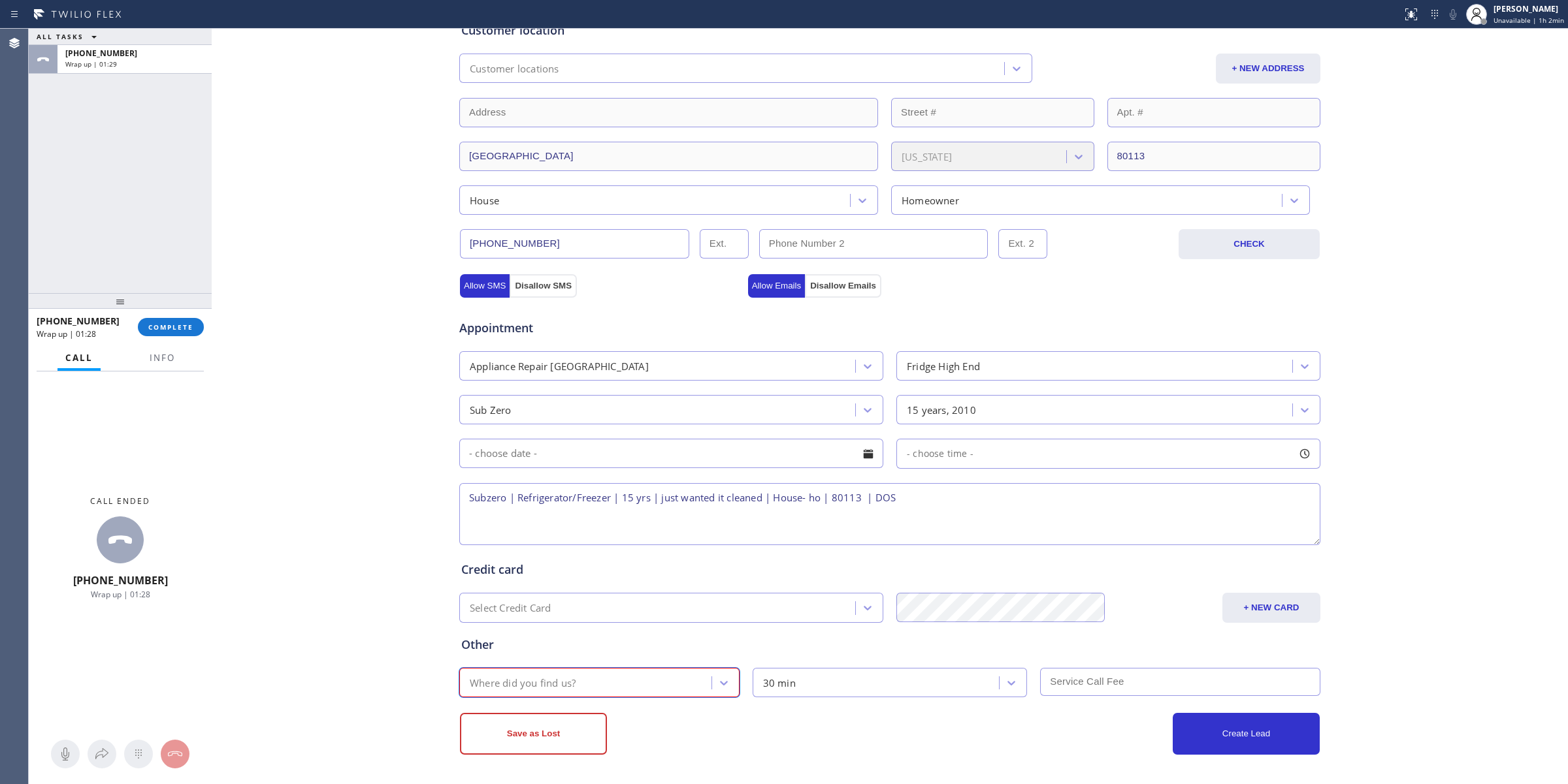
click at [697, 684] on div "Where did you find us?" at bounding box center [587, 683] width 248 height 23
click at [712, 684] on div at bounding box center [724, 683] width 23 height 23
click at [718, 684] on icon at bounding box center [724, 683] width 13 height 13
click at [718, 684] on icon at bounding box center [724, 683] width 13 height 13
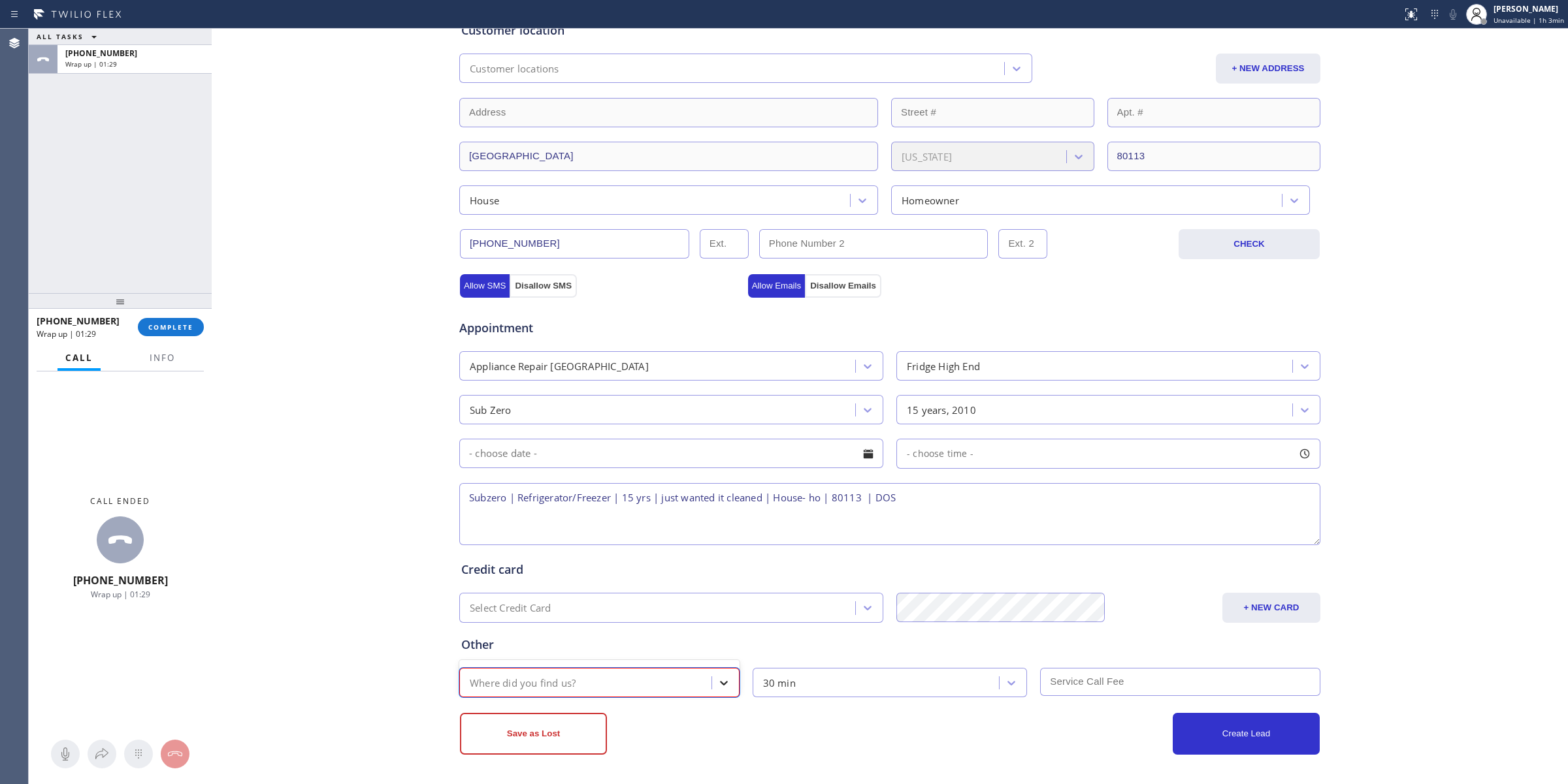
click at [718, 684] on icon at bounding box center [724, 683] width 13 height 13
click at [632, 690] on div "Where did you find us?" at bounding box center [587, 683] width 248 height 23
type input "w"
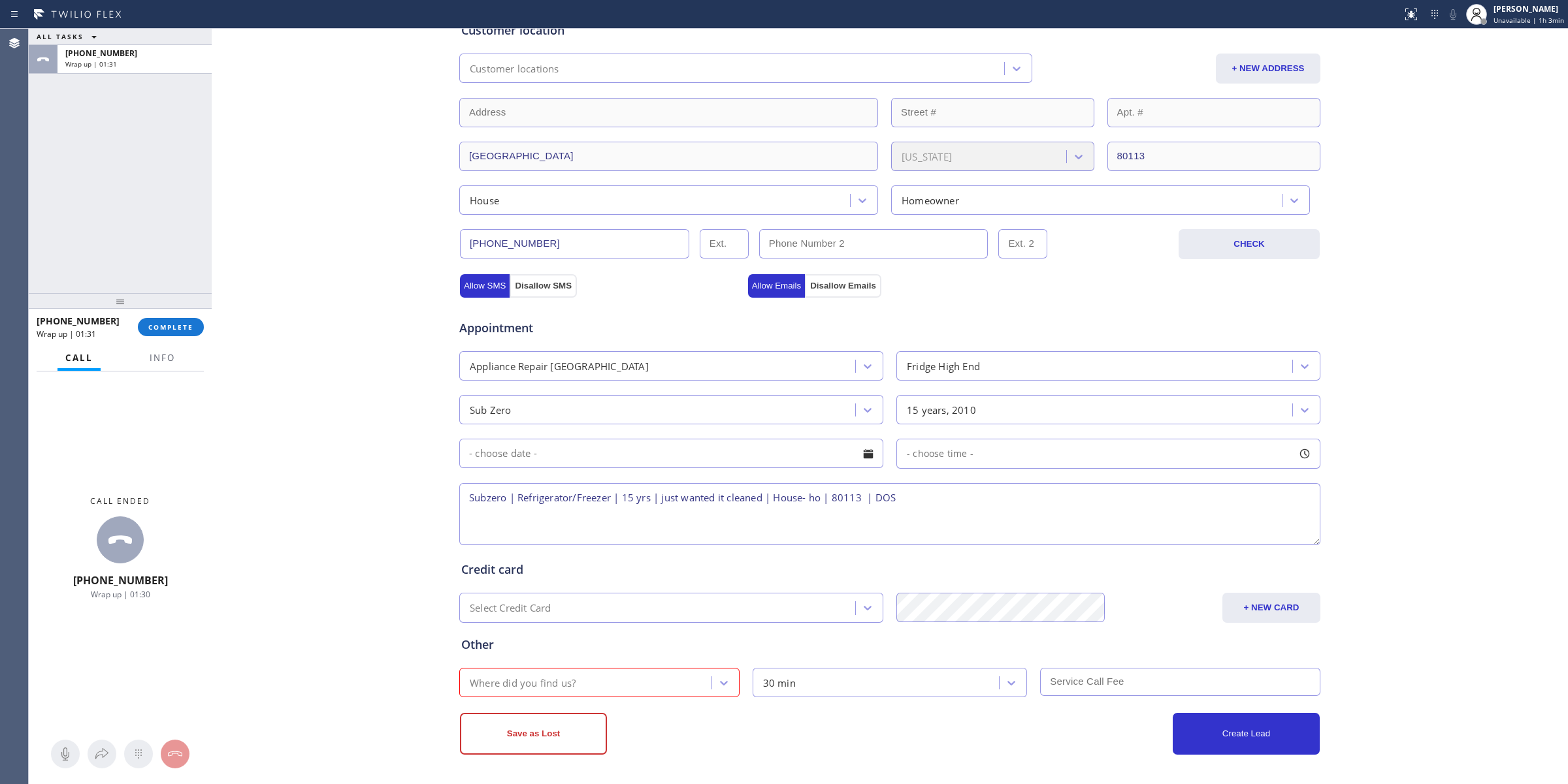
click at [590, 759] on div "Business location Subzero Repair Professionals [PHONE_NUMBER] Personal informat…" at bounding box center [889, 300] width 1356 height 969
click at [576, 738] on button "Save as Lost" at bounding box center [533, 733] width 147 height 42
click at [577, 729] on button "Save as Lost" at bounding box center [533, 733] width 147 height 42
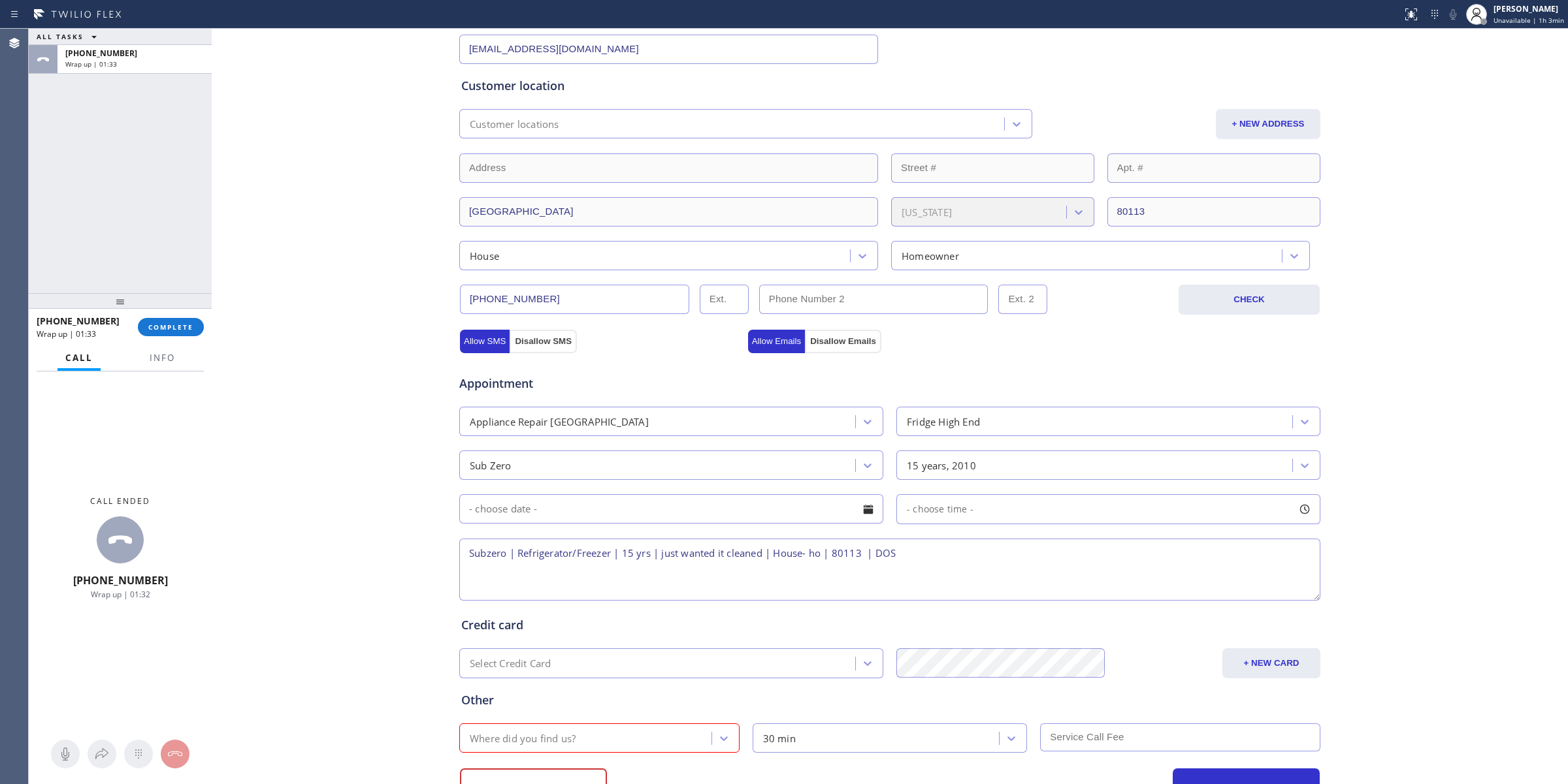
scroll to position [193, 0]
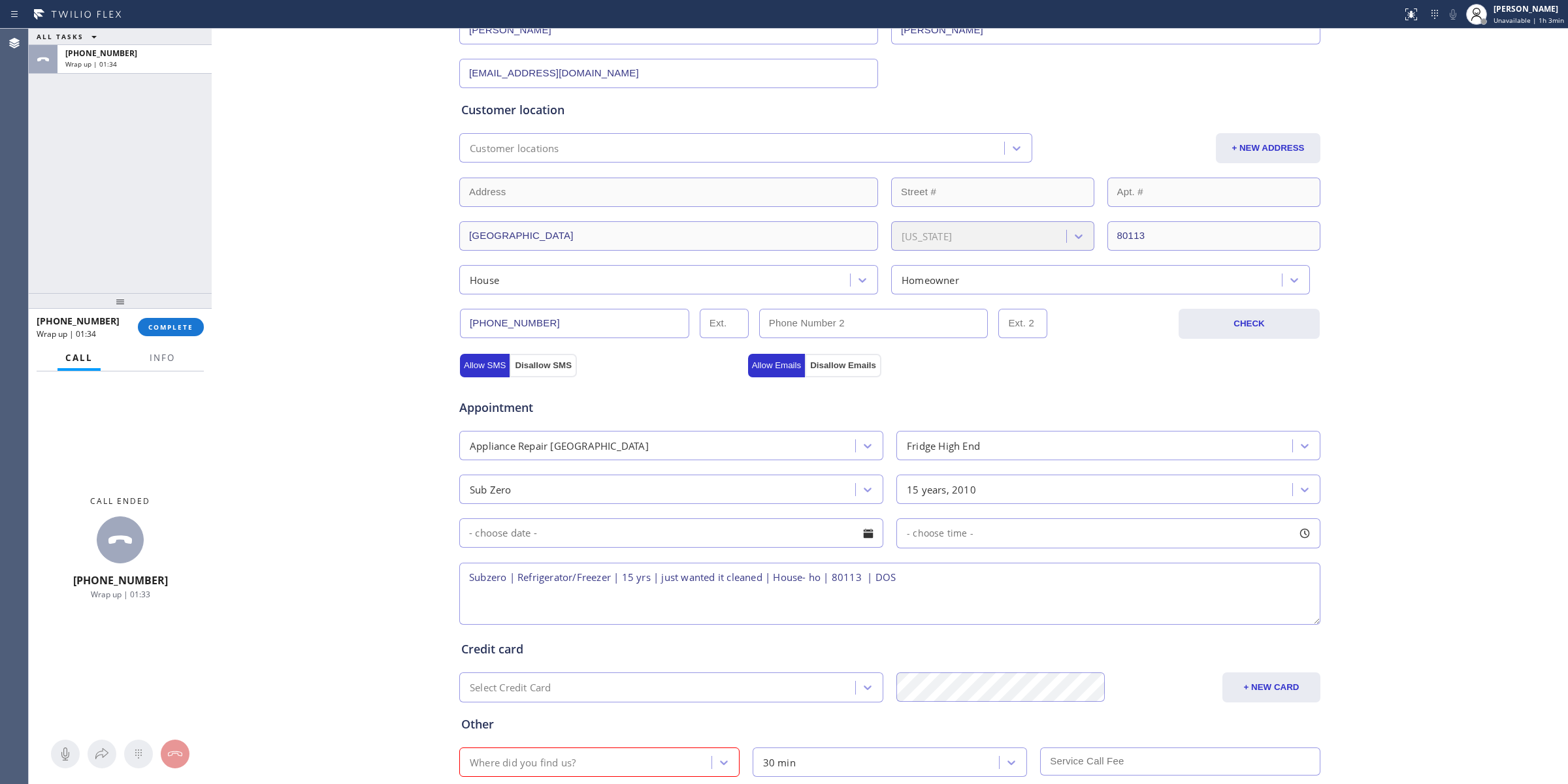
click at [866, 589] on textarea "Subzero | Refrigerator/Freezer | 15 yrs | just wanted it cleaned | House- ho | …" at bounding box center [889, 594] width 861 height 62
click at [585, 530] on input "text" at bounding box center [671, 532] width 424 height 29
click at [314, 549] on div "Business location Subzero Repair Professionals [PHONE_NUMBER] Personal informat…" at bounding box center [890, 365] width 1350 height 936
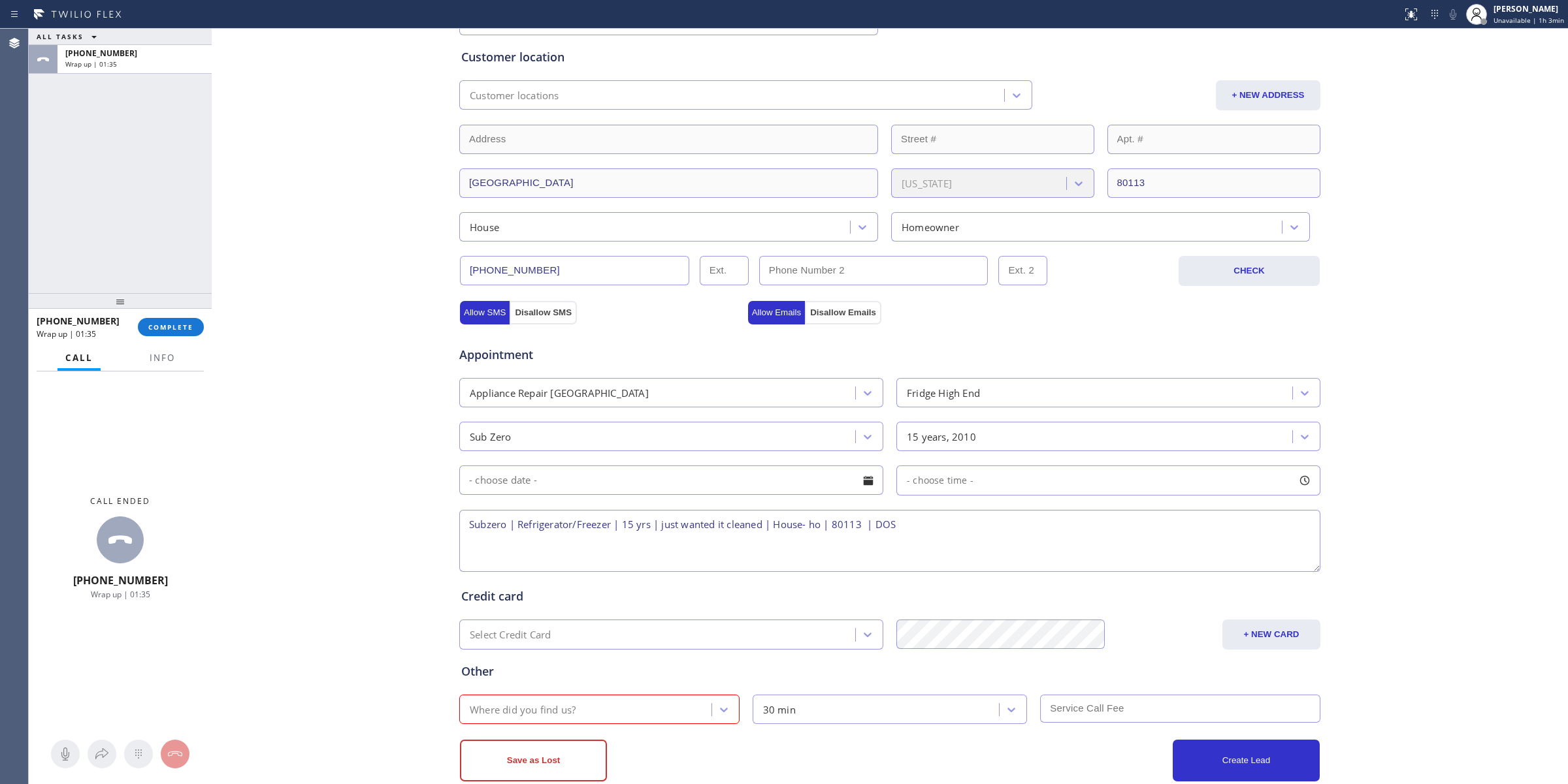
scroll to position [275, 0]
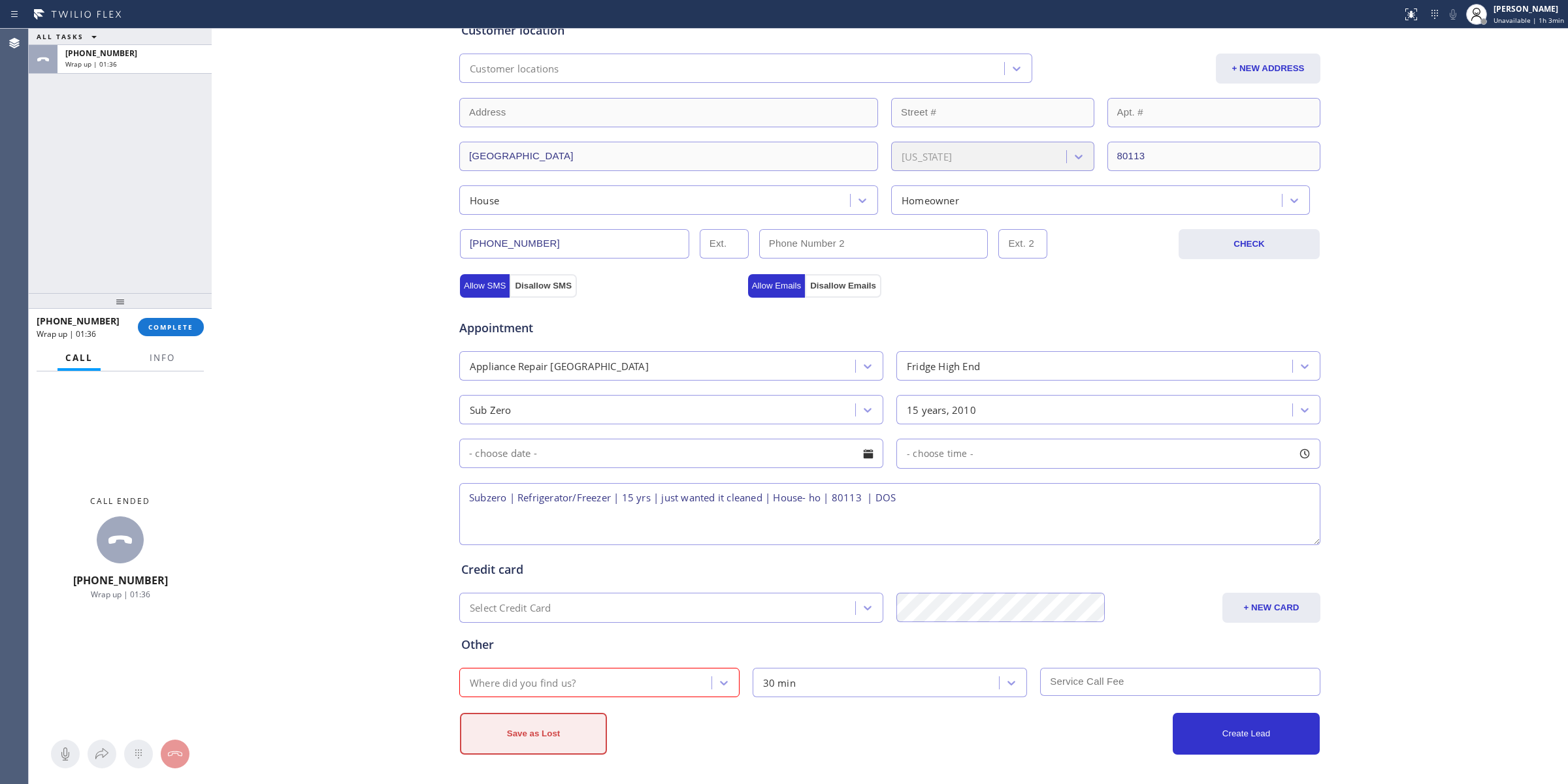
click at [539, 732] on button "Save as Lost" at bounding box center [533, 733] width 147 height 42
click at [573, 743] on button "Save as Lost" at bounding box center [533, 733] width 147 height 42
click at [575, 743] on button "Save as Lost" at bounding box center [533, 733] width 147 height 42
click at [576, 742] on button "Save as Lost" at bounding box center [533, 733] width 147 height 42
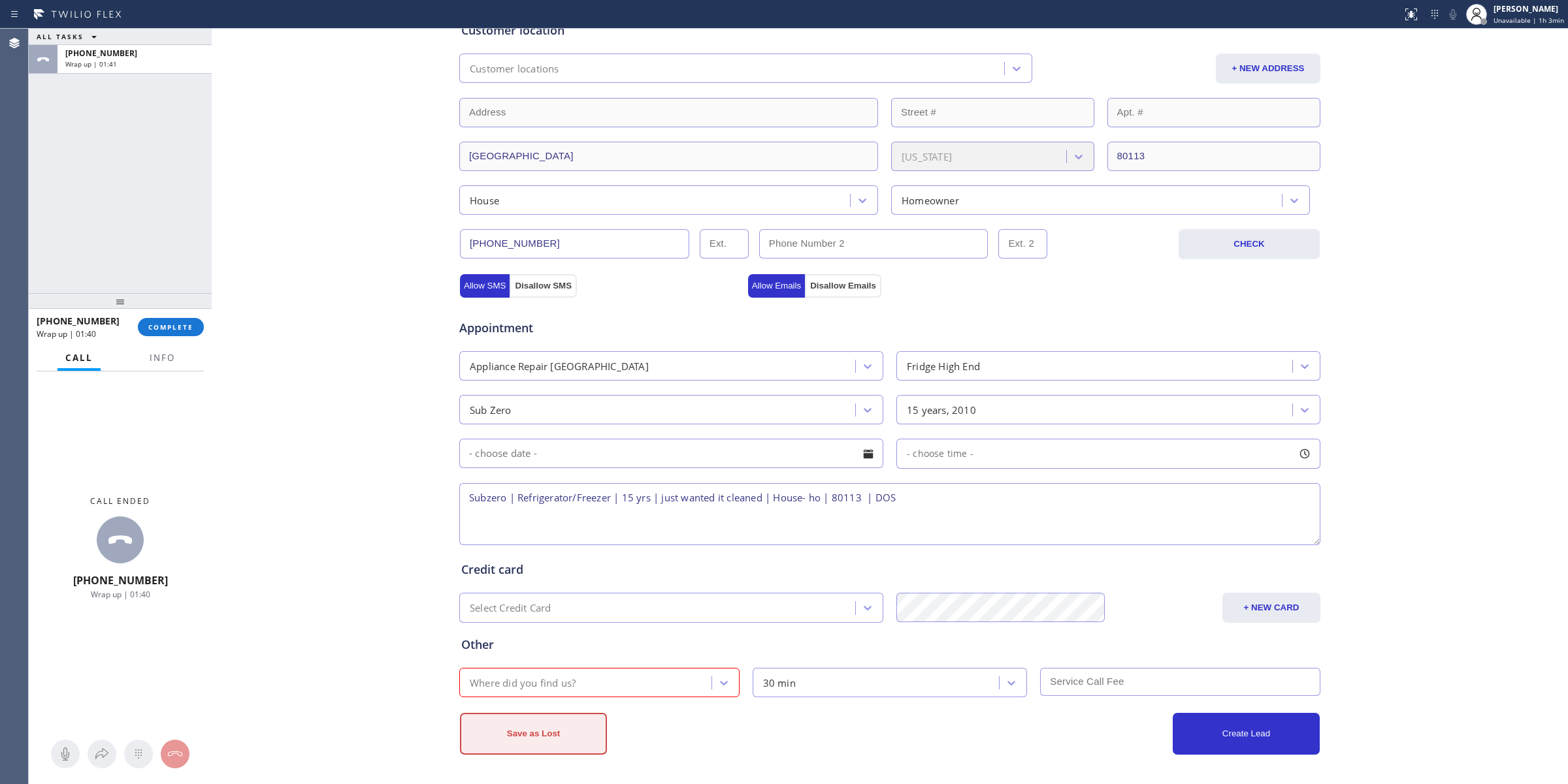
click at [576, 742] on button "Save as Lost" at bounding box center [533, 733] width 147 height 42
click at [572, 716] on button "Save as Lost" at bounding box center [533, 733] width 147 height 42
click at [575, 716] on button "Save as Lost" at bounding box center [533, 733] width 147 height 42
click at [575, 716] on button "Save as Lost" at bounding box center [533, 733] width 147 height 42
click at [683, 680] on div "Where did you find us?" at bounding box center [587, 683] width 248 height 23
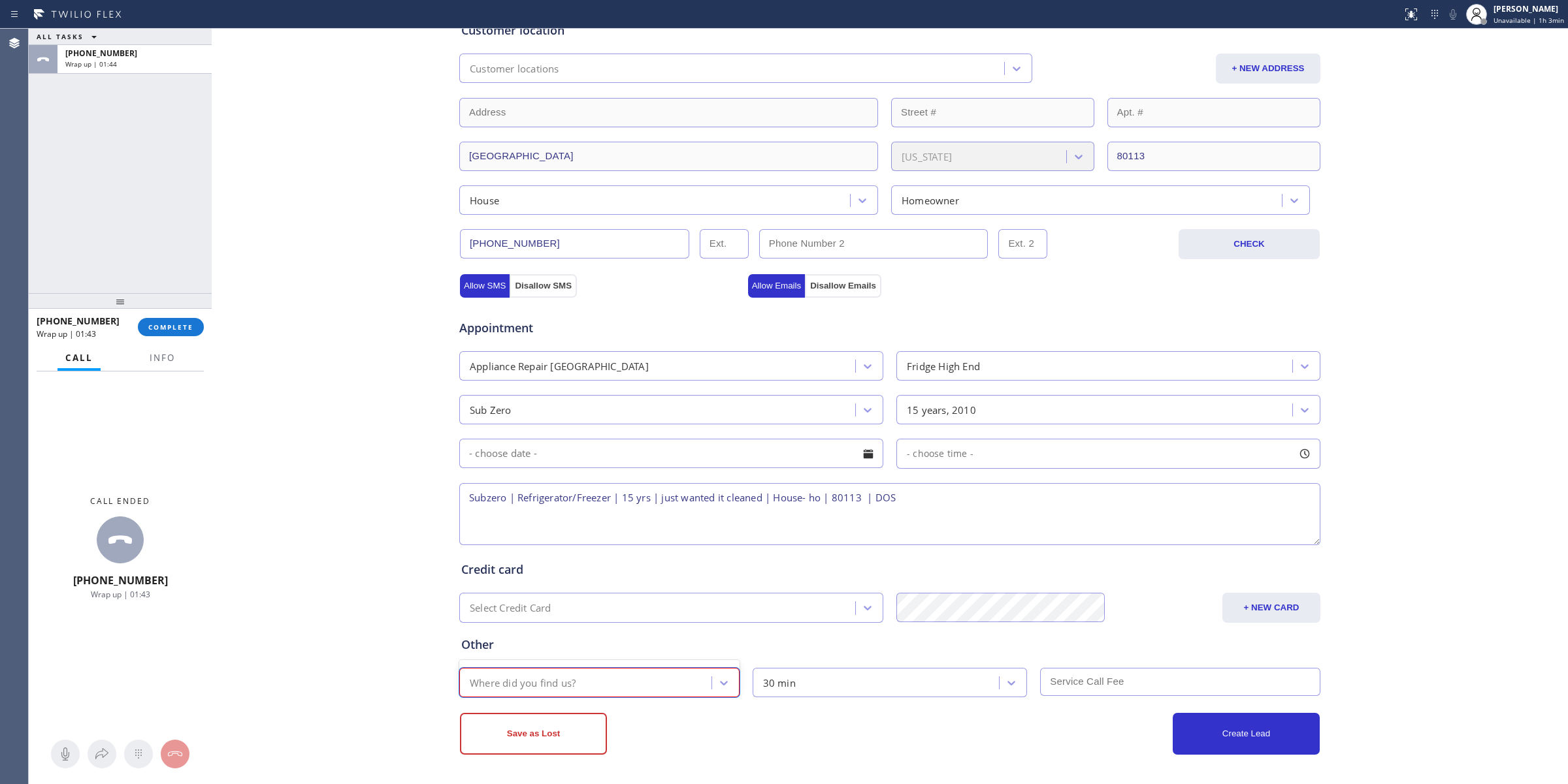
click at [729, 681] on div "Where did you find us?" at bounding box center [599, 682] width 280 height 29
click at [779, 687] on div "30 min" at bounding box center [779, 683] width 33 height 15
drag, startPoint x: 856, startPoint y: 677, endPoint x: 728, endPoint y: 683, distance: 128.1
click at [853, 677] on div "30 min" at bounding box center [878, 683] width 243 height 23
click at [724, 683] on div at bounding box center [724, 683] width 23 height 23
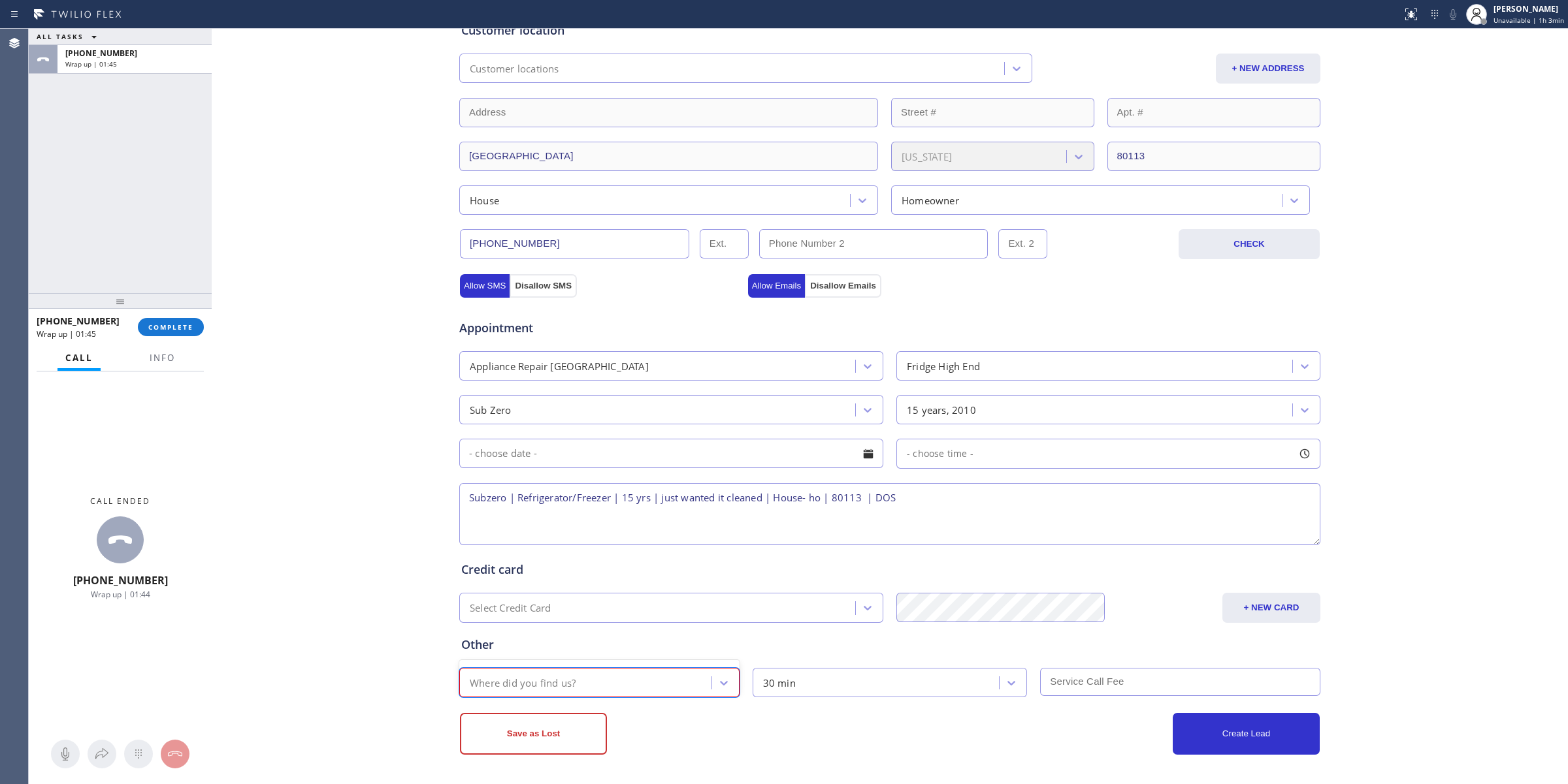
click at [584, 683] on div "Where did you find us?" at bounding box center [587, 683] width 248 height 23
click at [583, 683] on div "Where did you find us?" at bounding box center [587, 683] width 248 height 23
click at [582, 683] on div "Where did you find us?" at bounding box center [587, 683] width 248 height 23
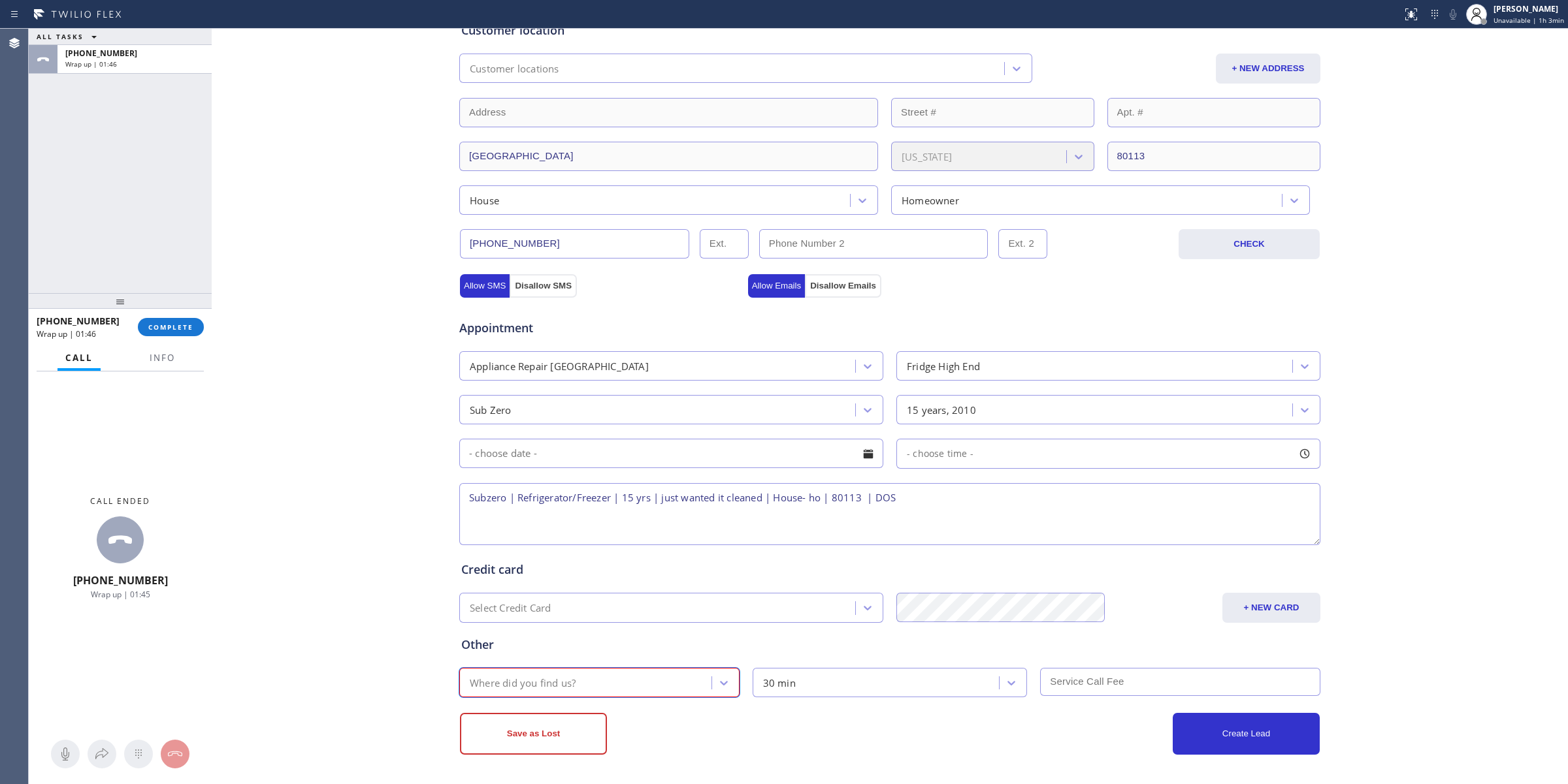
click at [582, 683] on div "Where did you find us?" at bounding box center [587, 683] width 248 height 23
click at [552, 736] on button "Save as Lost" at bounding box center [533, 733] width 147 height 42
drag, startPoint x: 178, startPoint y: 322, endPoint x: 272, endPoint y: 322, distance: 94.0
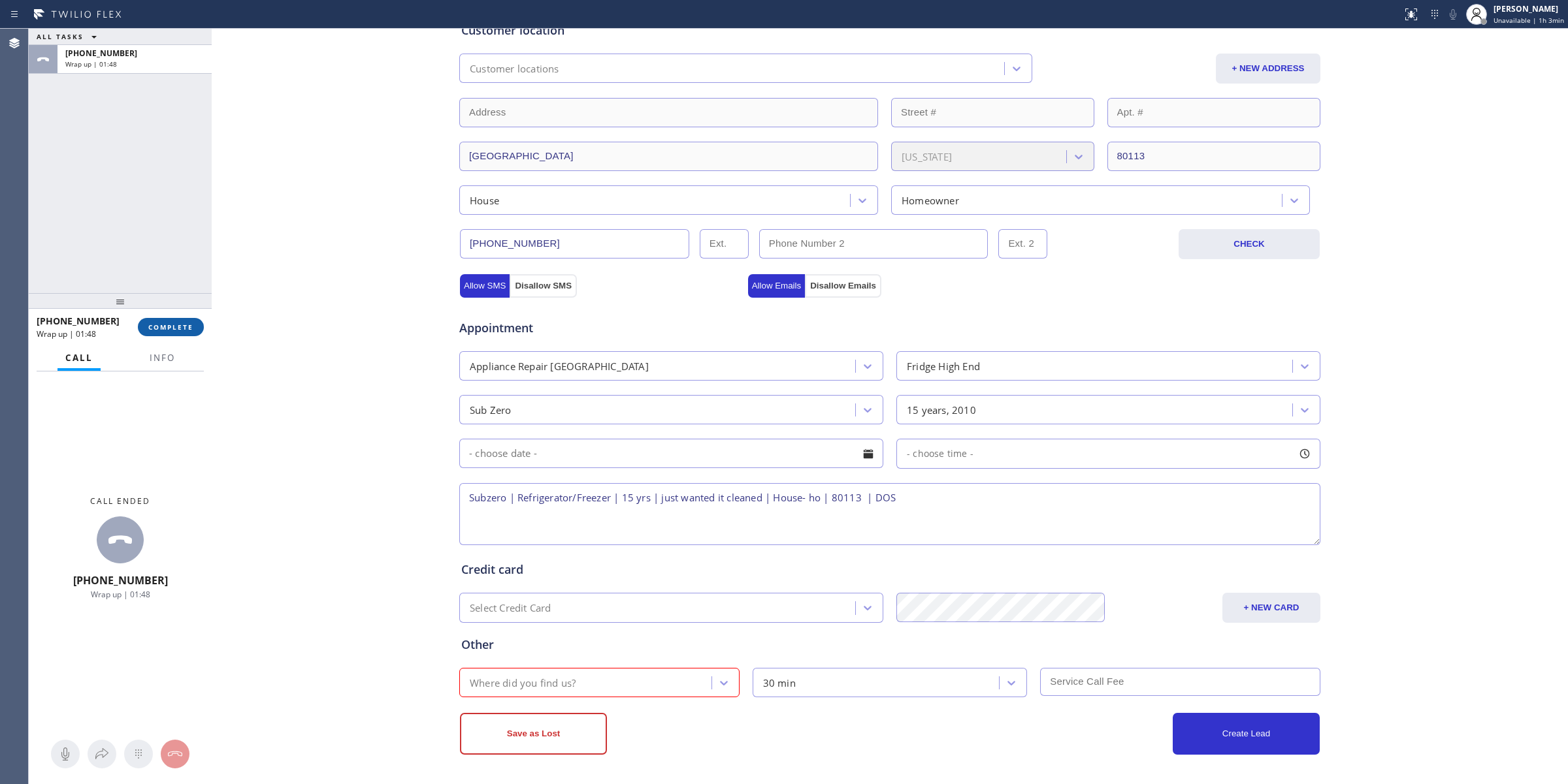
click at [178, 321] on button "COMPLETE" at bounding box center [171, 327] width 66 height 19
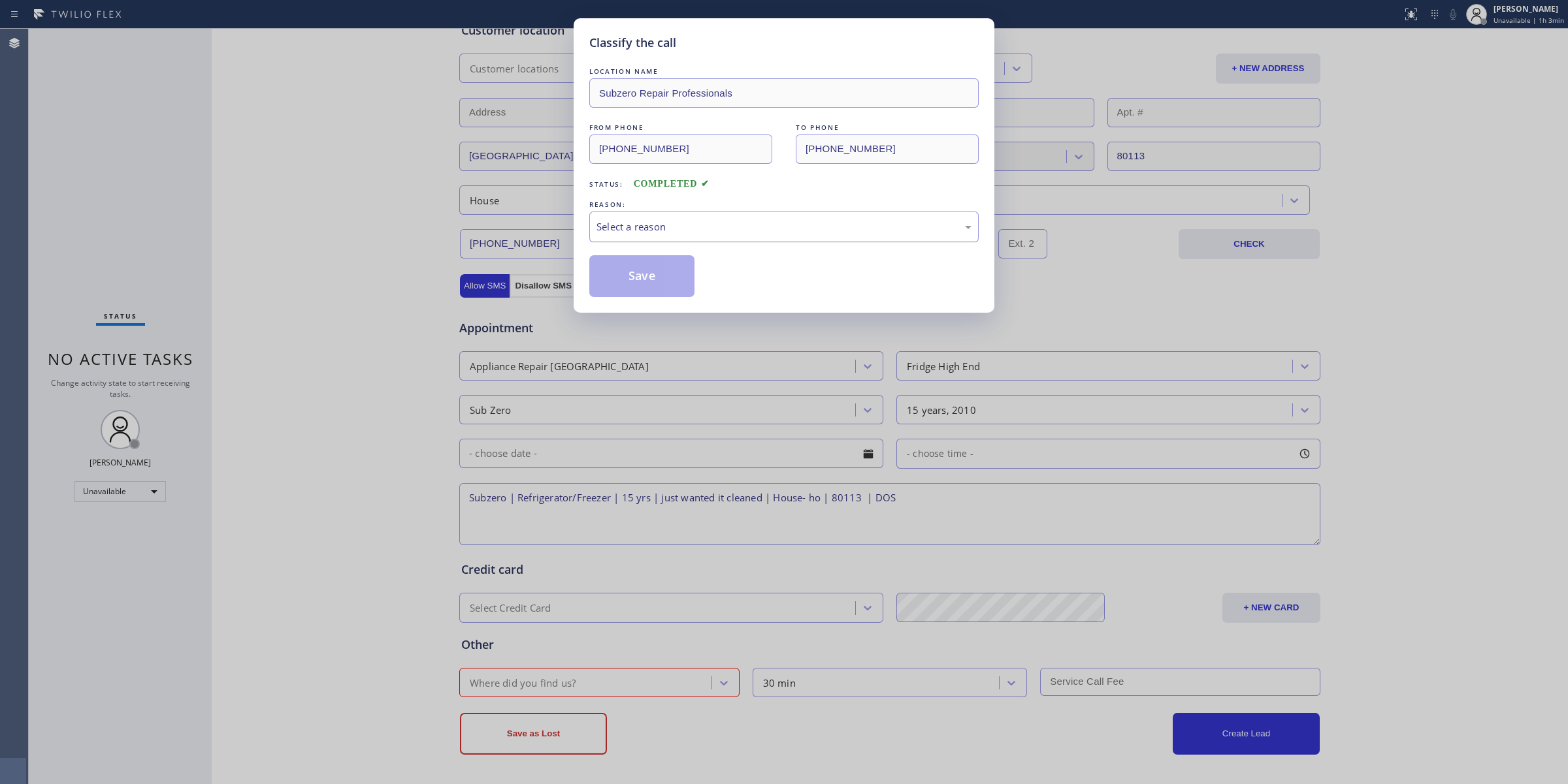
click at [689, 235] on div "Select a reason" at bounding box center [784, 227] width 375 height 15
click at [683, 275] on button "Save" at bounding box center [642, 276] width 105 height 42
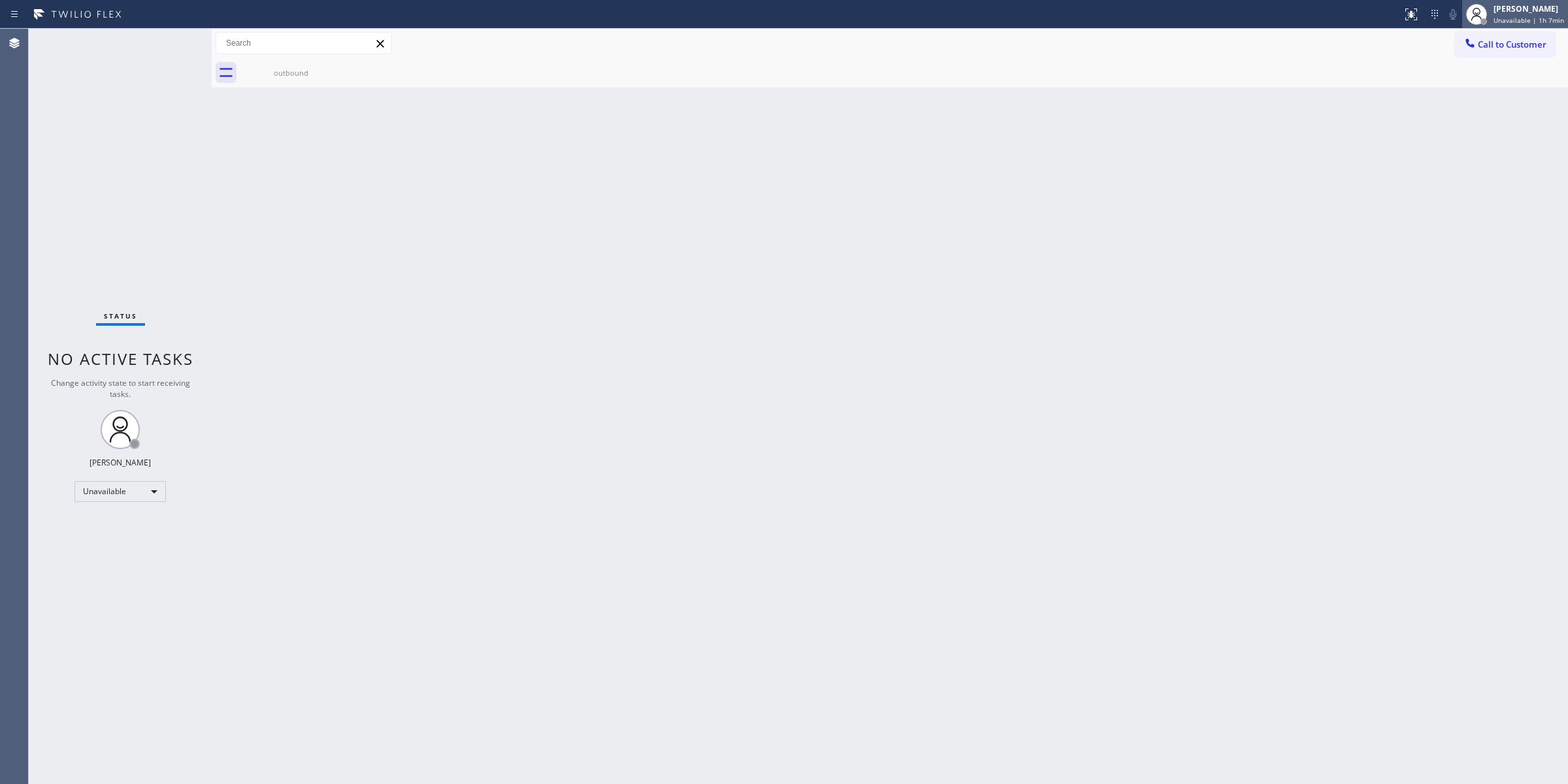
click at [1491, 11] on div at bounding box center [1476, 14] width 28 height 28
click at [1495, 107] on button "Break" at bounding box center [1502, 103] width 131 height 17
click at [1537, 18] on span "Break | 20:25" at bounding box center [1521, 20] width 43 height 9
click at [1484, 86] on button "Unavailable" at bounding box center [1502, 85] width 131 height 17
click at [1498, 38] on span "Call to Customer" at bounding box center [1512, 44] width 68 height 12
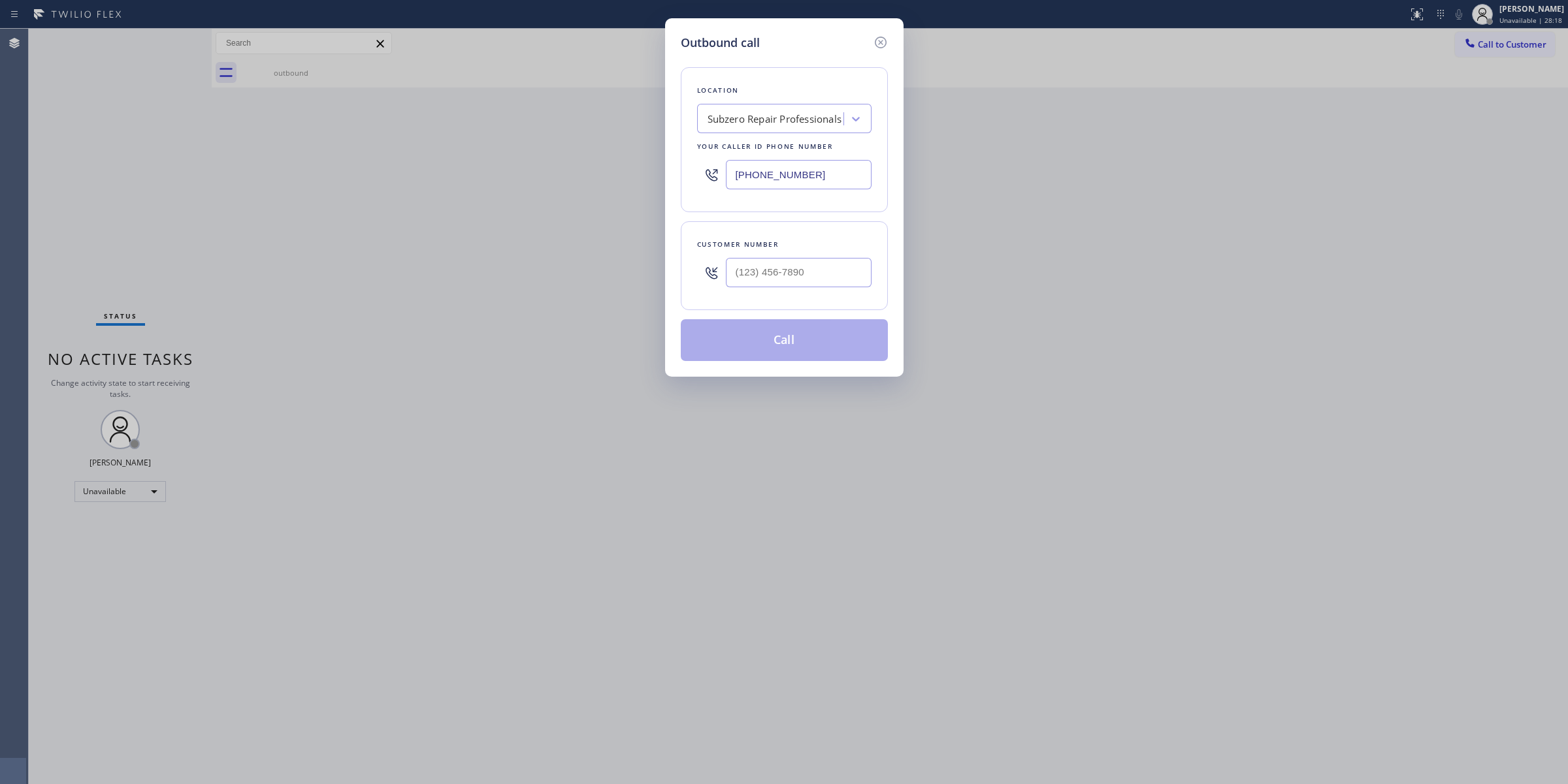
click at [802, 112] on div "Subzero Repair Professionals" at bounding box center [774, 119] width 134 height 15
paste input "Elite Subzero Appliance Repair"
type input "Elite Subzero Appliance Repair"
click at [700, 116] on div "Elite Subzero Appliance Repair" at bounding box center [784, 118] width 174 height 29
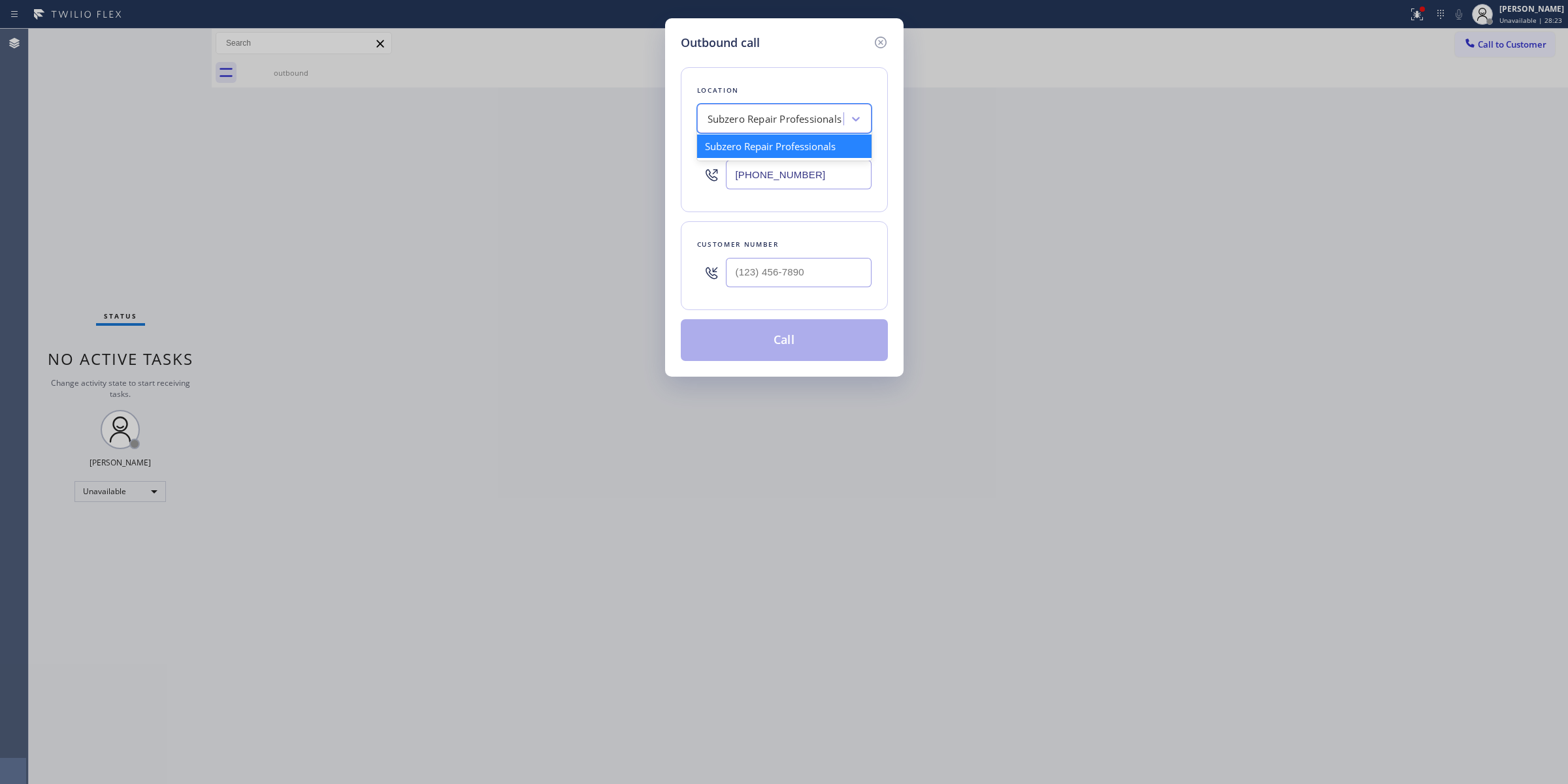
click at [710, 117] on div "Subzero Repair Professionals" at bounding box center [774, 119] width 134 height 15
paste input "Elite Subzero Appliance Repair"
type input "Elite Sub-zero Appliance Repair"
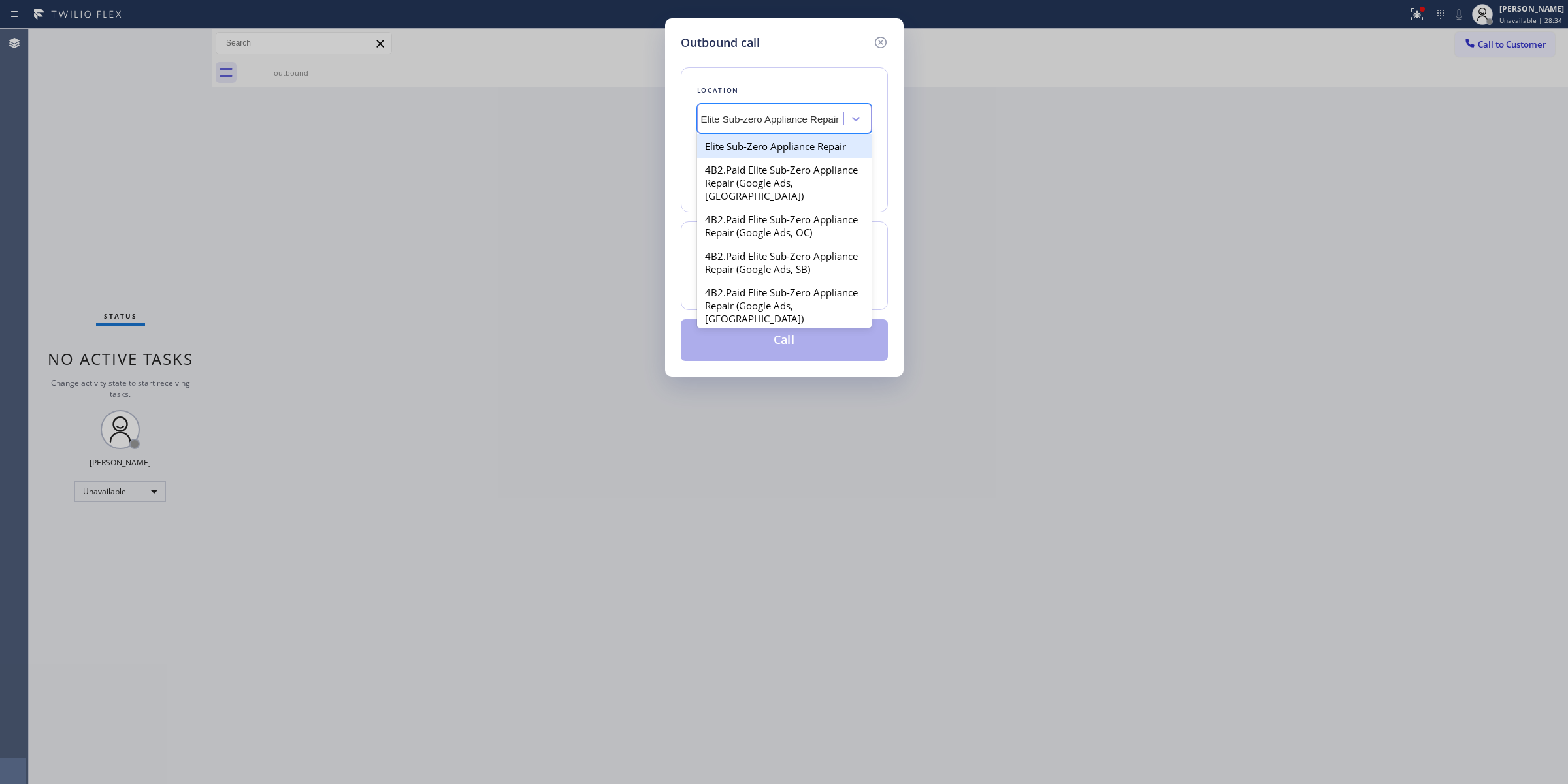
click at [812, 140] on div "Elite Sub-Zero Appliance Repair" at bounding box center [784, 146] width 174 height 23
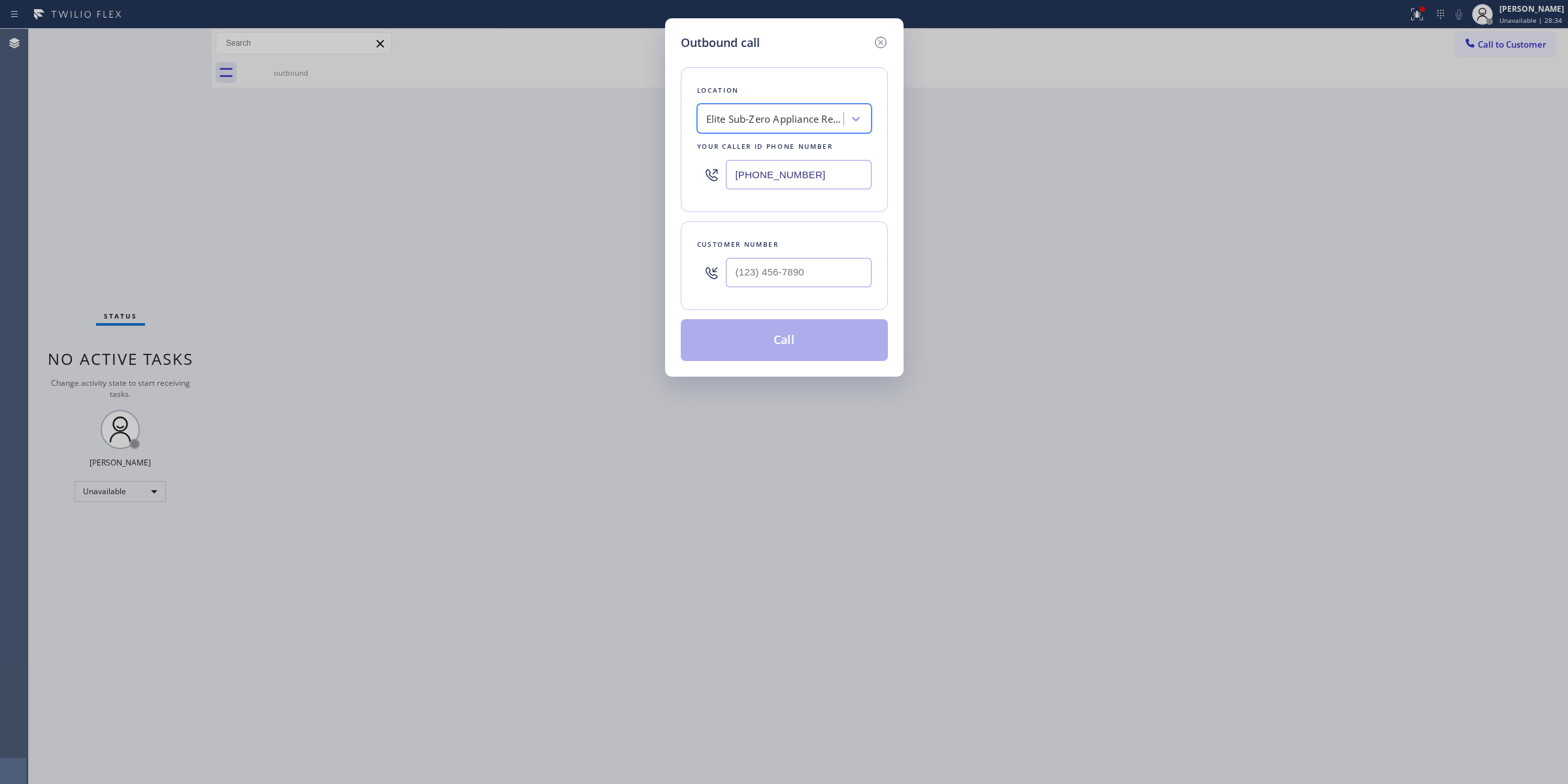
scroll to position [0, 1]
drag, startPoint x: 835, startPoint y: 180, endPoint x: 607, endPoint y: 168, distance: 228.3
click at [606, 170] on div "Outbound call Location Elite Sub-Zero Appliance Repair Your caller id phone num…" at bounding box center [784, 392] width 1568 height 784
paste input "888) 361-0329"
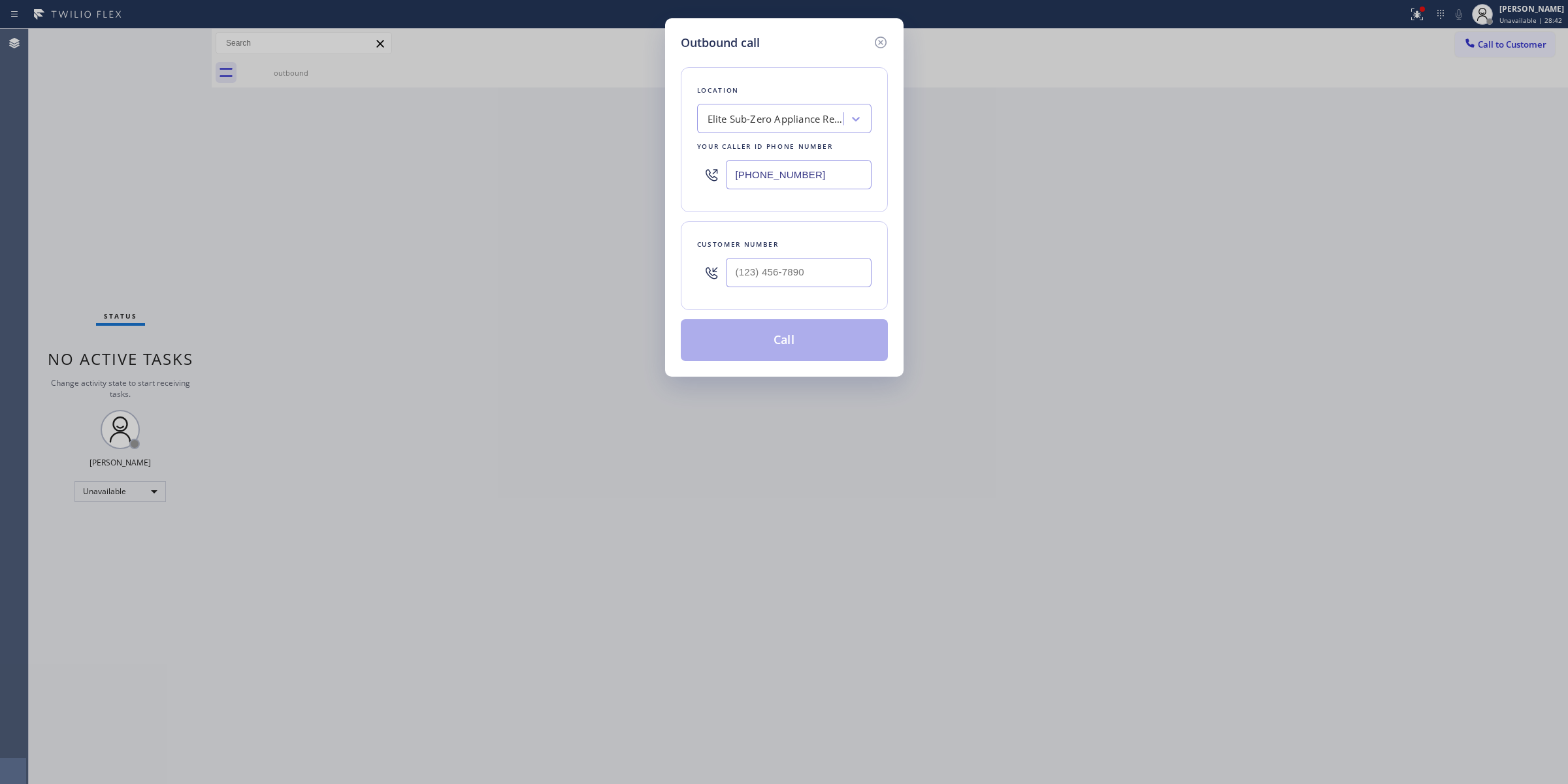
type input "[PHONE_NUMBER]"
click at [756, 116] on div "Elite Sub-Zero Appliance Repair" at bounding box center [776, 119] width 137 height 15
paste input "[PHONE_NUMBER]"
type input "[PHONE_NUMBER]"
click at [805, 116] on div "Search location" at bounding box center [772, 119] width 142 height 23
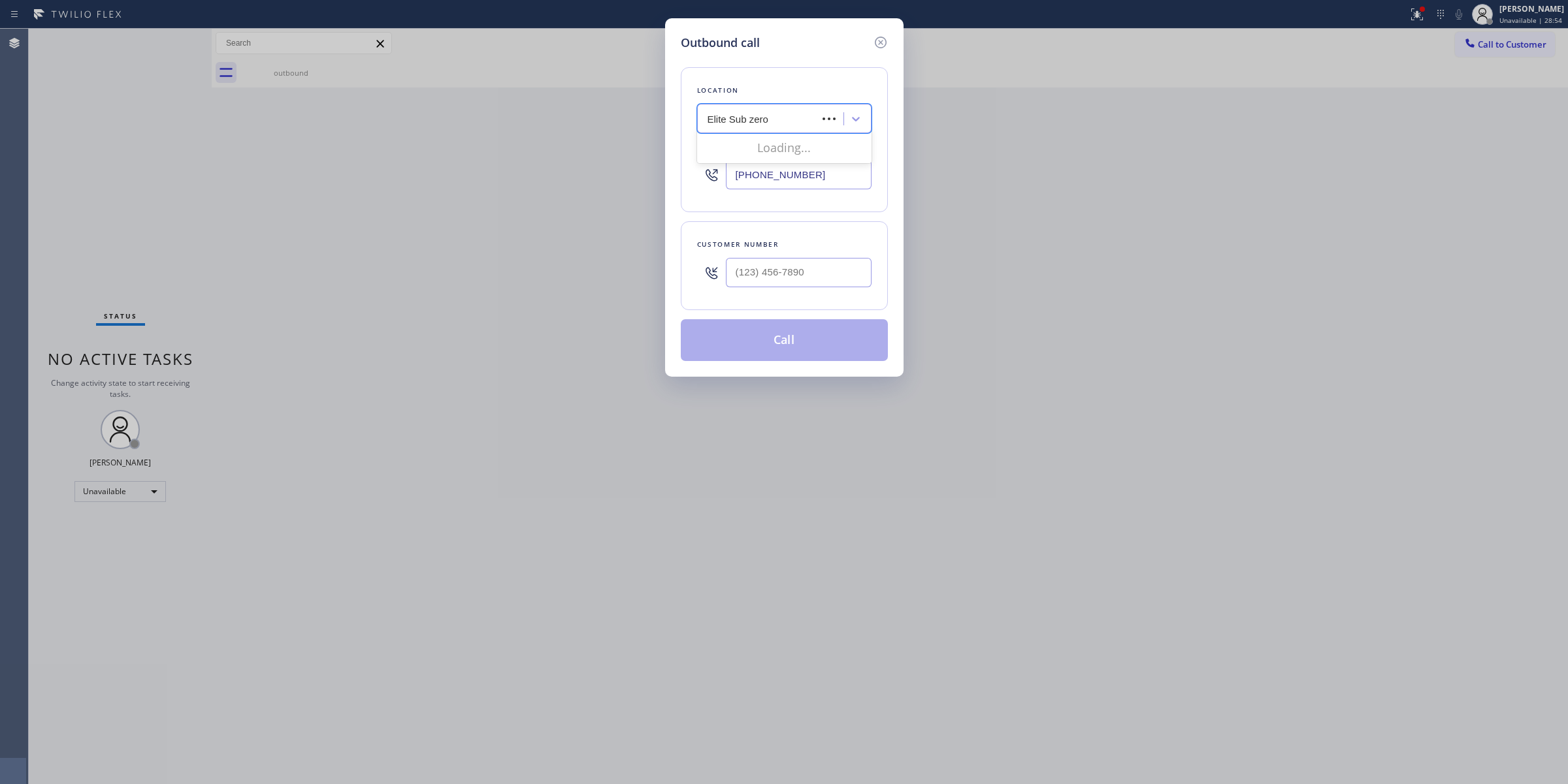
type input "Elite Sub zero"
click at [752, 116] on div "Search location" at bounding box center [742, 119] width 70 height 15
paste input "Elite Sub zero Appliance Repair"
click at [744, 119] on input "Elite Sub zero Appliance Repair" at bounding box center [767, 119] width 139 height 11
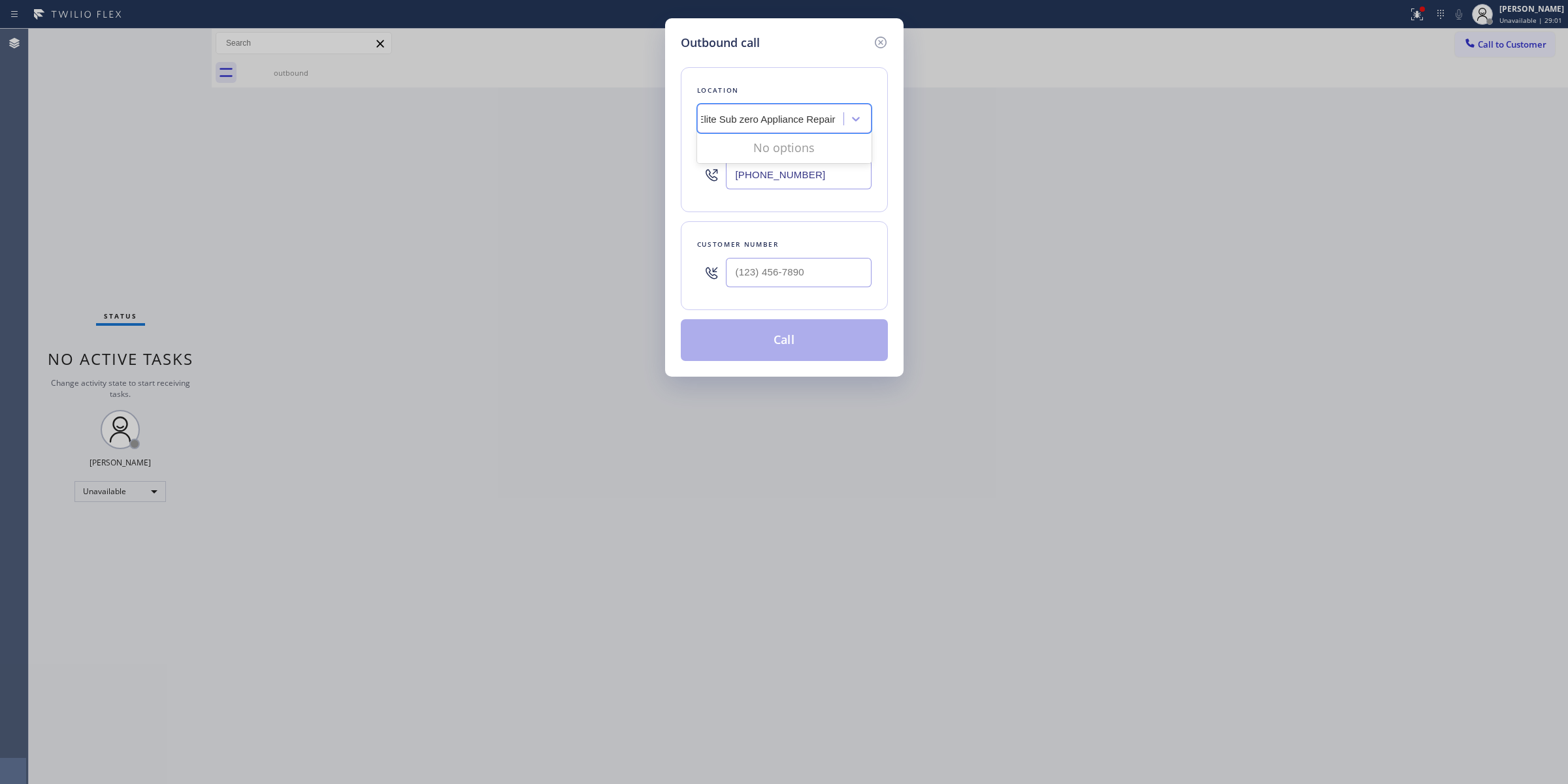
click at [740, 122] on input "Elite Sub zero Appliance Repair" at bounding box center [767, 119] width 139 height 11
type input "Elite Sub-zero Appliance Repair"
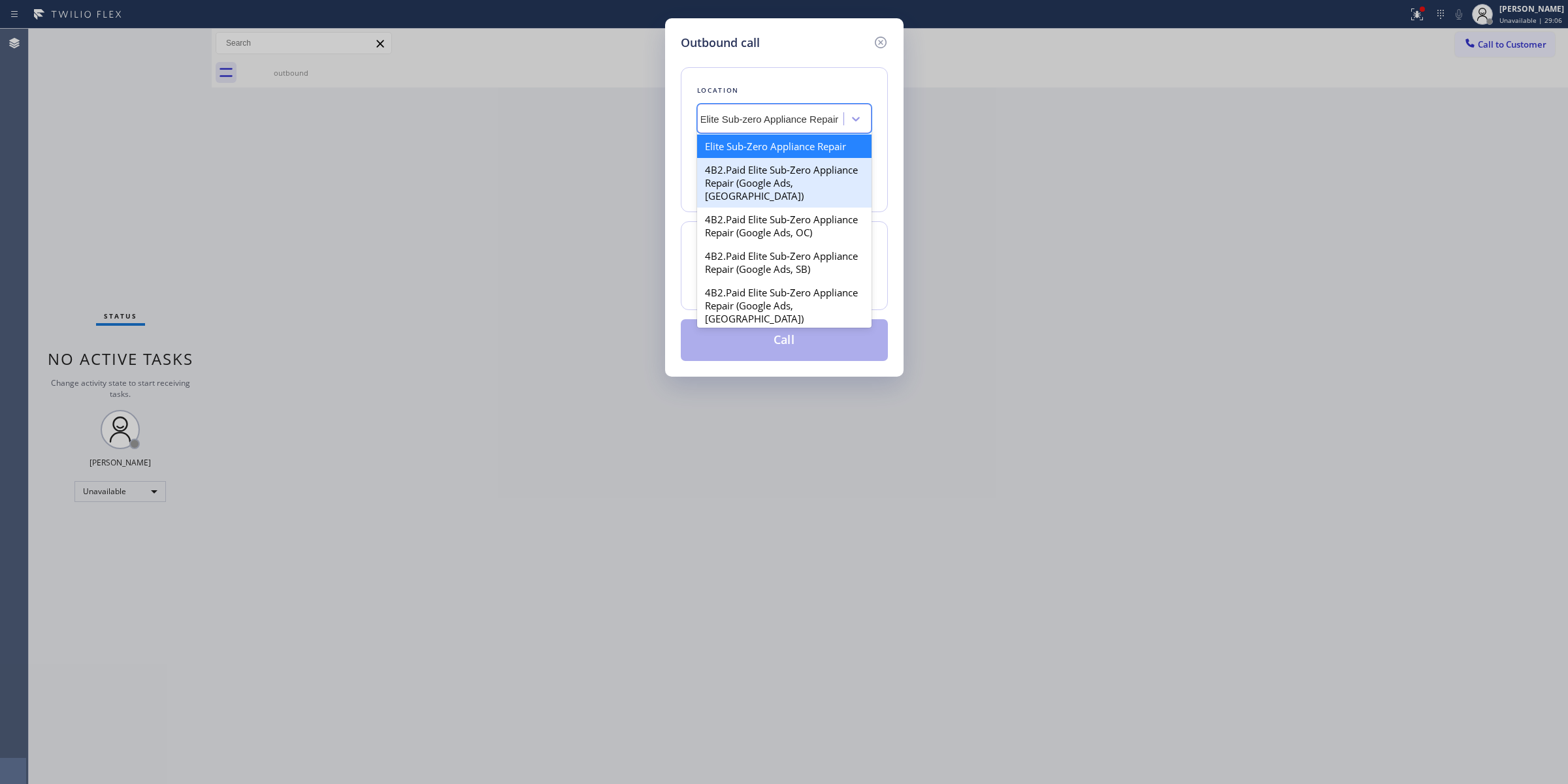
click at [767, 180] on div "4B2.Paid Elite Sub-Zero Appliance Repair (Google Ads, [GEOGRAPHIC_DATA])" at bounding box center [784, 183] width 174 height 50
type input "[PHONE_NUMBER]"
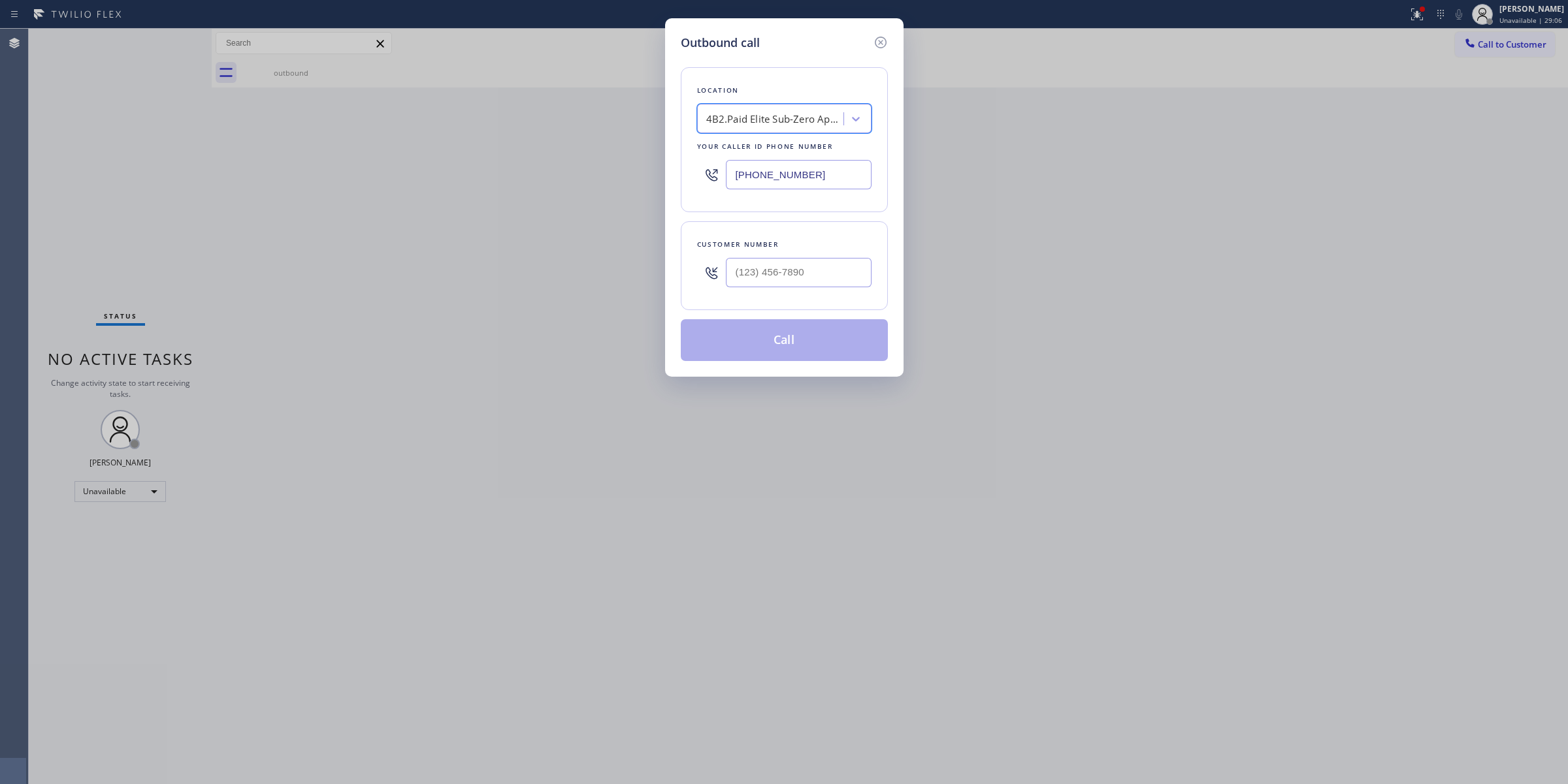
scroll to position [0, 1]
click at [807, 116] on div "4B2.Paid Elite Sub-Zero Appliance Repair (Google Ads, [GEOGRAPHIC_DATA])" at bounding box center [776, 119] width 137 height 15
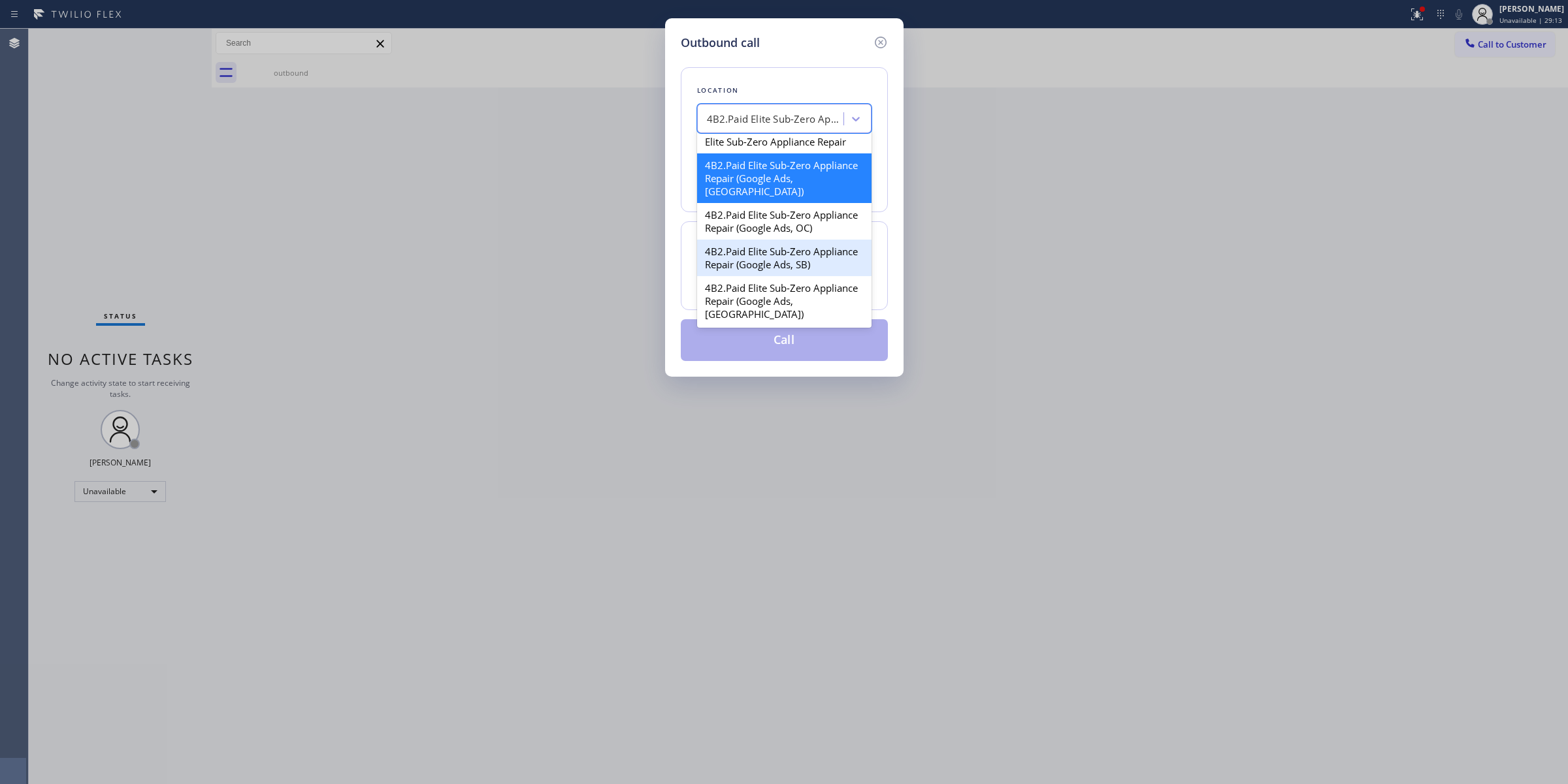
scroll to position [0, 0]
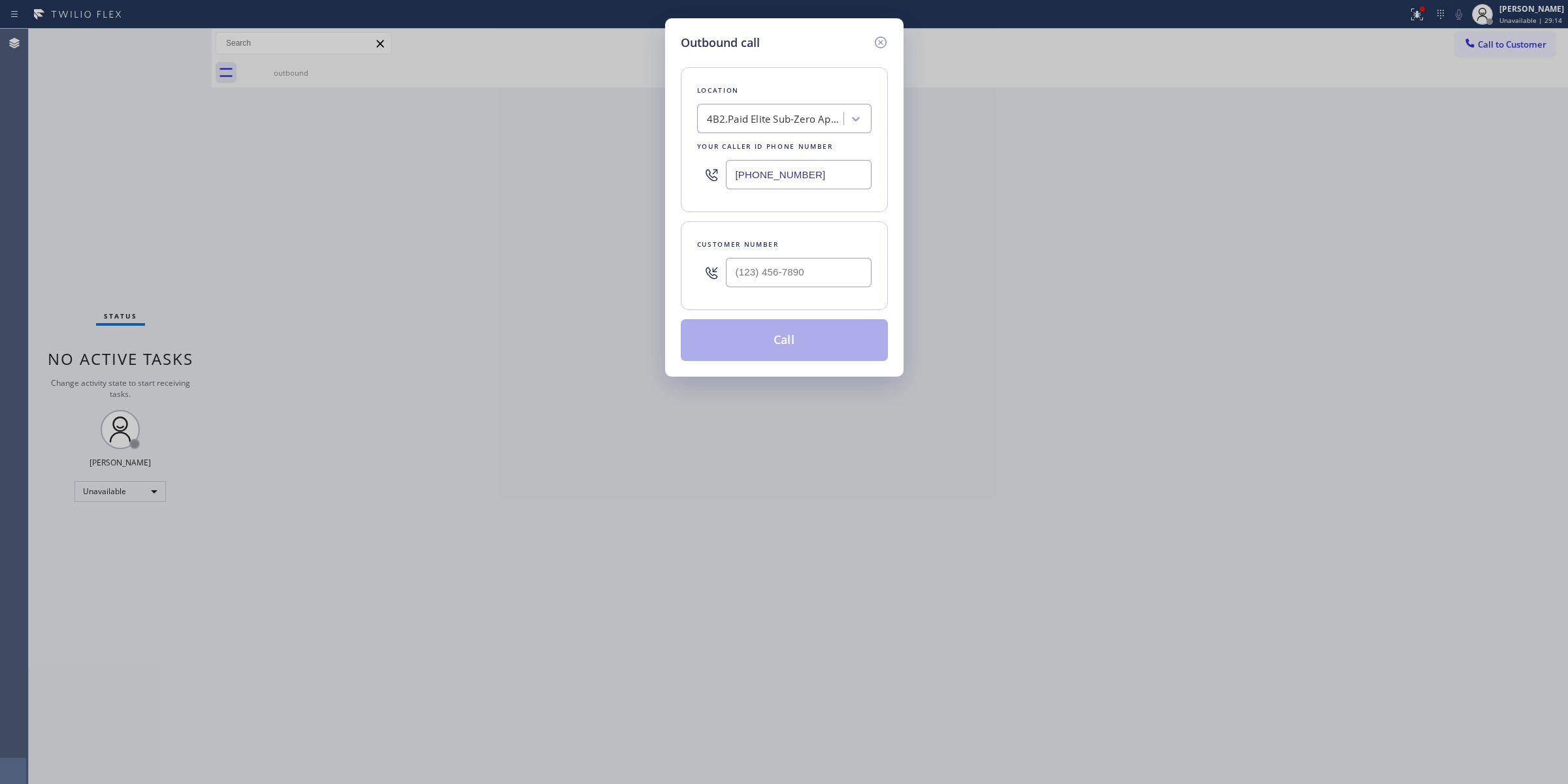
click at [814, 115] on div "4B2.Paid Elite Sub-Zero Appliance Repair (Google Ads, [GEOGRAPHIC_DATA])" at bounding box center [776, 119] width 137 height 15
paste input "Elite Sub zero Appliance Repair"
type input "Elite Sub zero Appliance Repair"
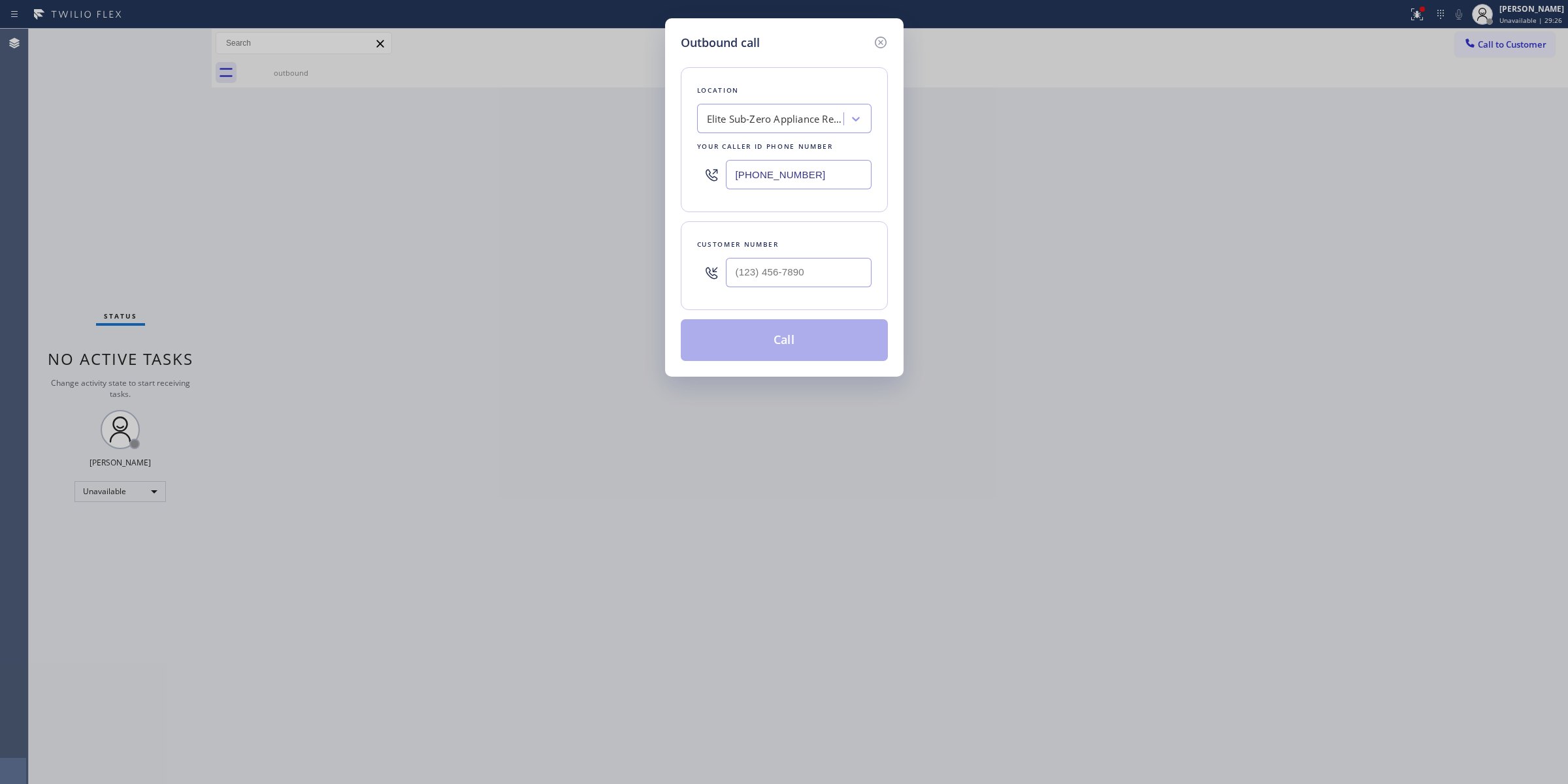
click at [736, 118] on div "Elite Sub-Zero Appliance Repair (Google Ads, [GEOGRAPHIC_DATA])" at bounding box center [776, 119] width 137 height 15
drag, startPoint x: 590, startPoint y: 169, endPoint x: 632, endPoint y: 170, distance: 42.0
click at [562, 168] on div "Outbound call Location Elite Sub-Zero Appliance Repair (Google Ads, [GEOGRAPHIC…" at bounding box center [784, 392] width 1568 height 784
paste input "707) 347-627"
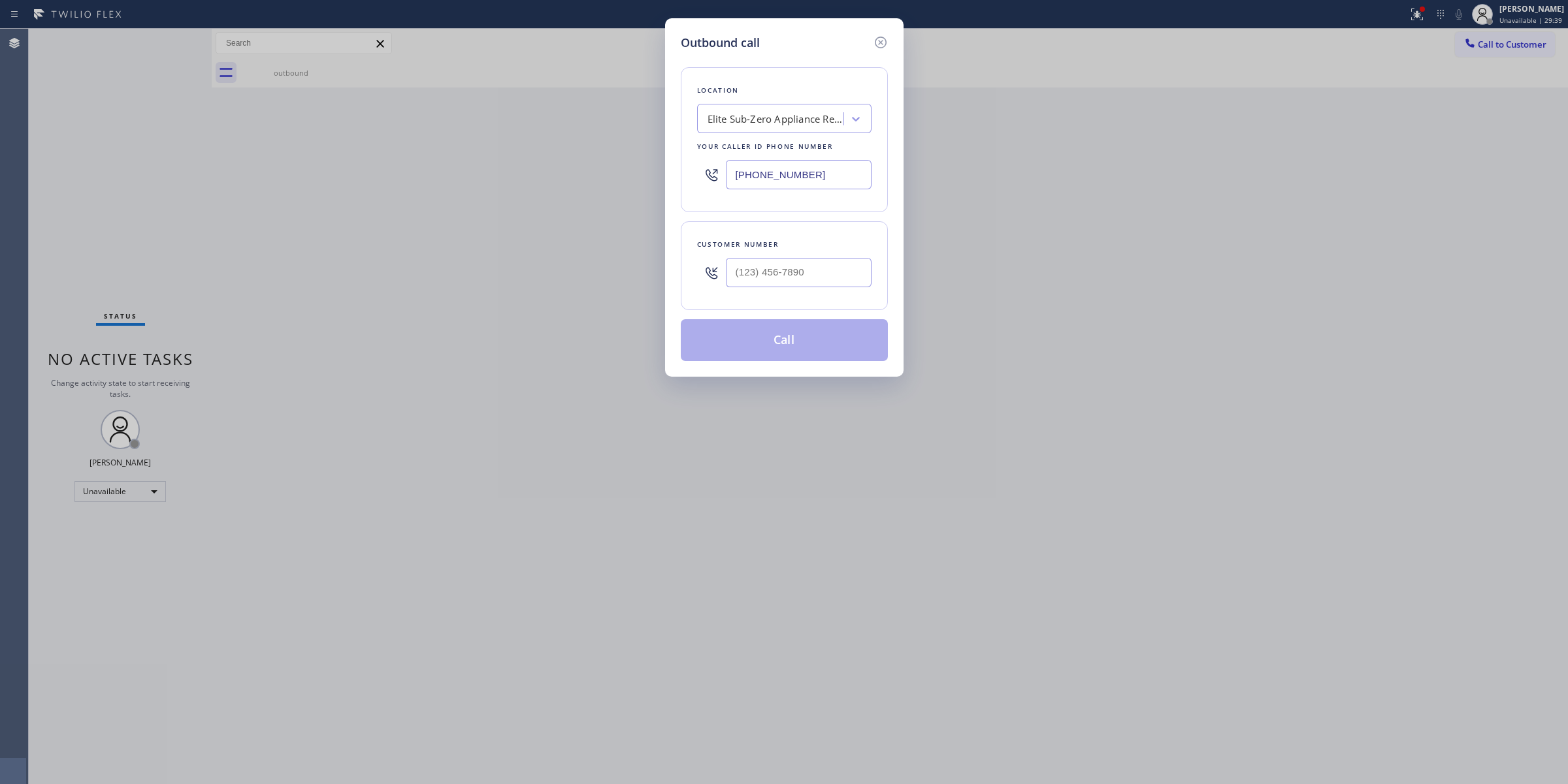
type input "[PHONE_NUMBER]"
click at [811, 281] on input "(___) ___-____" at bounding box center [799, 272] width 146 height 29
paste input "707) 347-6273"
type input "[PHONE_NUMBER]"
drag, startPoint x: 822, startPoint y: 172, endPoint x: 645, endPoint y: 180, distance: 177.2
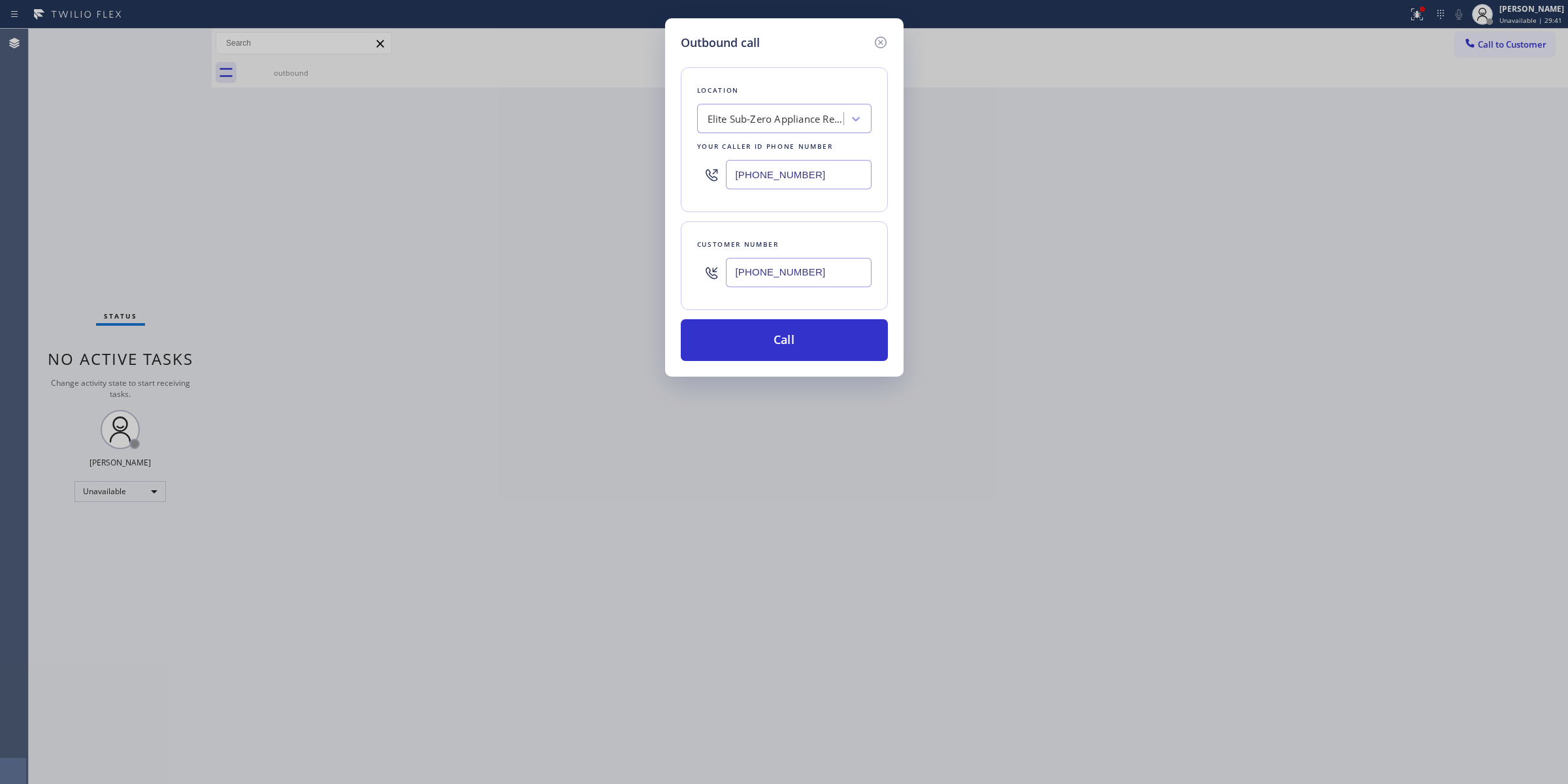
click at [645, 180] on div "Outbound call Location Elite Sub-Zero Appliance Repair (Google Ads, [GEOGRAPHIC…" at bounding box center [784, 392] width 1568 height 784
click at [850, 220] on div "Location Elite Sub-Zero Appliance Repair (Google Ads, [GEOGRAPHIC_DATA]) Your c…" at bounding box center [784, 206] width 207 height 309
click at [798, 121] on div "Elite Sub-Zero Appliance Repair (Google Ads, [GEOGRAPHIC_DATA])" at bounding box center [776, 119] width 137 height 15
click at [825, 118] on div "Elite Sub-Zero Appliance Repair (Google Ads, [GEOGRAPHIC_DATA])" at bounding box center [776, 119] width 137 height 15
type input "E"
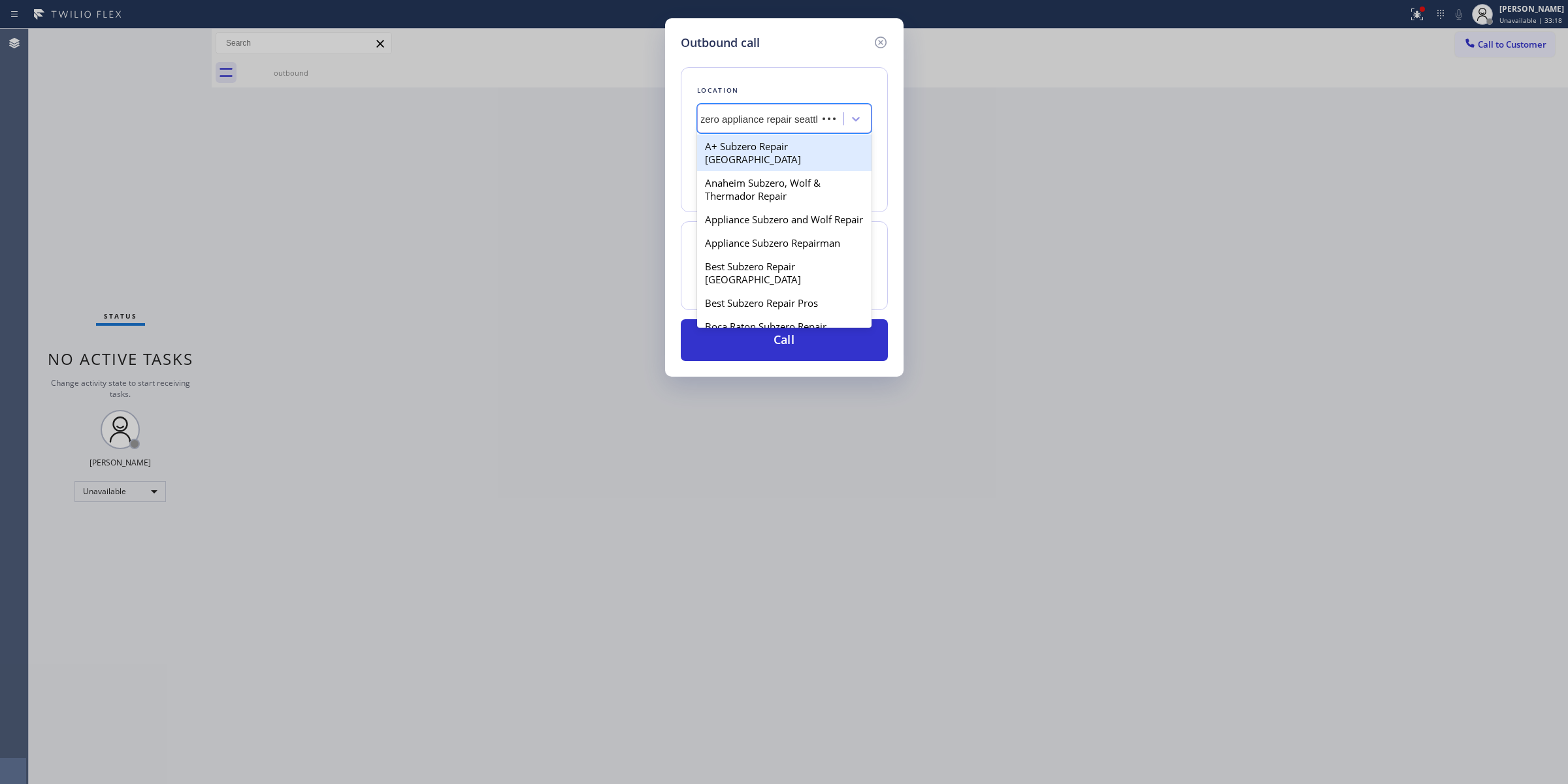
type input "subzero appliance repair [GEOGRAPHIC_DATA]"
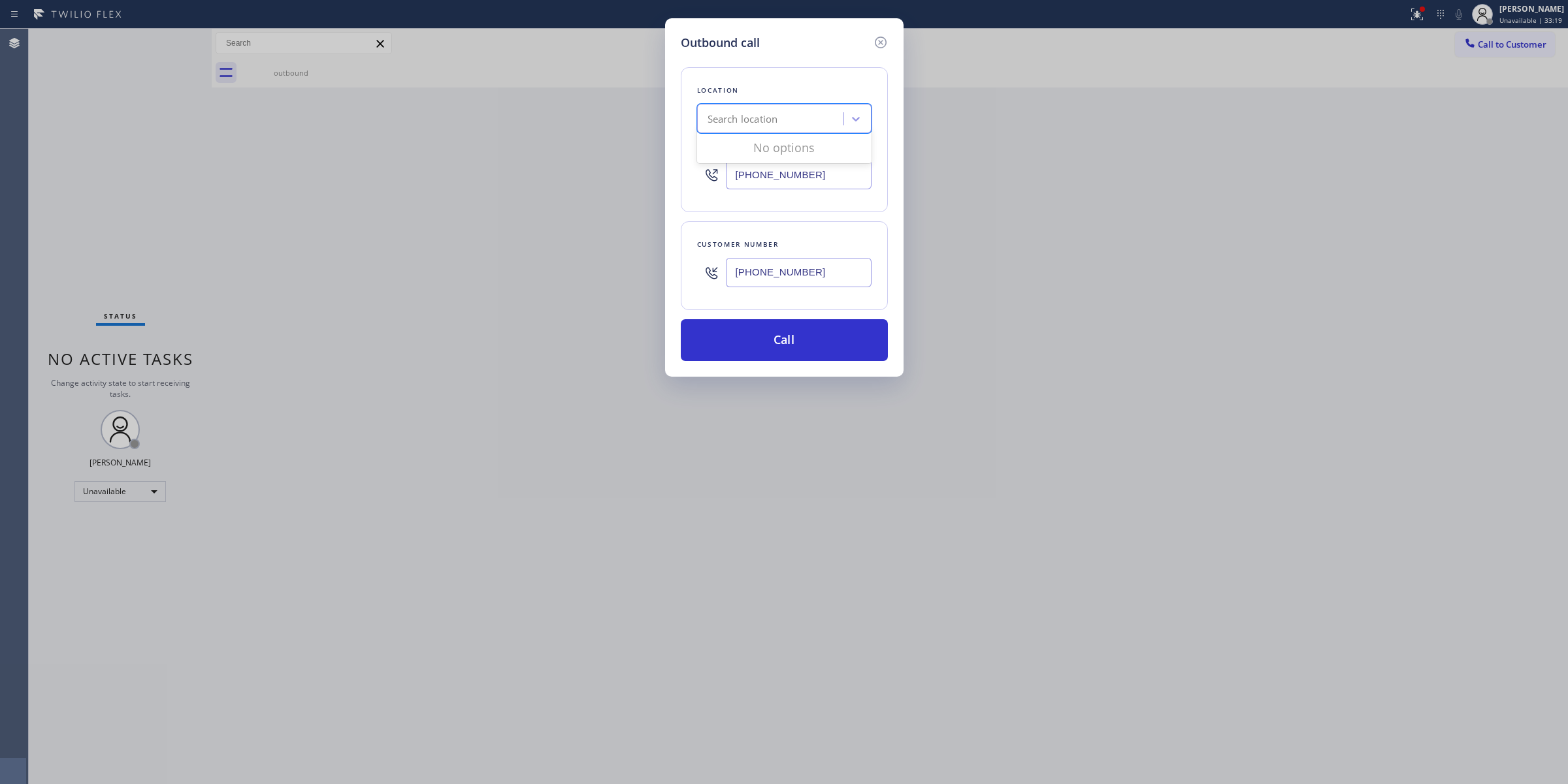
click at [752, 129] on div "Search location" at bounding box center [772, 119] width 142 height 23
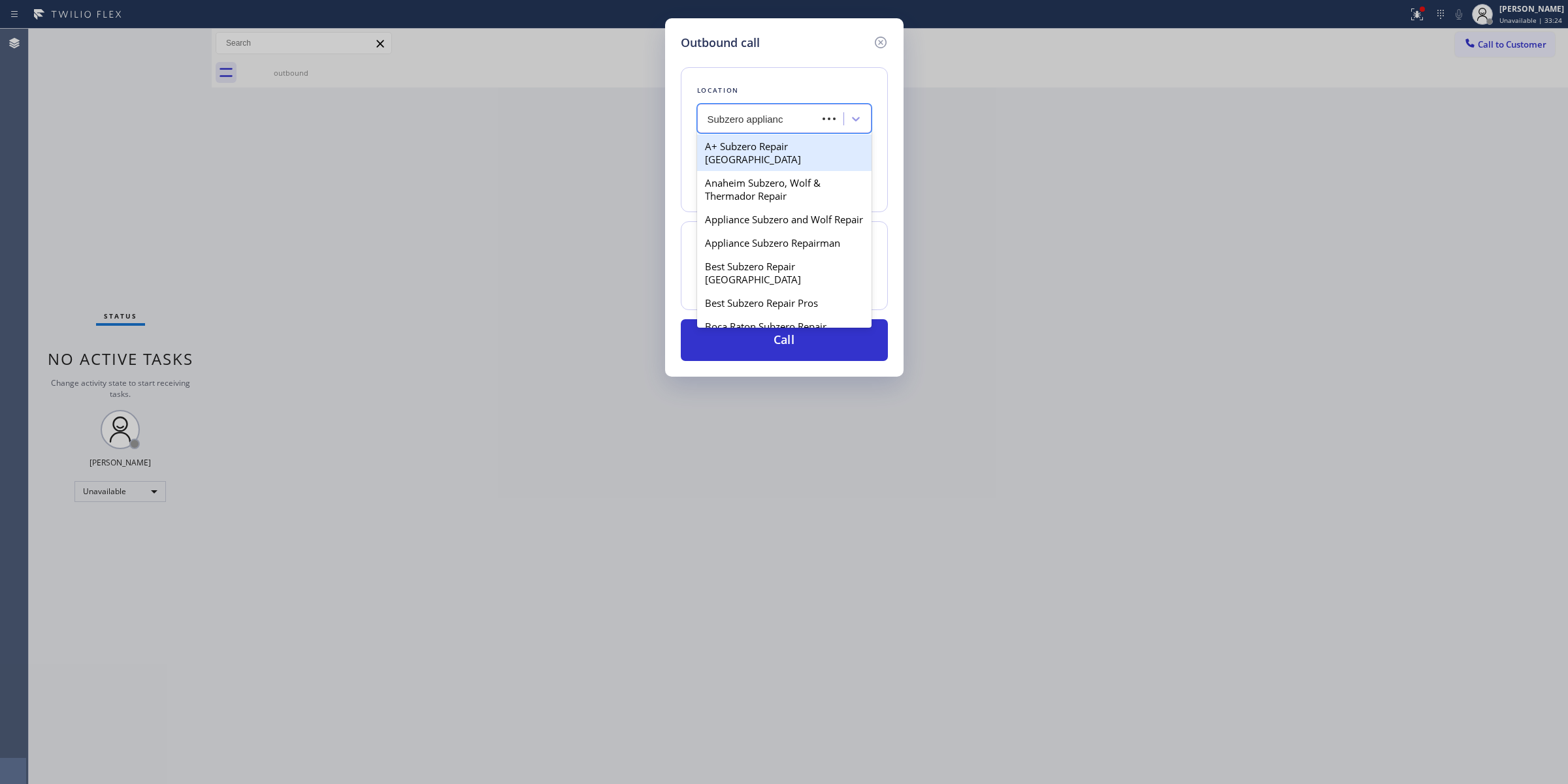
type input "Subzero appliance"
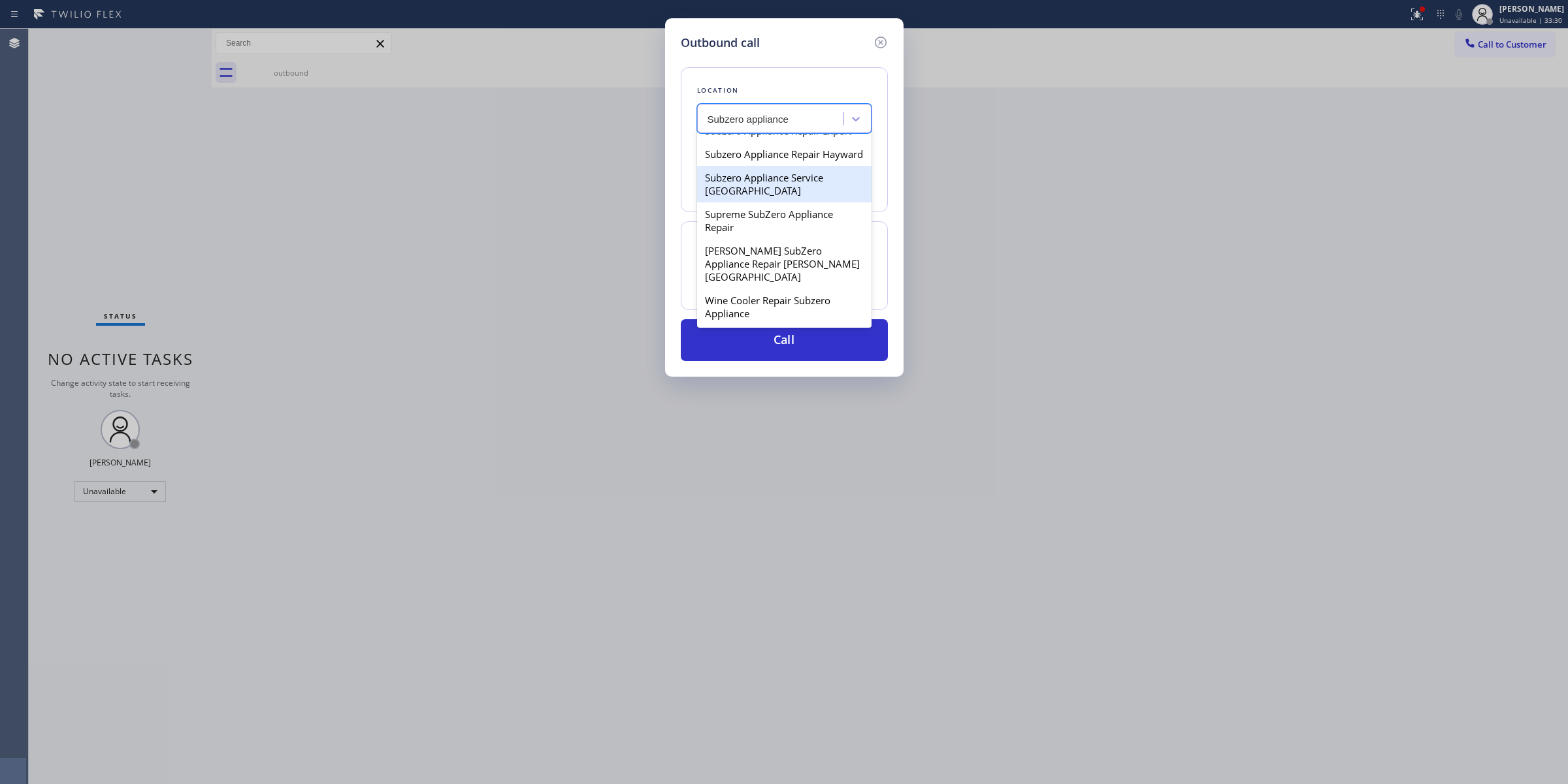
scroll to position [412, 0]
click at [801, 112] on div "Subzero appliance" at bounding box center [772, 119] width 142 height 23
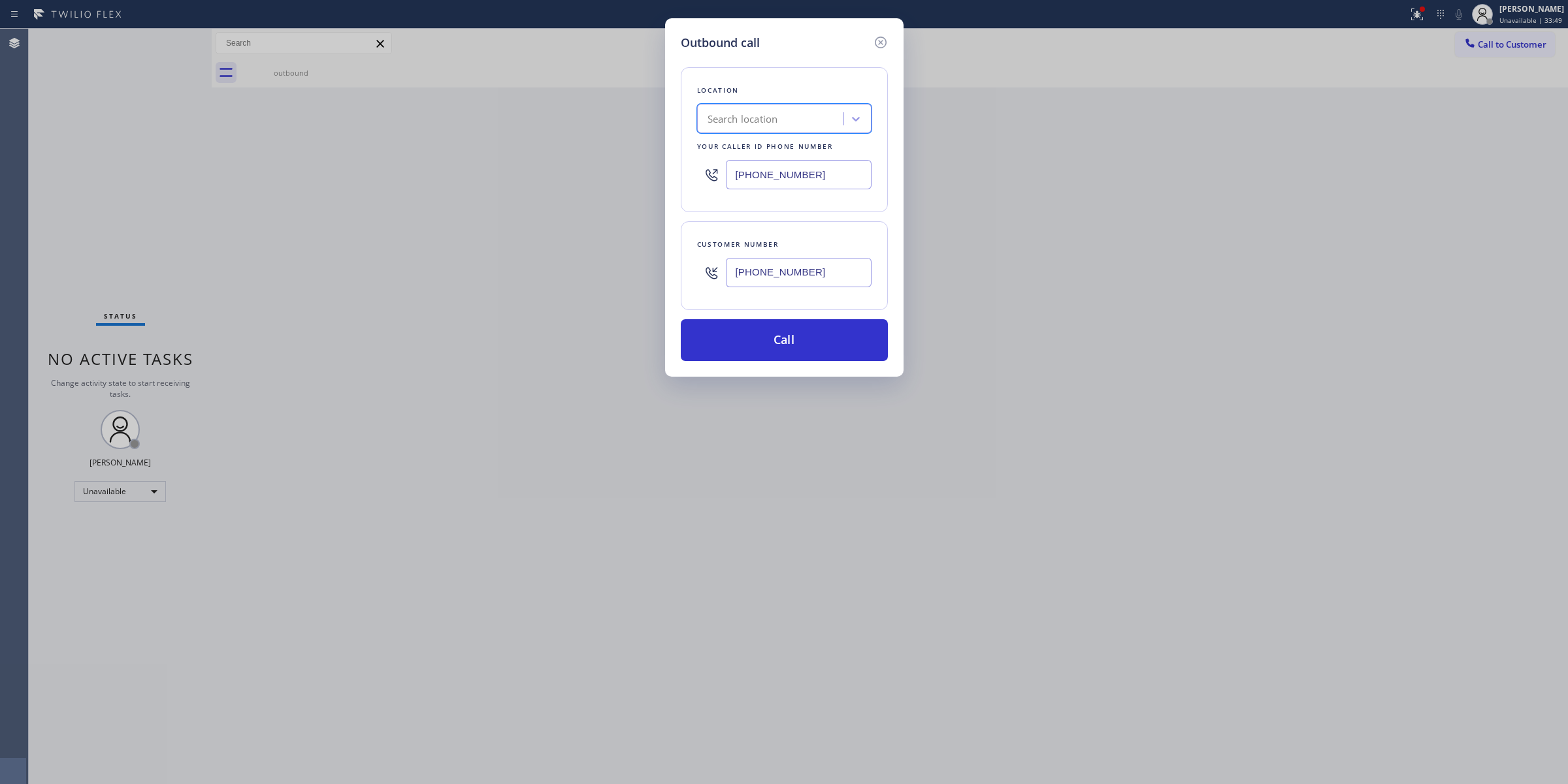
paste input "Subzero Appliance repair [GEOGRAPHIC_DATA]"
click at [728, 118] on input "Subzero Appliance repair [GEOGRAPHIC_DATA]" at bounding box center [765, 119] width 144 height 11
drag, startPoint x: 782, startPoint y: 118, endPoint x: 725, endPoint y: 119, distance: 57.0
click at [725, 119] on input "Subzero Appliance repair [GEOGRAPHIC_DATA]" at bounding box center [765, 119] width 144 height 11
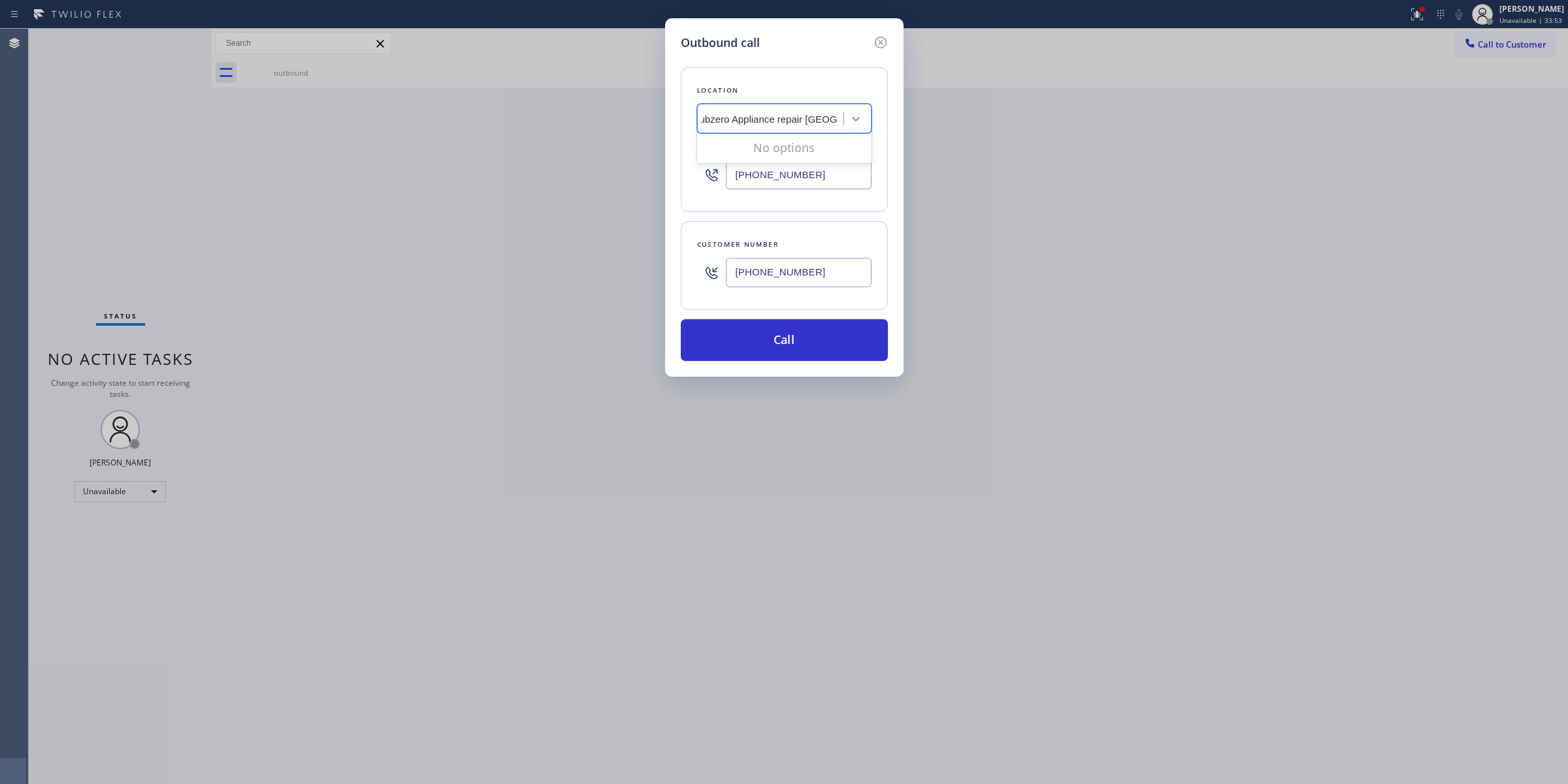
click at [743, 121] on input "Subzero Appliance repair [GEOGRAPHIC_DATA]" at bounding box center [765, 119] width 144 height 11
drag, startPoint x: 734, startPoint y: 121, endPoint x: 778, endPoint y: 122, distance: 44.0
click at [778, 122] on input "Subzero Appliance repair [GEOGRAPHIC_DATA]" at bounding box center [765, 119] width 144 height 11
type input "Subzero repair [GEOGRAPHIC_DATA]"
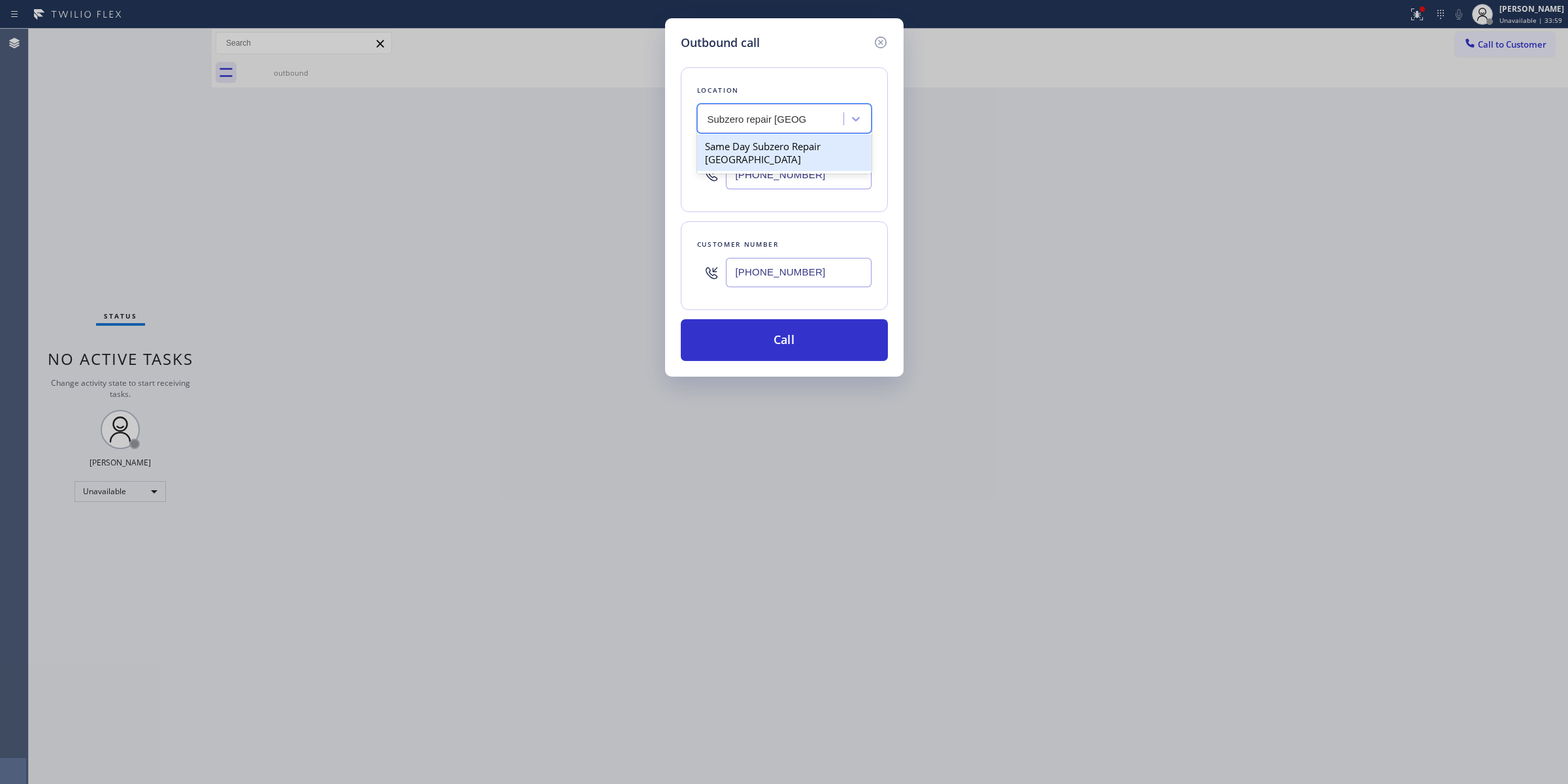
click at [800, 148] on div "Same Day Subzero Repair [GEOGRAPHIC_DATA]" at bounding box center [784, 152] width 174 height 36
type input "[PHONE_NUMBER]"
click at [824, 127] on div "Same Day Subzero Repair [GEOGRAPHIC_DATA]" at bounding box center [772, 119] width 142 height 23
click at [833, 148] on div "Same Day Subzero Repair [GEOGRAPHIC_DATA]" at bounding box center [784, 152] width 174 height 36
click at [830, 180] on input "[PHONE_NUMBER]" at bounding box center [799, 174] width 146 height 29
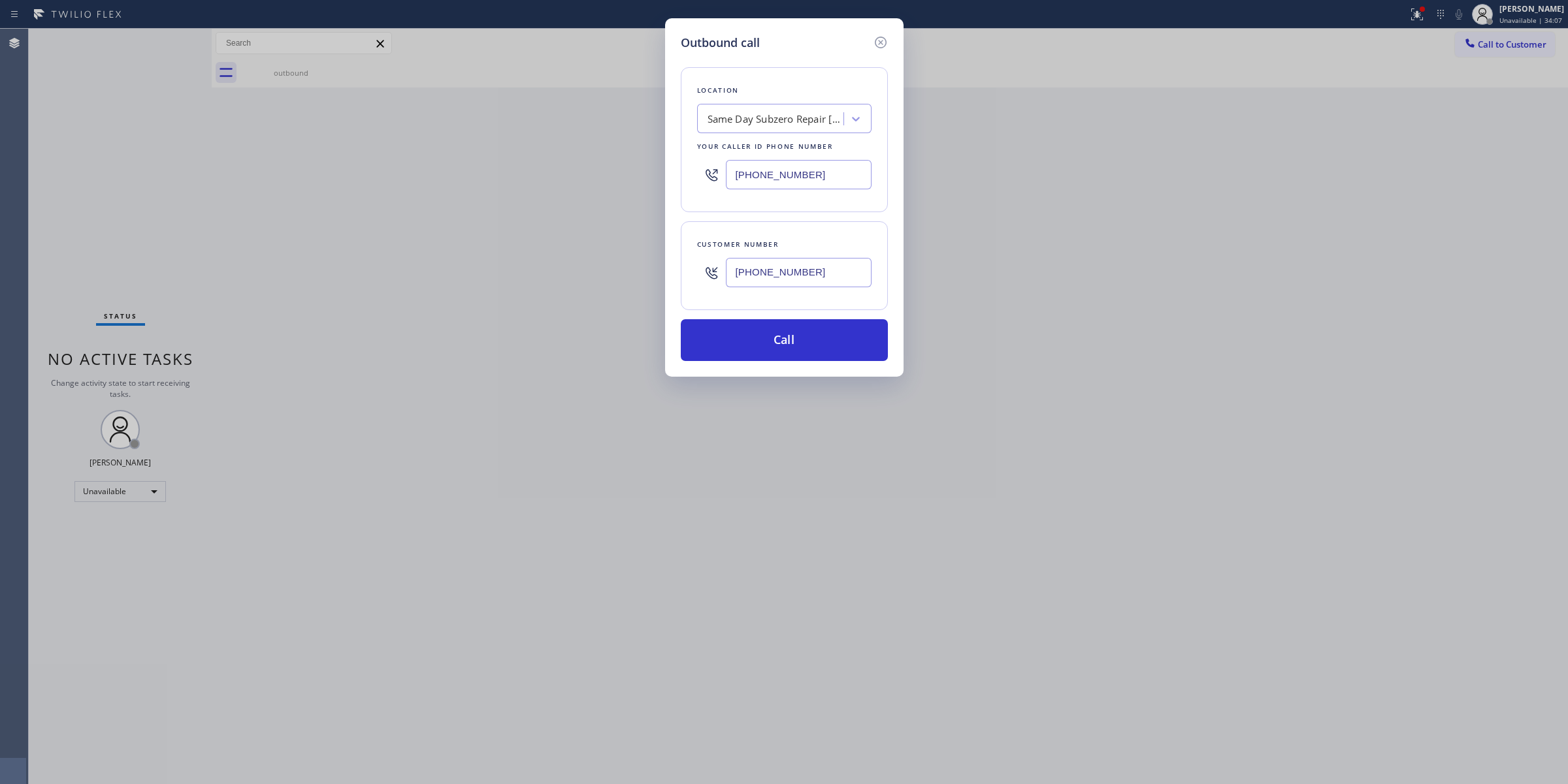
click at [830, 180] on input "[PHONE_NUMBER]" at bounding box center [799, 174] width 146 height 29
click at [818, 171] on input "[PHONE_NUMBER]" at bounding box center [799, 174] width 146 height 29
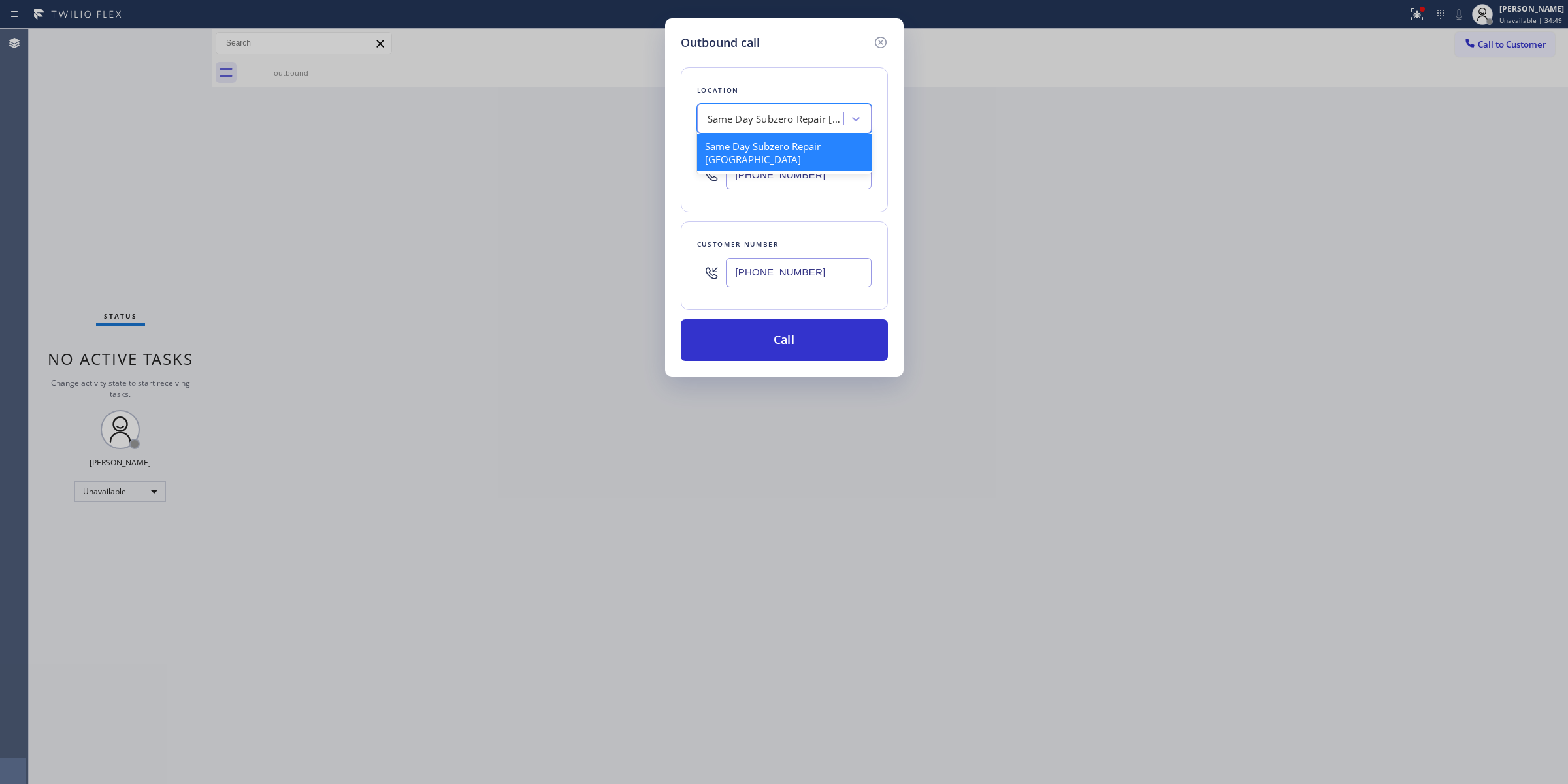
click at [821, 118] on div "Same Day Subzero Repair [GEOGRAPHIC_DATA]" at bounding box center [776, 119] width 137 height 15
click at [824, 124] on div "Same Day Subzero Repair [GEOGRAPHIC_DATA]" at bounding box center [776, 119] width 137 height 15
paste input "Elite Subzero Appliance Repair"
click at [742, 116] on input "Elite Subzero Appliance Repair" at bounding box center [768, 119] width 137 height 11
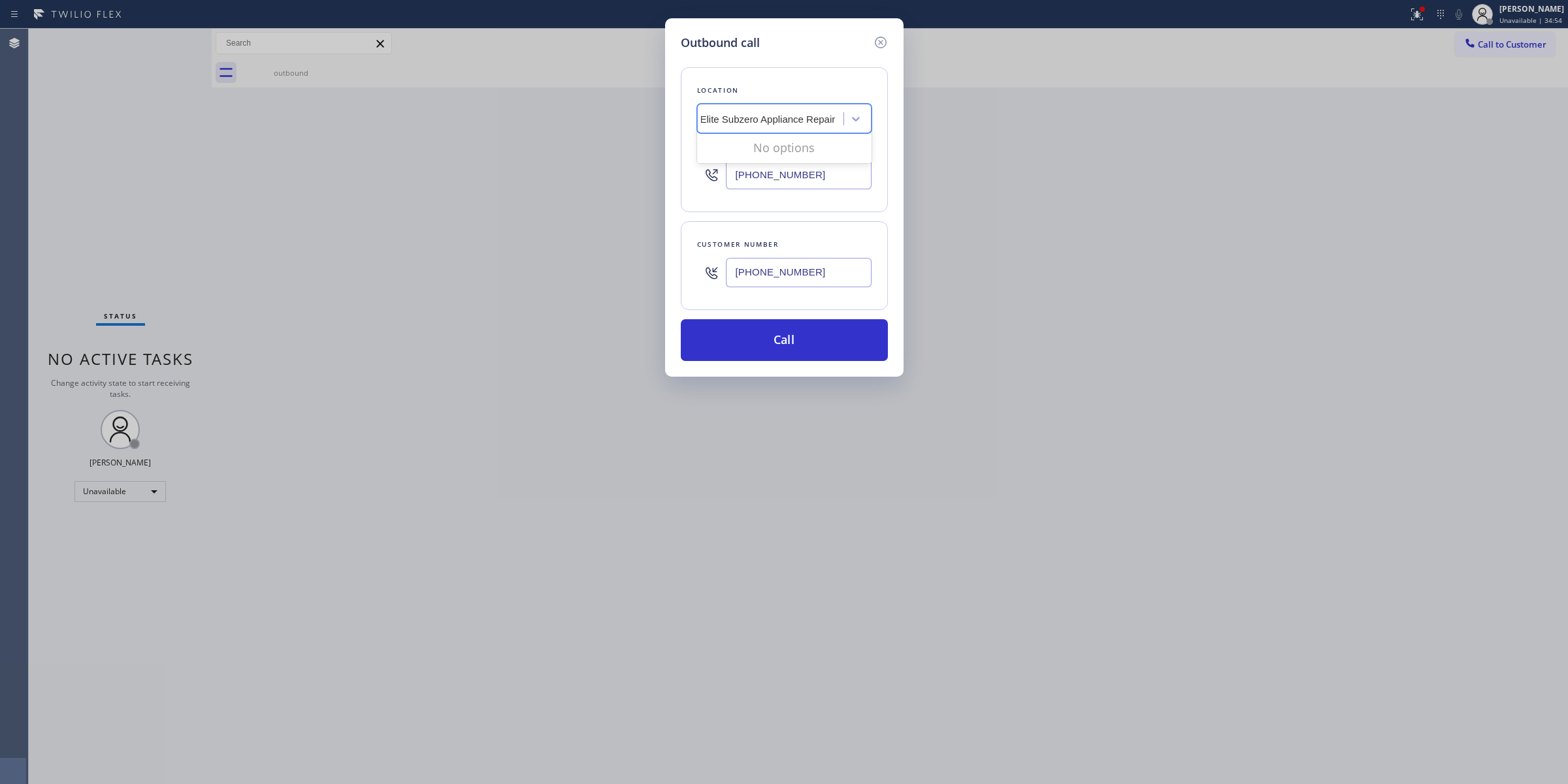
type input "Elite Sub-zero Appliance Repair"
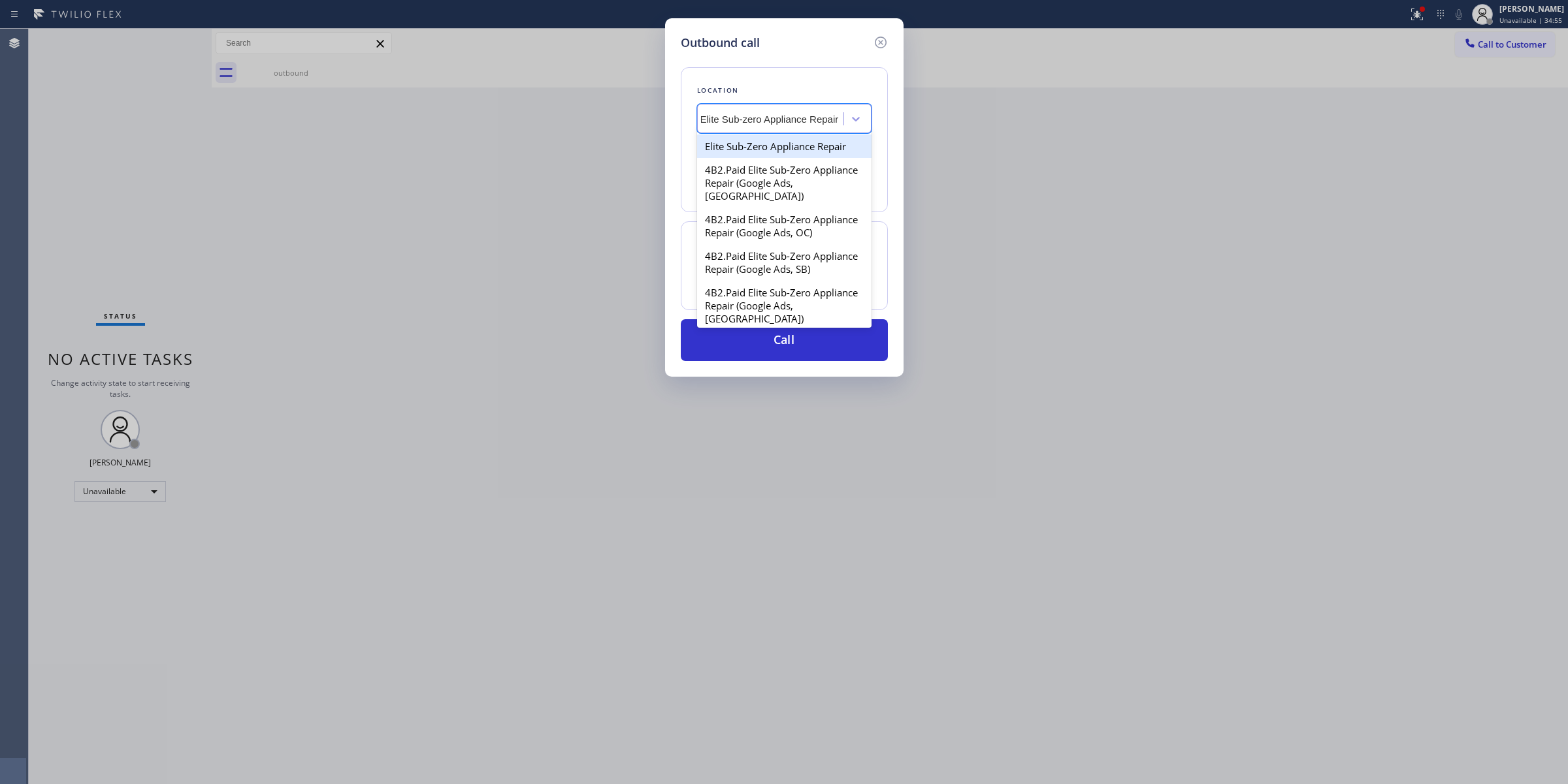
click at [788, 148] on div "Elite Sub-Zero Appliance Repair" at bounding box center [784, 146] width 174 height 23
type input "[PHONE_NUMBER]"
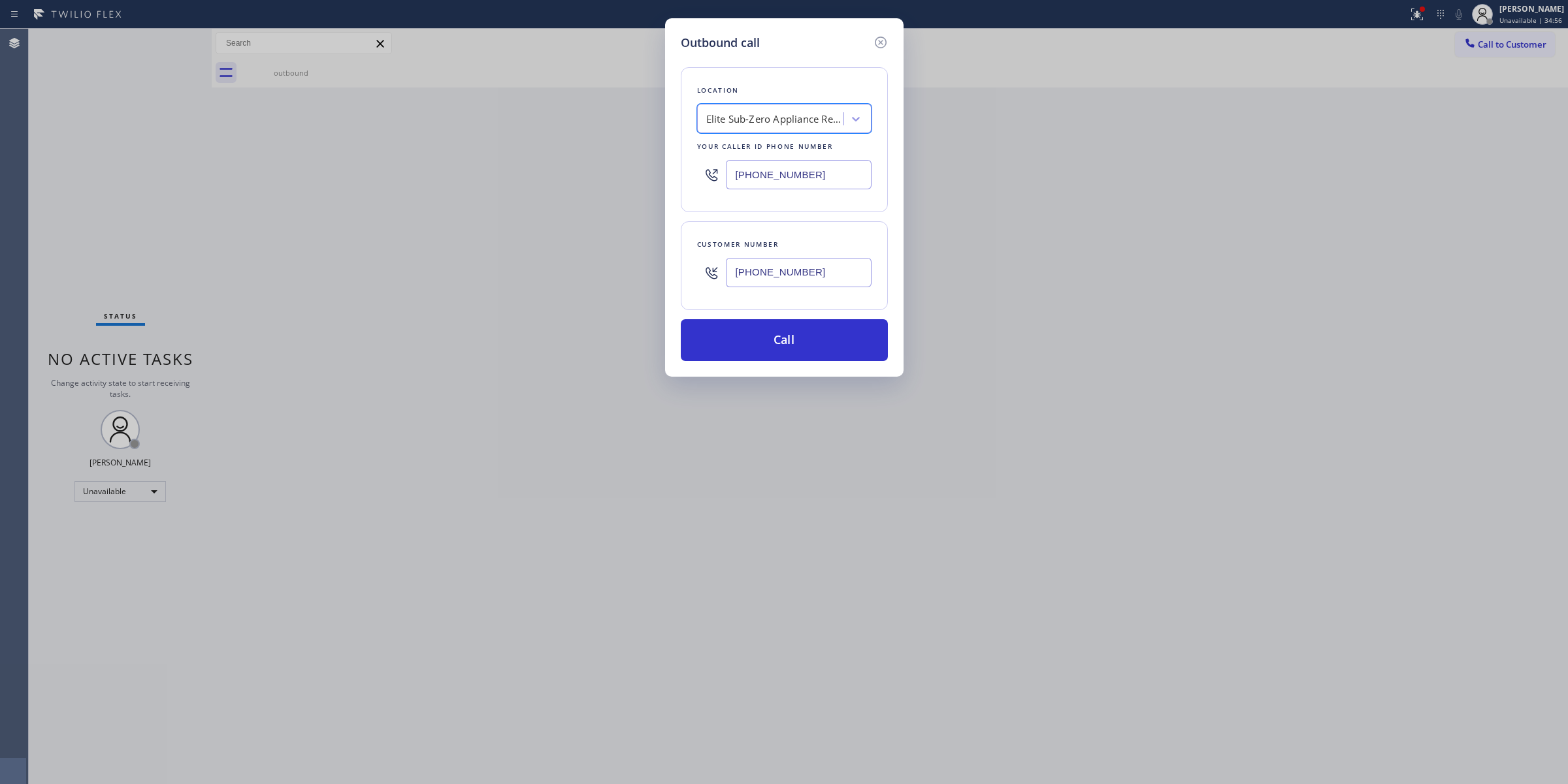
scroll to position [0, 1]
click at [826, 179] on input "[PHONE_NUMBER]" at bounding box center [799, 174] width 146 height 29
click at [877, 41] on icon at bounding box center [880, 43] width 16 height 16
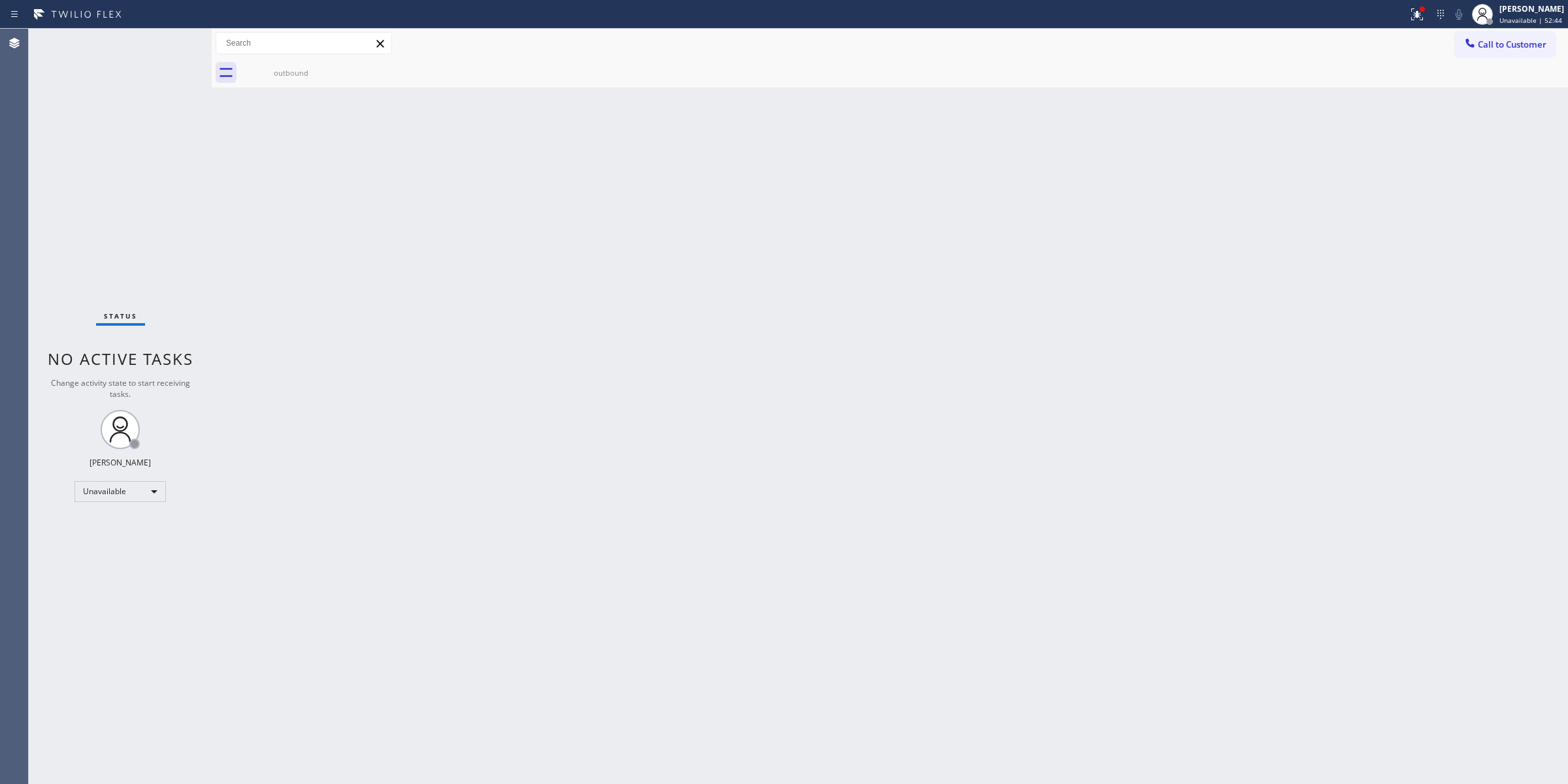
click at [1460, 160] on div "Back to Dashboard Change Sender ID Customers Technicians Select a contact Outbo…" at bounding box center [889, 406] width 1356 height 756
click at [1476, 161] on div "Back to Dashboard Change Sender ID Customers Technicians Select a contact Outbo…" at bounding box center [889, 406] width 1356 height 756
click at [1414, 205] on div "Back to Dashboard Change Sender ID Customers Technicians Select a contact Outbo…" at bounding box center [889, 406] width 1356 height 756
